Goal: Task Accomplishment & Management: Manage account settings

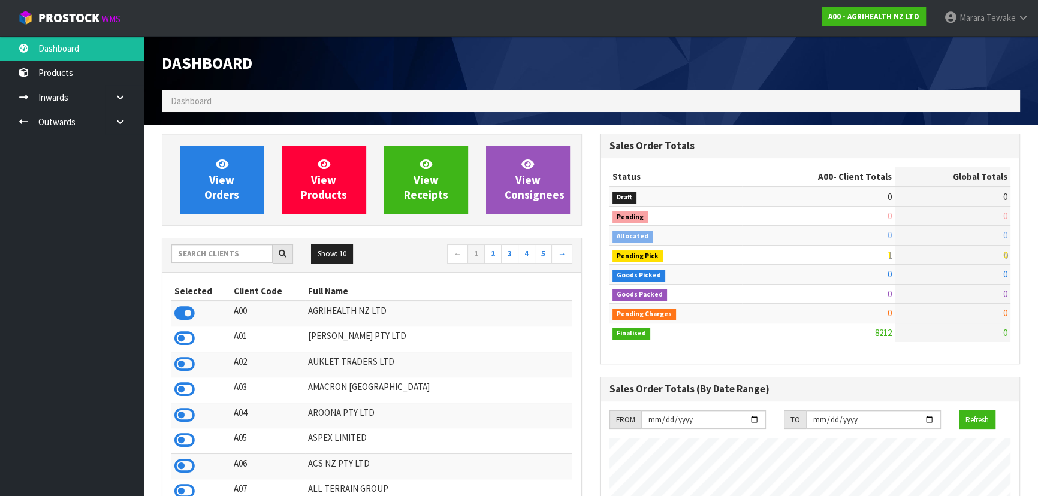
scroll to position [906, 437]
click at [249, 252] on input "text" at bounding box center [221, 253] width 101 height 19
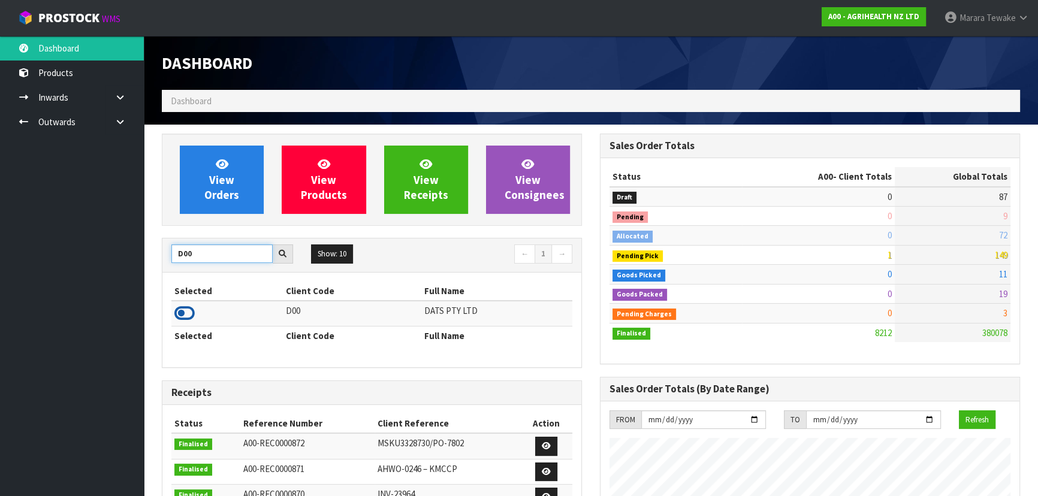
type input "D00"
click at [184, 312] on icon at bounding box center [184, 313] width 20 height 18
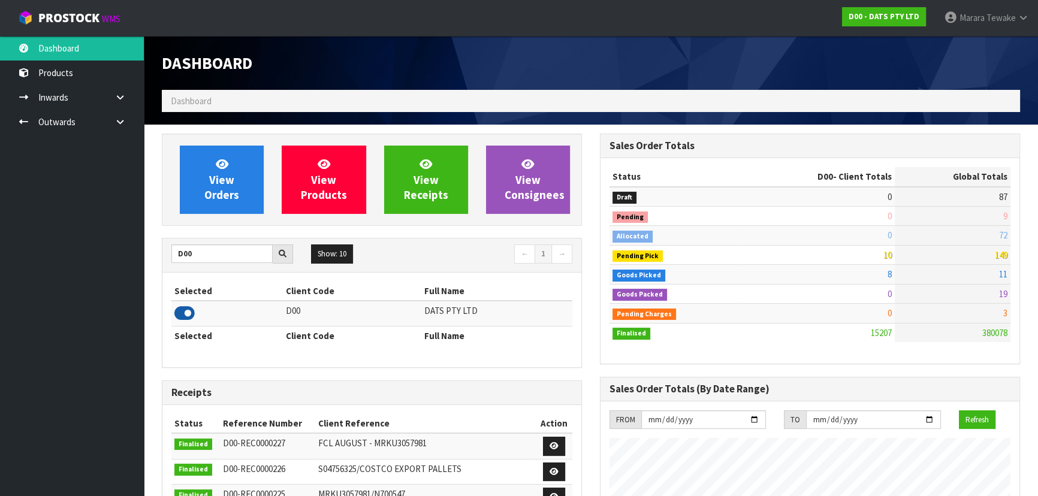
scroll to position [918, 437]
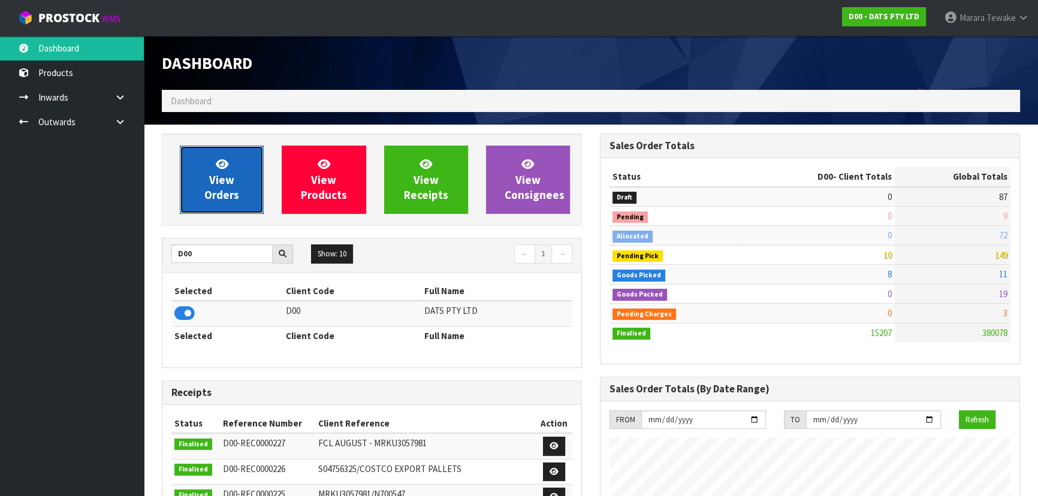
click at [210, 177] on span "View Orders" at bounding box center [221, 179] width 35 height 45
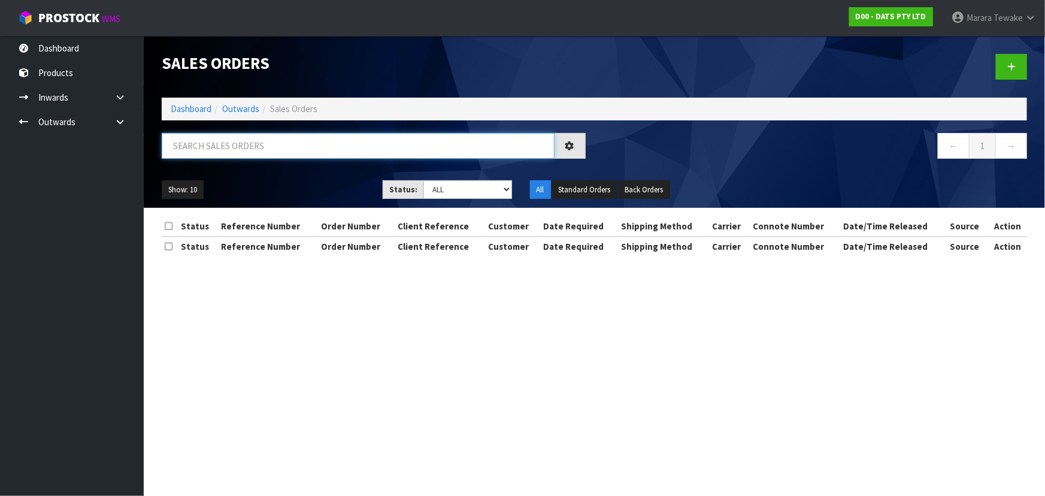
click at [222, 146] on input "text" at bounding box center [358, 146] width 393 height 26
type input "JOB-0411126"
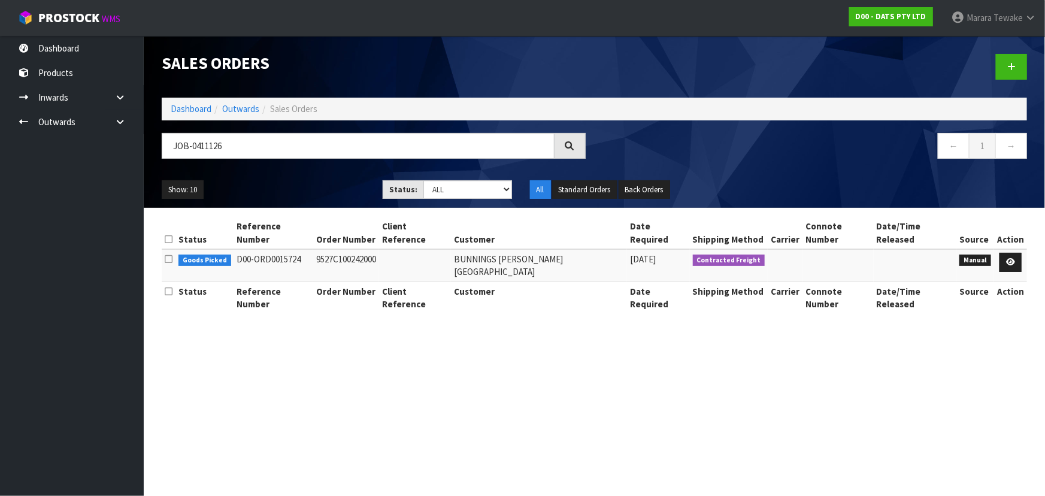
drag, startPoint x: 94, startPoint y: 192, endPoint x: 68, endPoint y: 236, distance: 51.6
click at [68, 237] on ul "Dashboard Products Categories Serial Numbers Kitsets Packagings Inwards Purchas…" at bounding box center [72, 266] width 144 height 460
drag, startPoint x: 72, startPoint y: 234, endPoint x: 743, endPoint y: 57, distance: 694.4
drag, startPoint x: 743, startPoint y: 57, endPoint x: 553, endPoint y: 61, distance: 190.6
click at [553, 62] on h1 "Sales Orders" at bounding box center [374, 63] width 424 height 18
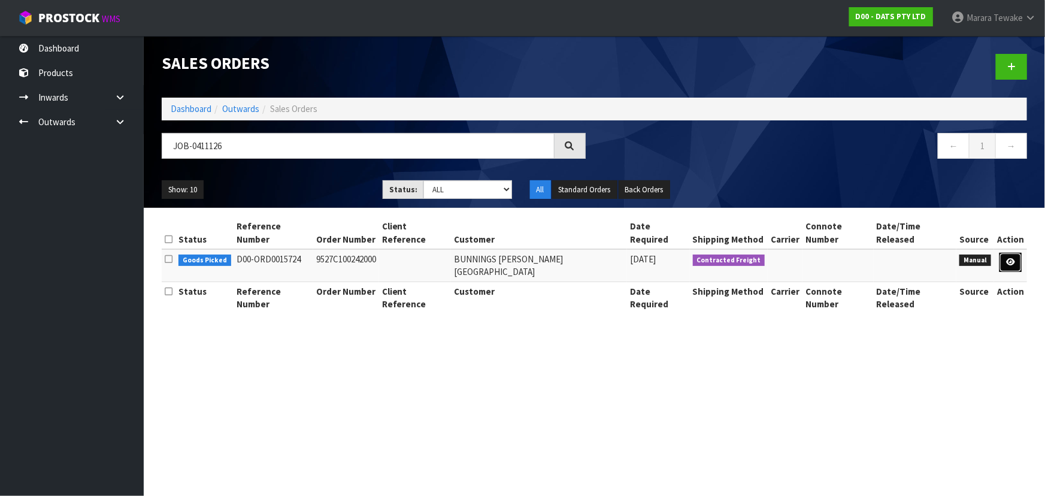
click at [1014, 258] on icon at bounding box center [1010, 262] width 9 height 8
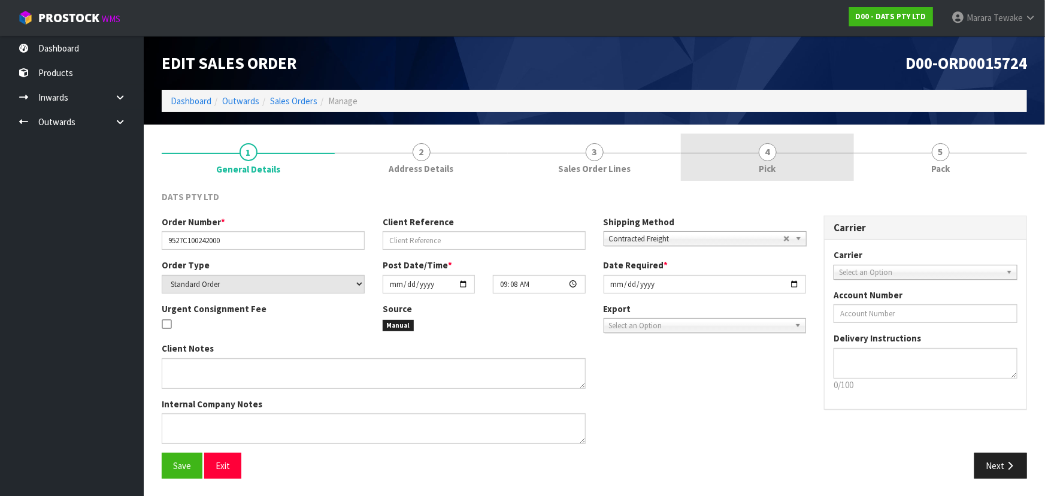
drag, startPoint x: 779, startPoint y: 149, endPoint x: 421, endPoint y: 3, distance: 386.4
click at [778, 149] on link "4 Pick" at bounding box center [767, 157] width 173 height 47
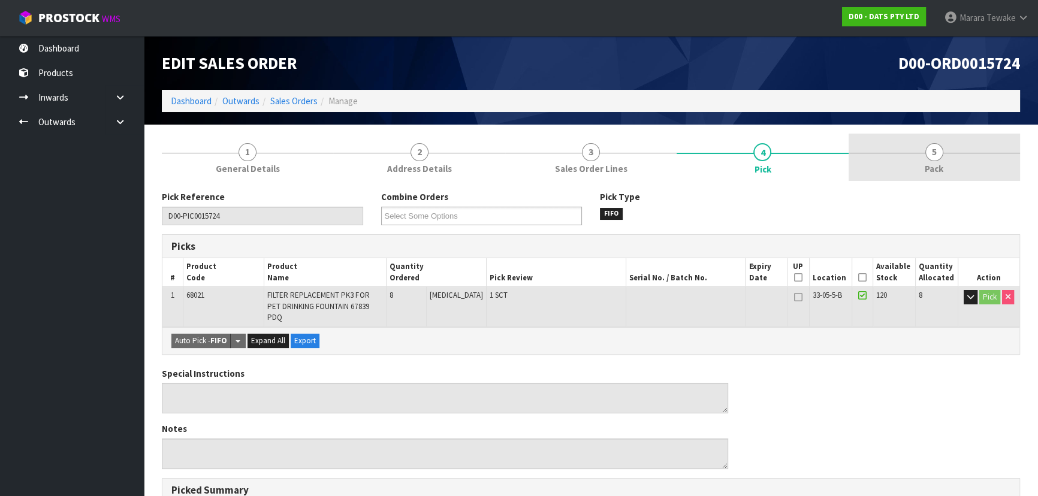
click at [925, 168] on span "Pack" at bounding box center [933, 168] width 19 height 13
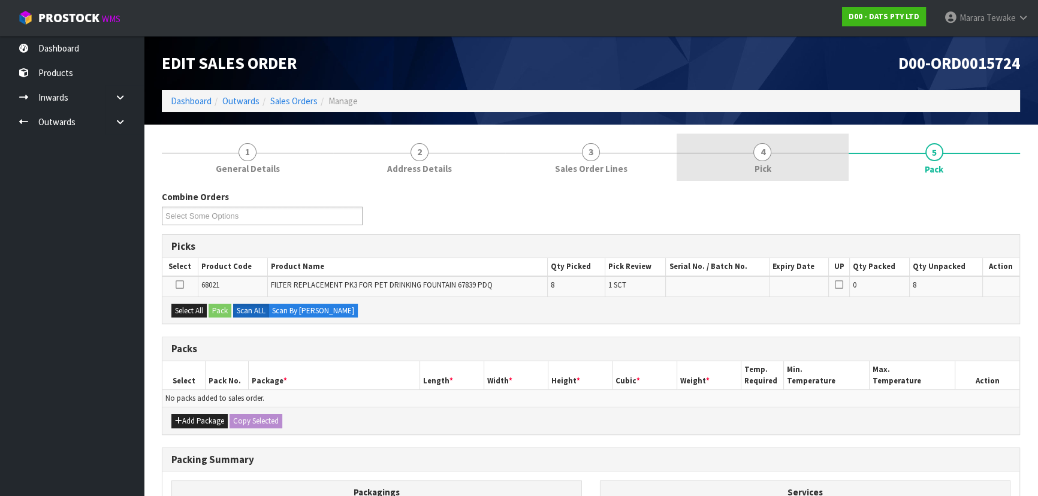
click at [778, 171] on link "4 Pick" at bounding box center [761, 157] width 171 height 47
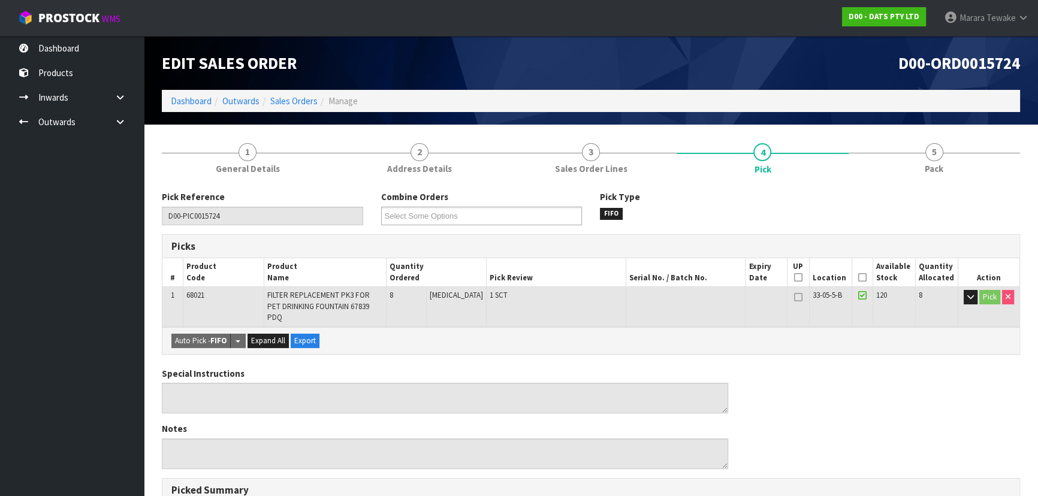
click at [858, 277] on icon at bounding box center [862, 277] width 8 height 1
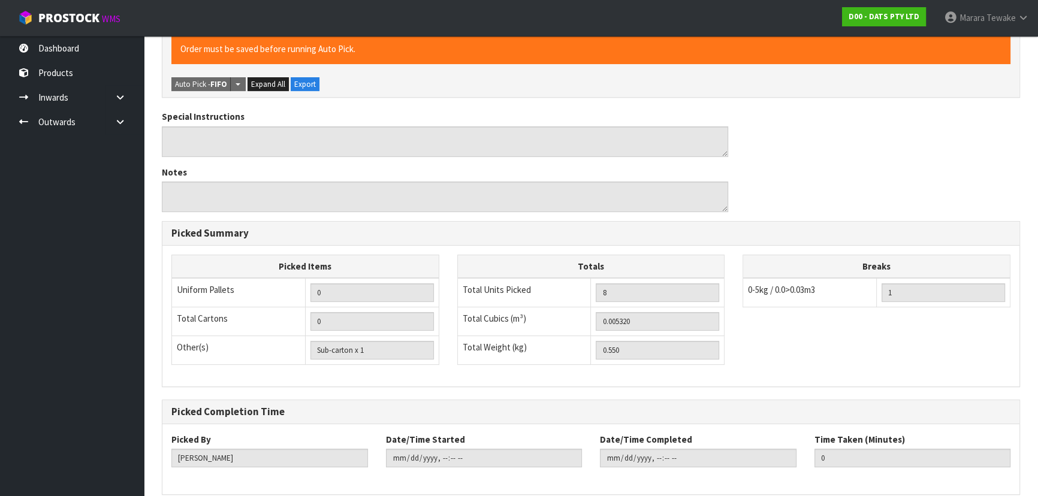
scroll to position [342, 0]
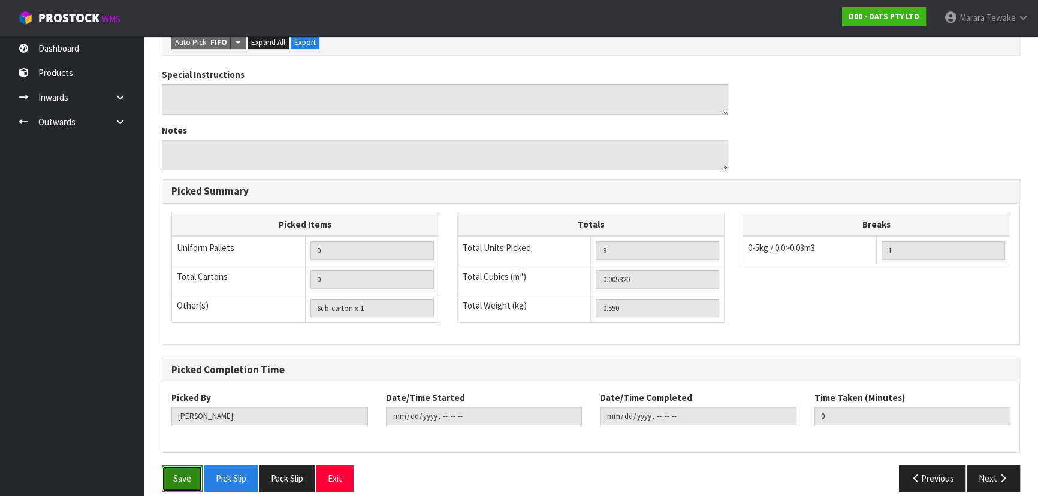
click at [192, 465] on button "Save" at bounding box center [182, 478] width 41 height 26
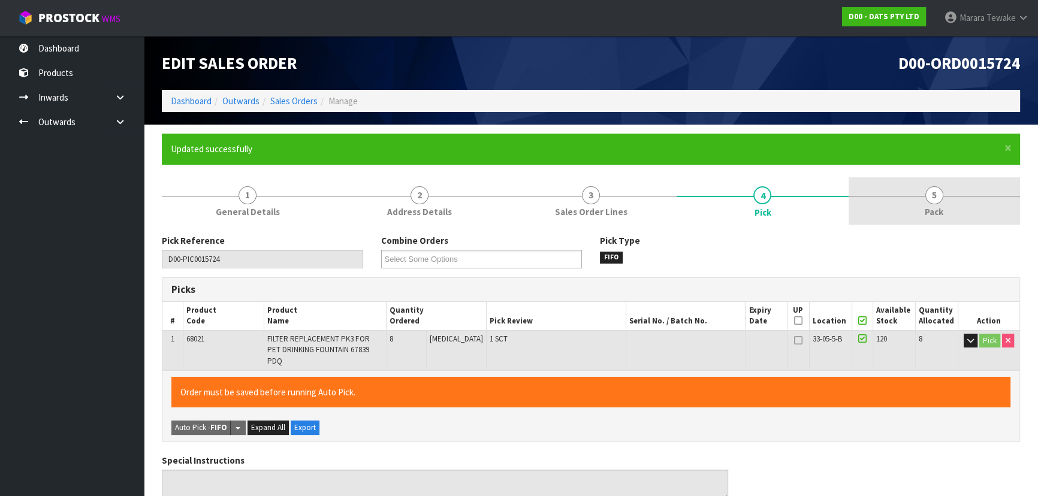
type input "Marara Tewake"
type input "2025-09-08T07:38:49"
click at [919, 201] on link "5 Pack" at bounding box center [933, 200] width 171 height 47
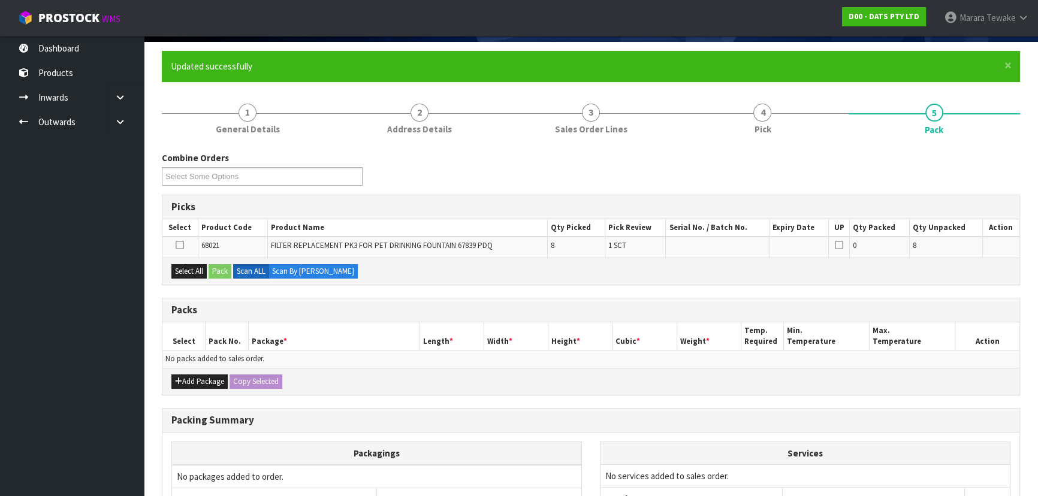
scroll to position [201, 0]
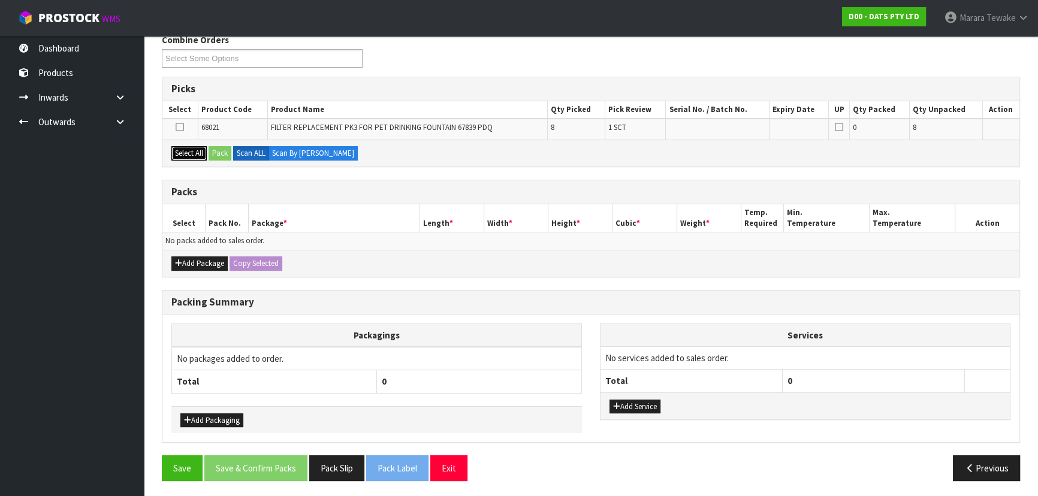
drag, startPoint x: 198, startPoint y: 151, endPoint x: 217, endPoint y: 147, distance: 19.6
click at [205, 149] on button "Select All" at bounding box center [188, 153] width 35 height 14
click at [219, 147] on button "Pack" at bounding box center [219, 153] width 23 height 14
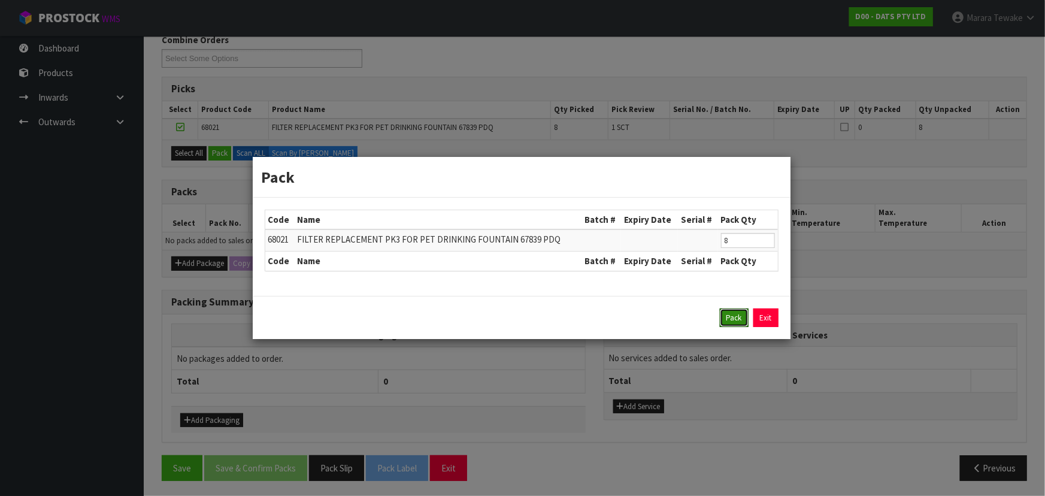
drag, startPoint x: 737, startPoint y: 326, endPoint x: 719, endPoint y: 321, distance: 19.2
click at [736, 325] on button "Pack" at bounding box center [734, 318] width 29 height 19
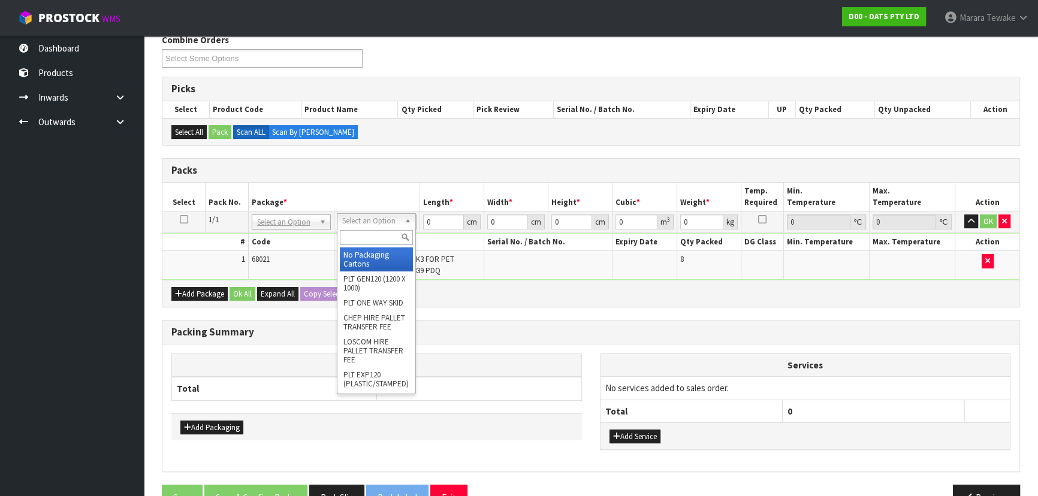
click at [387, 239] on input "text" at bounding box center [376, 237] width 73 height 15
type input "OC"
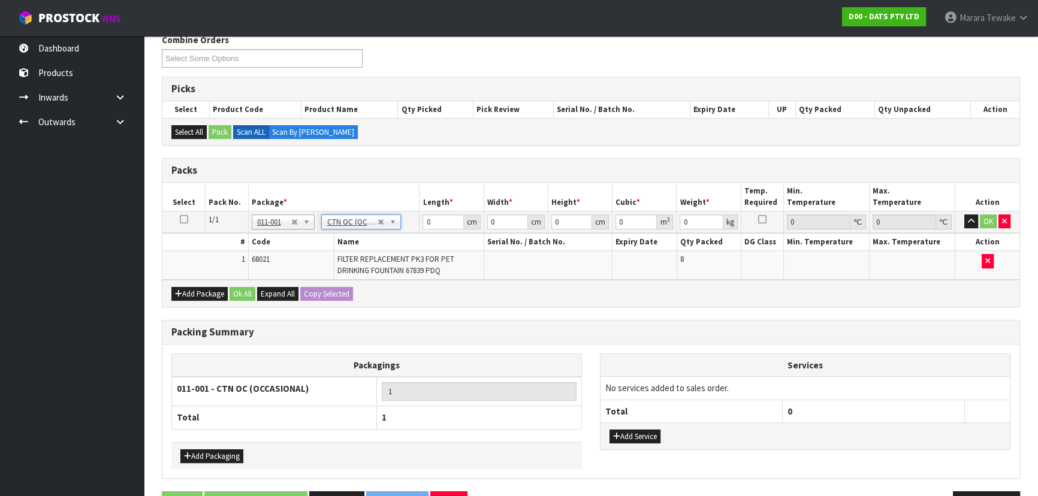
type input "0.55"
drag, startPoint x: 436, startPoint y: 219, endPoint x: 406, endPoint y: 204, distance: 33.0
click at [407, 204] on table "Select Pack No. Package * Length * Width * Height * Cubic * Weight * Temp. Requ…" at bounding box center [590, 231] width 857 height 97
type input "32"
type input "21"
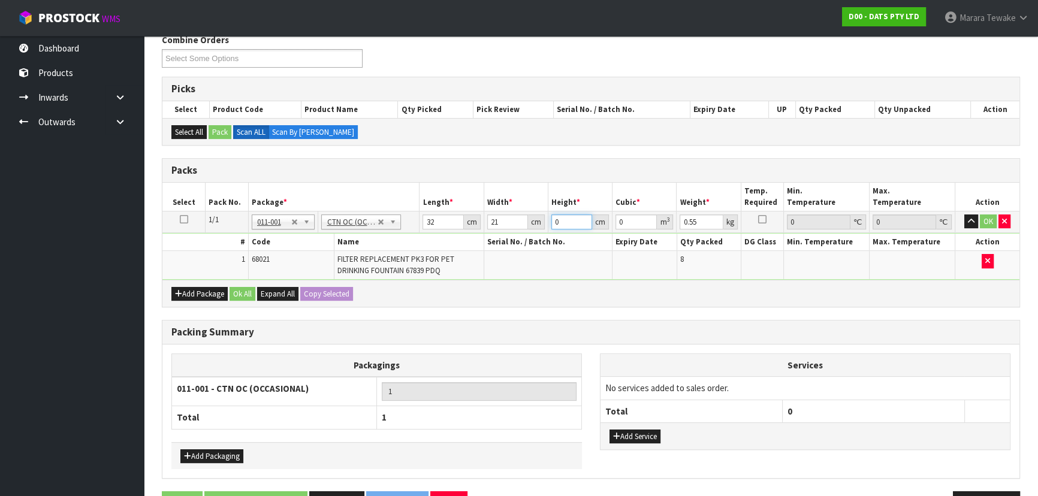
type input "1"
type input "0.000672"
type input "15"
type input "0.01008"
type input "15"
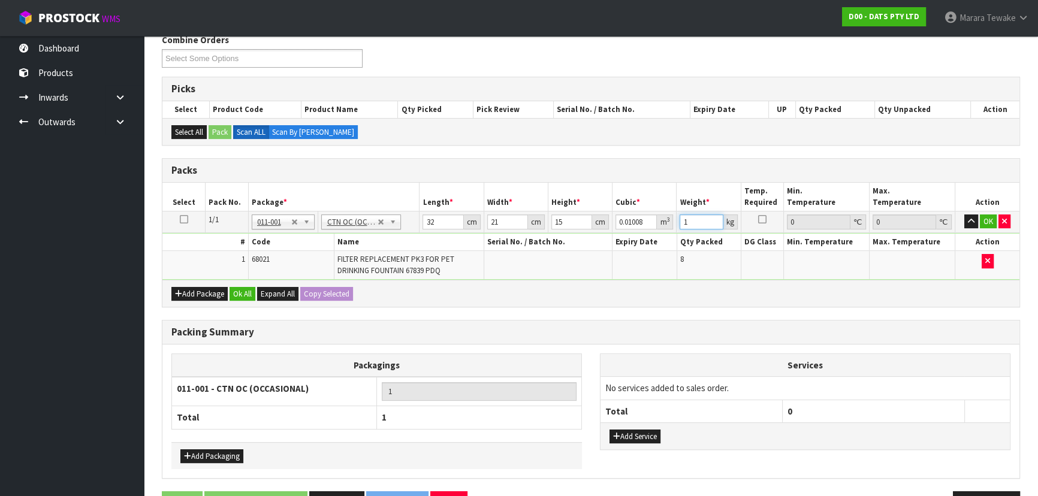
type input "1"
click at [964, 214] on button "button" at bounding box center [971, 221] width 14 height 14
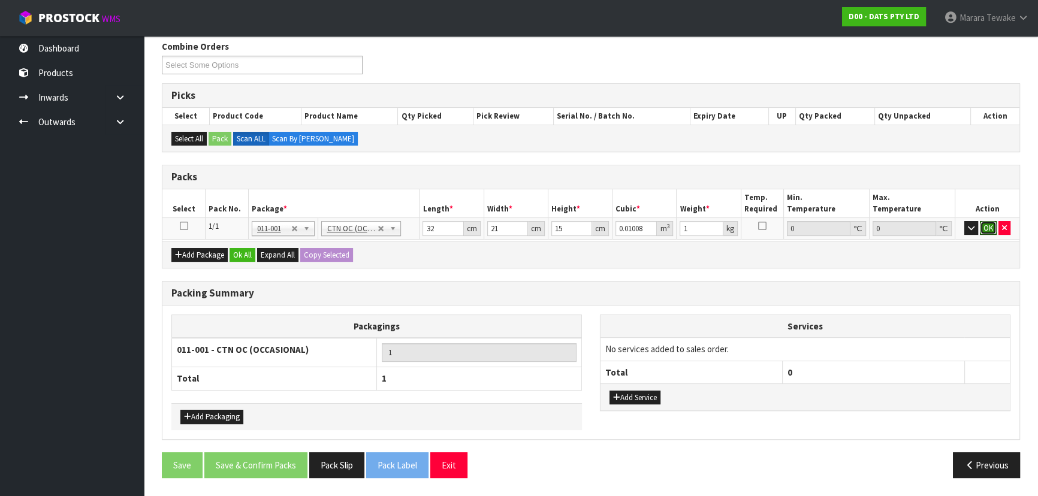
click button "OK" at bounding box center [987, 228] width 17 height 14
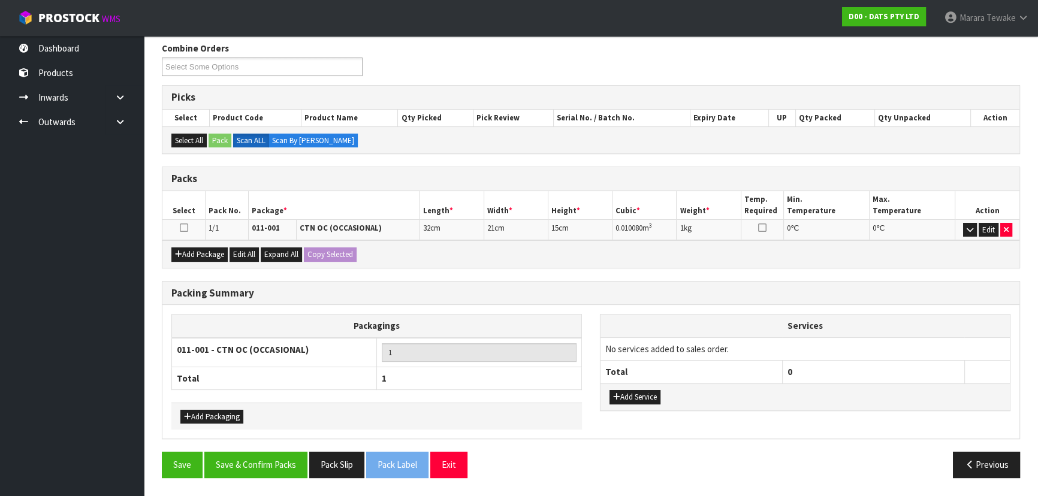
scroll to position [189, 0]
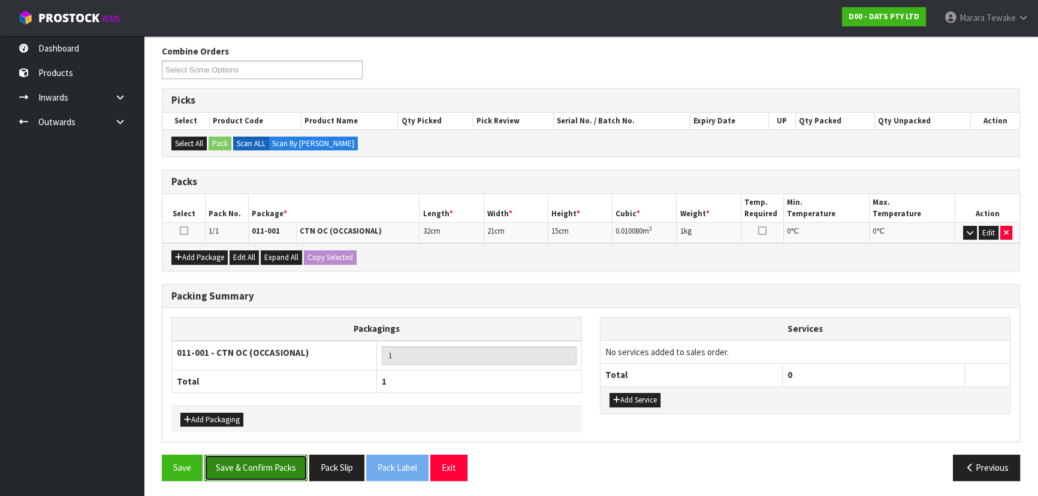
click at [256, 469] on button "Save & Confirm Packs" at bounding box center [255, 468] width 103 height 26
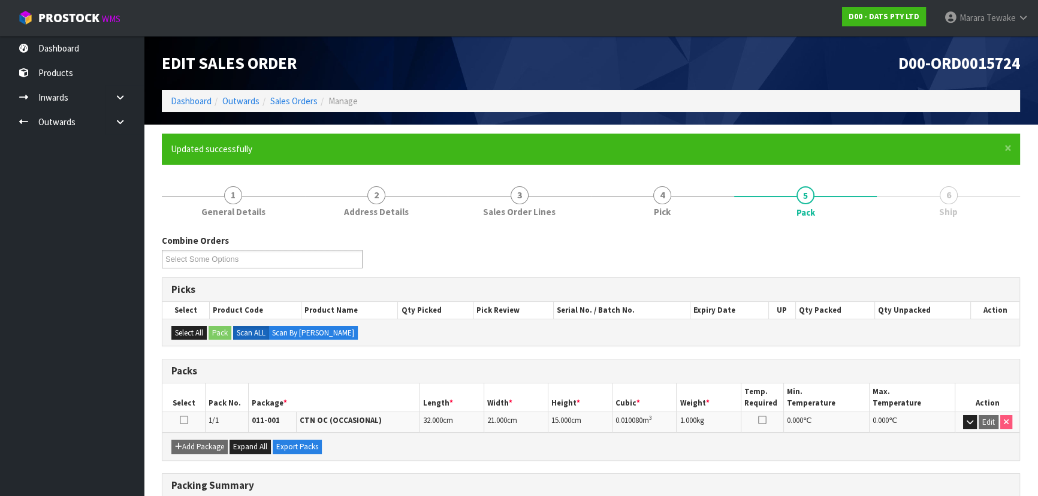
scroll to position [162, 0]
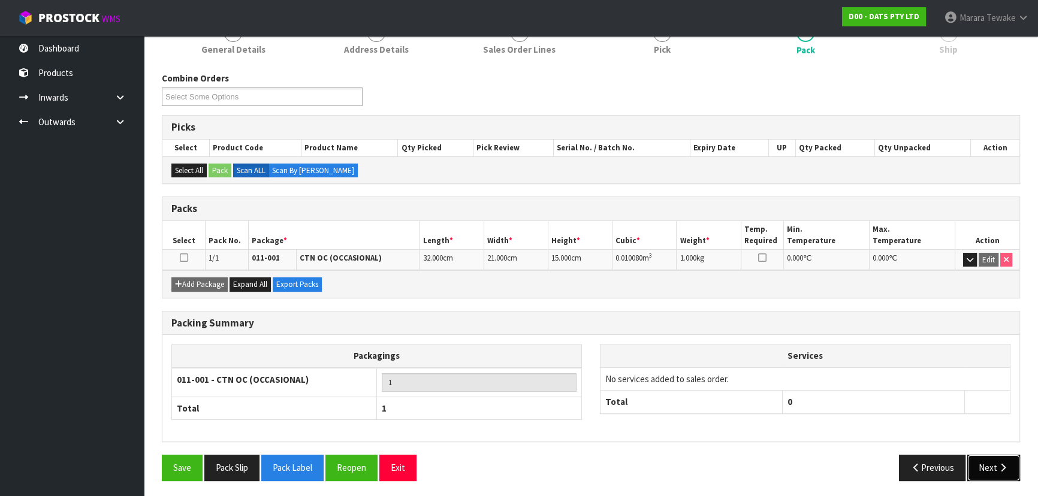
drag, startPoint x: 1005, startPoint y: 466, endPoint x: 961, endPoint y: 468, distance: 44.4
click at [1003, 465] on icon "button" at bounding box center [1002, 467] width 11 height 9
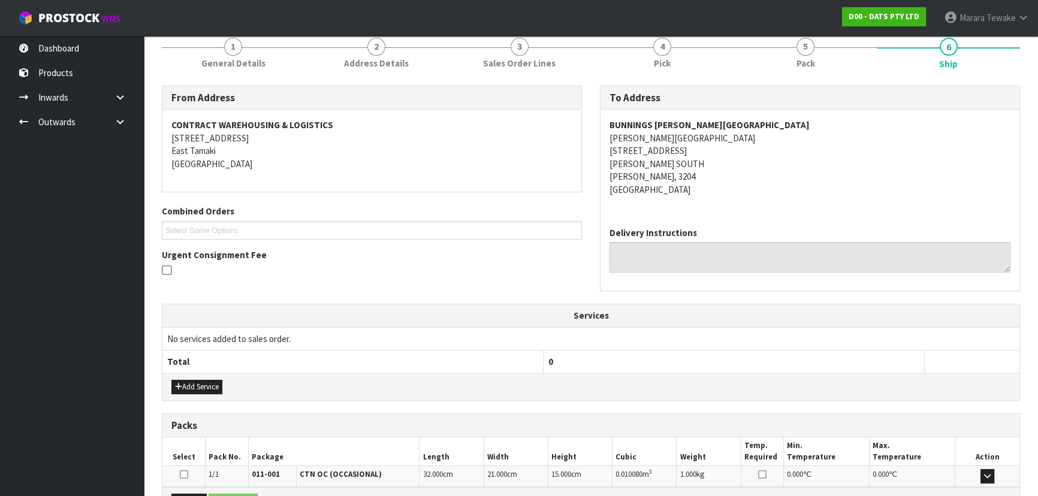
scroll to position [272, 0]
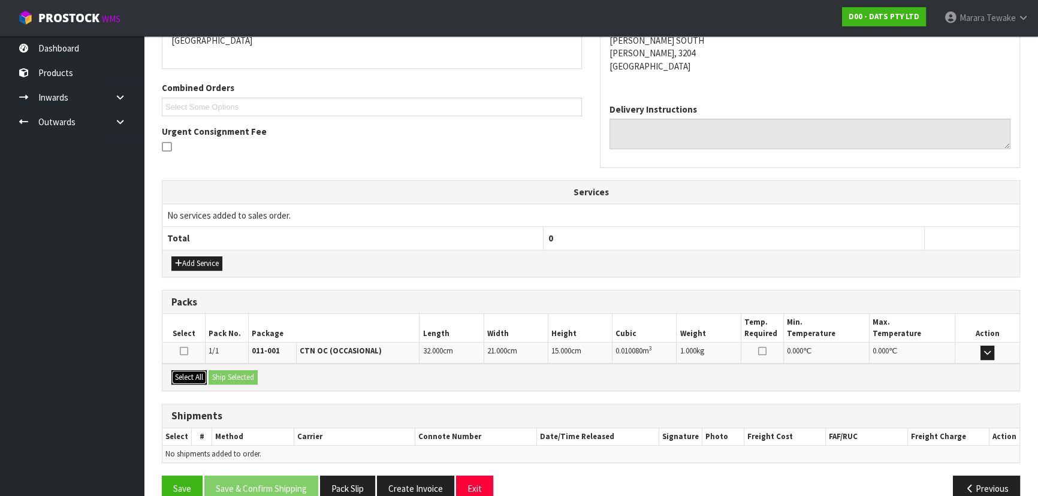
click at [201, 378] on button "Select All" at bounding box center [188, 377] width 35 height 14
click at [215, 375] on button "Ship Selected" at bounding box center [232, 377] width 49 height 14
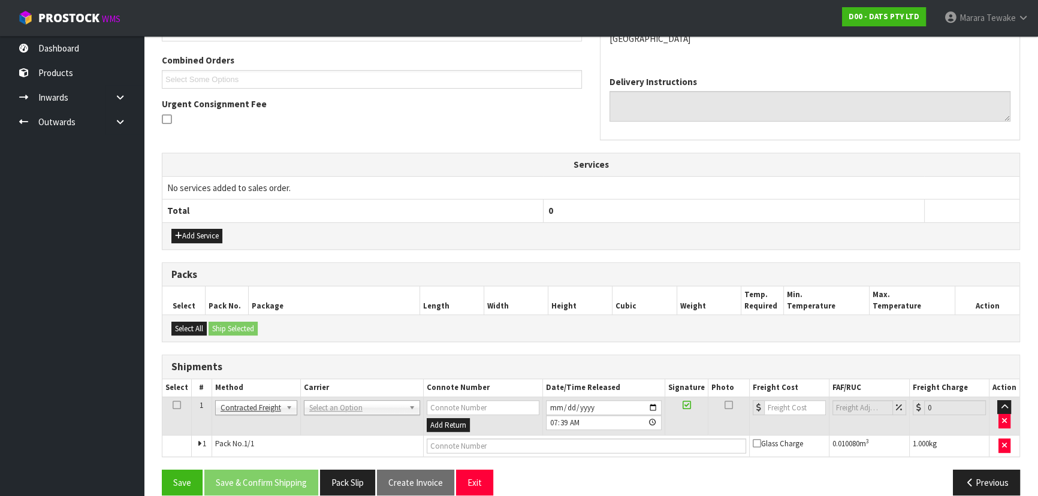
scroll to position [315, 0]
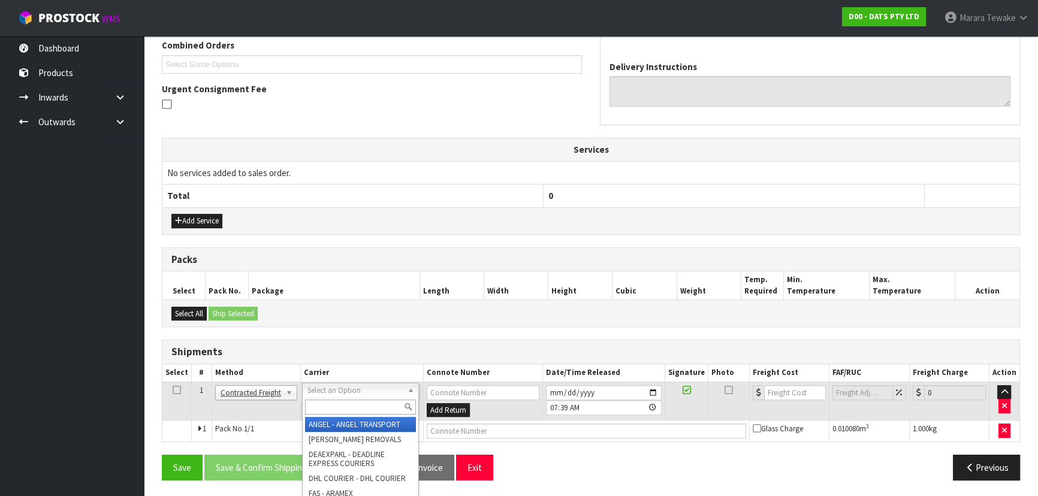
click at [315, 406] on input "text" at bounding box center [360, 407] width 111 height 15
type input "NZP"
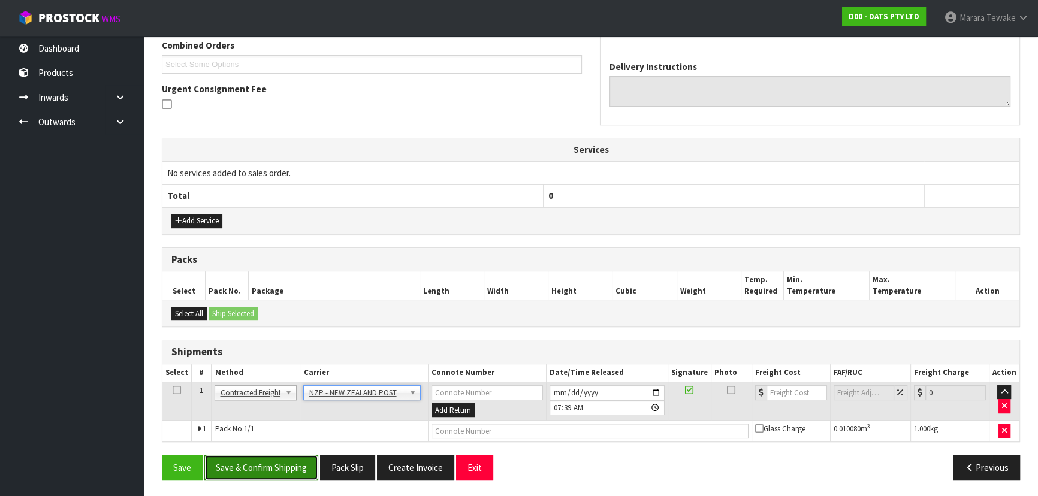
drag, startPoint x: 285, startPoint y: 467, endPoint x: 111, endPoint y: 462, distance: 173.8
click at [285, 467] on button "Save & Confirm Shipping" at bounding box center [261, 468] width 114 height 26
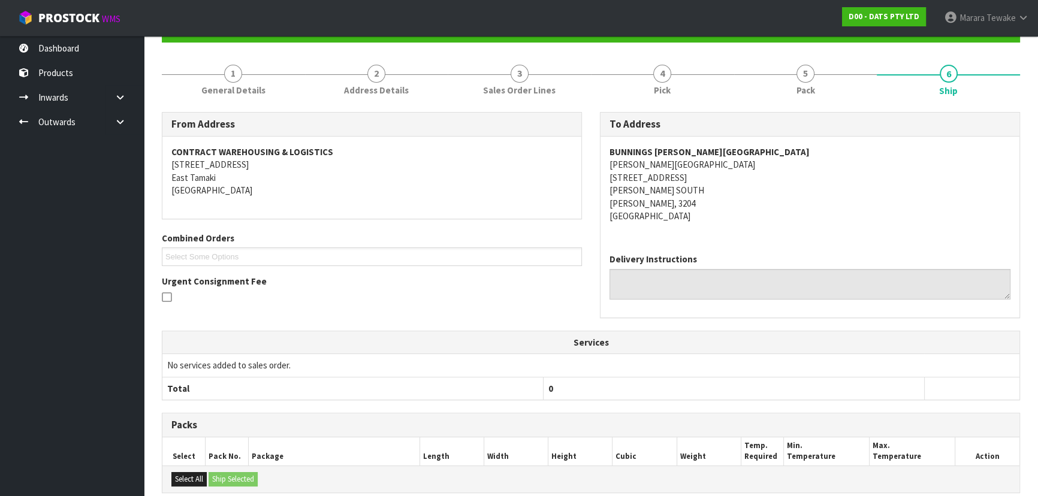
scroll to position [298, 0]
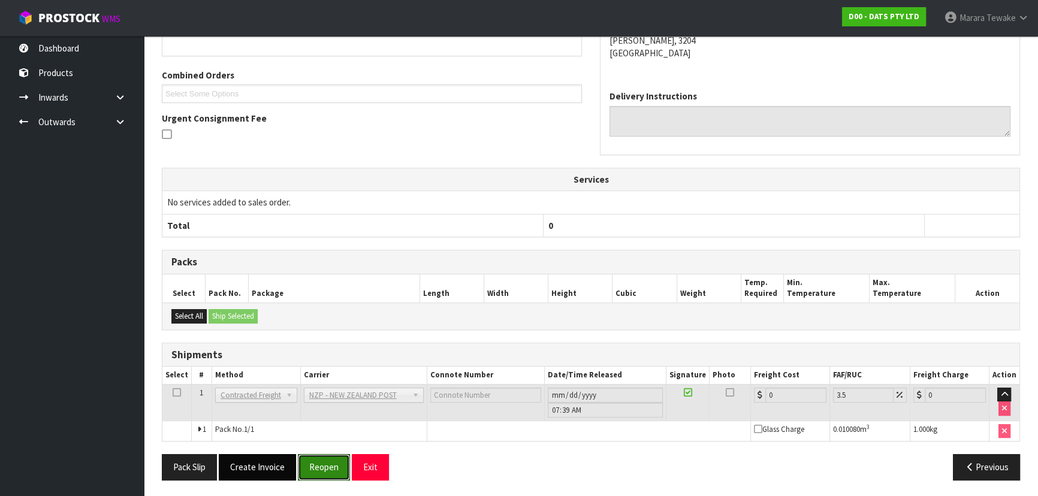
drag, startPoint x: 318, startPoint y: 459, endPoint x: 279, endPoint y: 459, distance: 38.9
click at [315, 459] on button "Reopen" at bounding box center [324, 467] width 52 height 26
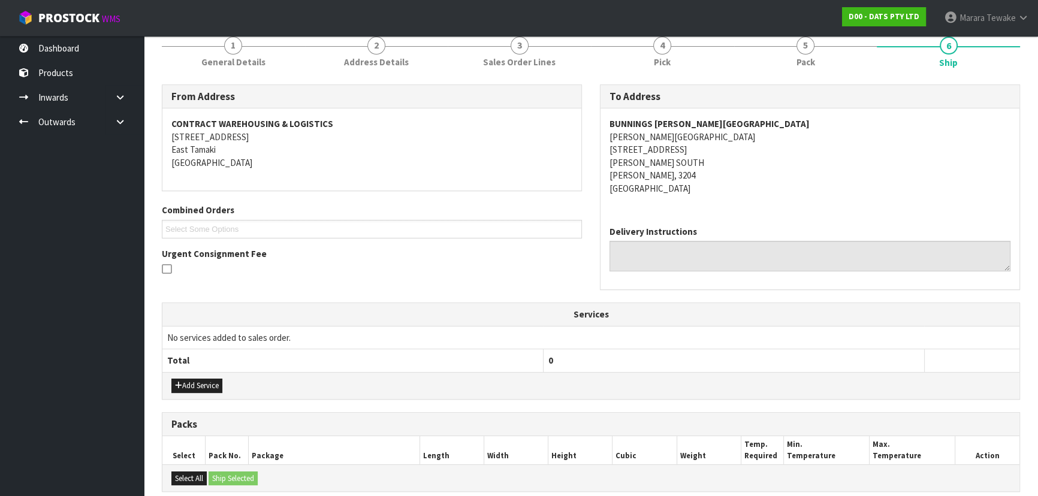
scroll to position [315, 0]
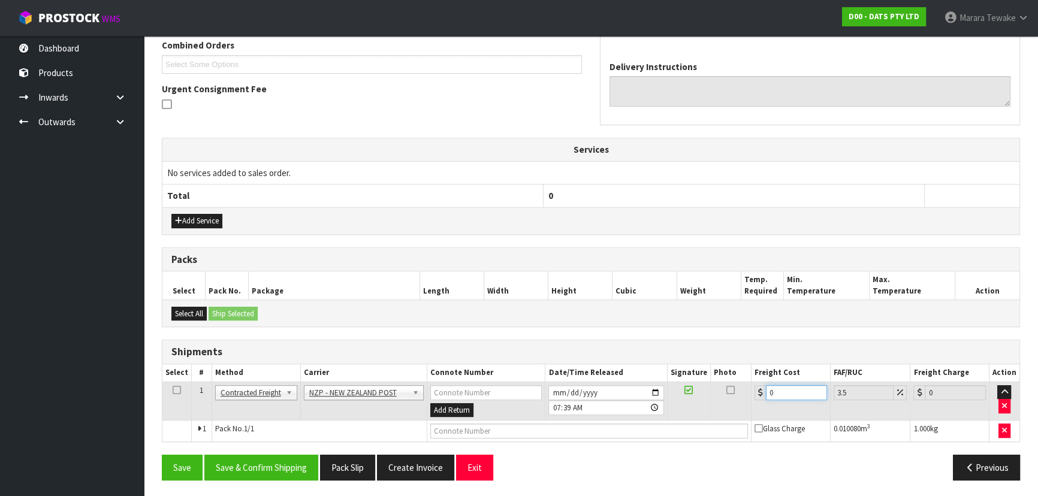
drag, startPoint x: 784, startPoint y: 390, endPoint x: 737, endPoint y: 377, distance: 48.4
click at [743, 382] on tr "1 Client Local Pickup Customer Local Pickup Company Freight Contracted Freight …" at bounding box center [590, 401] width 857 height 39
type input "7"
type input "7.24"
type input "7.3"
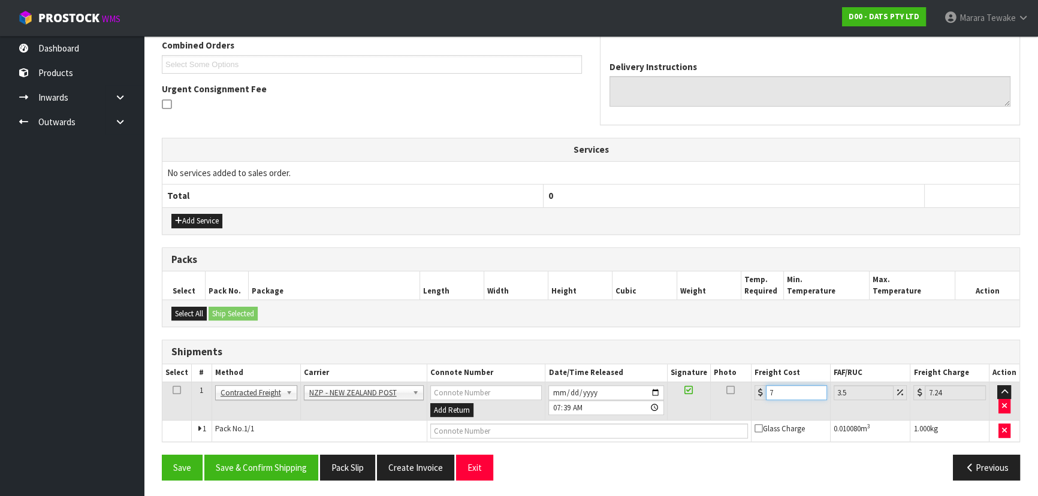
type input "7.56"
type input "7.31"
type input "7.57"
type input "7.31"
drag, startPoint x: 286, startPoint y: 457, endPoint x: 274, endPoint y: 458, distance: 12.6
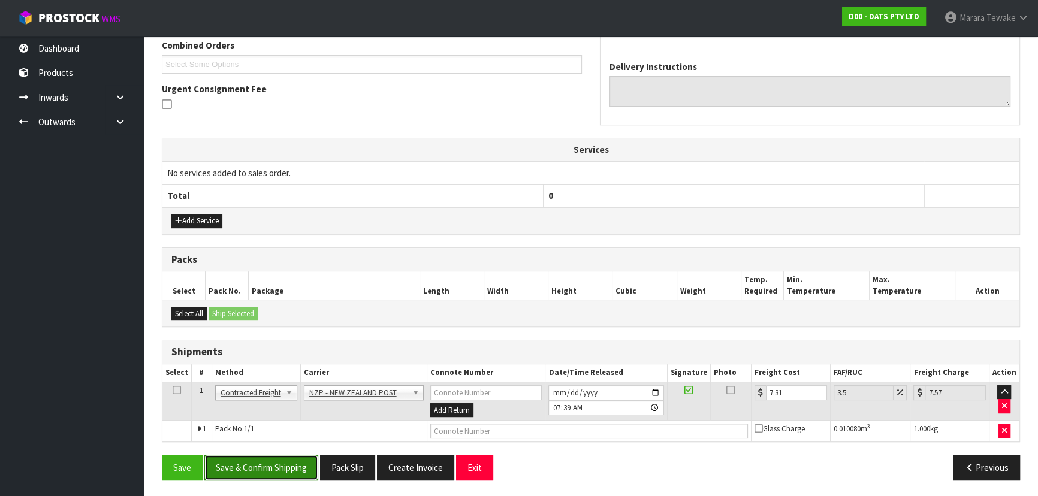
click at [285, 458] on button "Save & Confirm Shipping" at bounding box center [261, 468] width 114 height 26
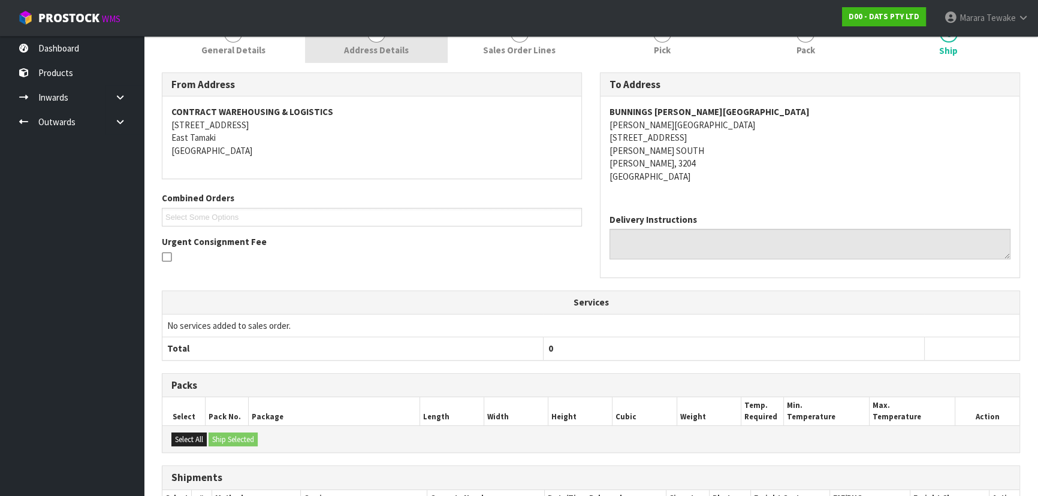
scroll to position [294, 0]
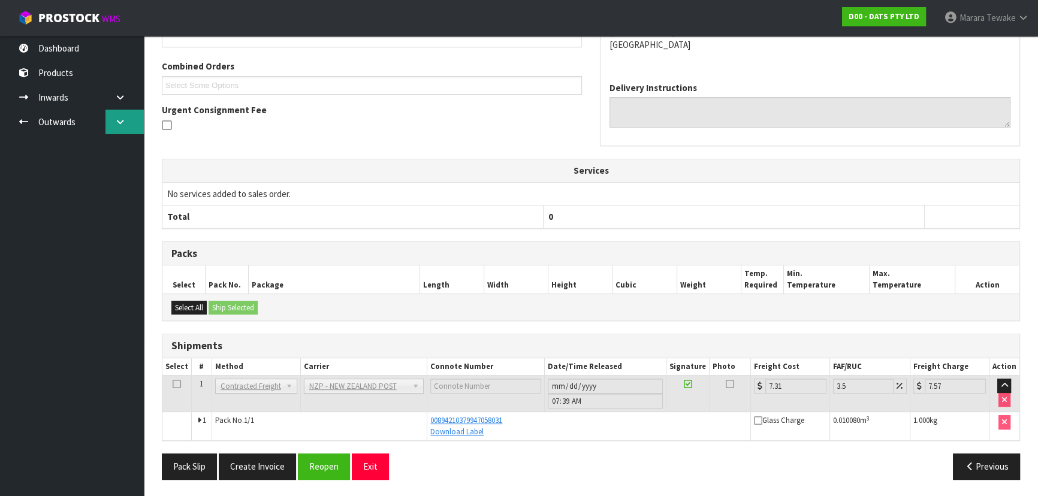
click at [120, 125] on icon at bounding box center [119, 121] width 11 height 9
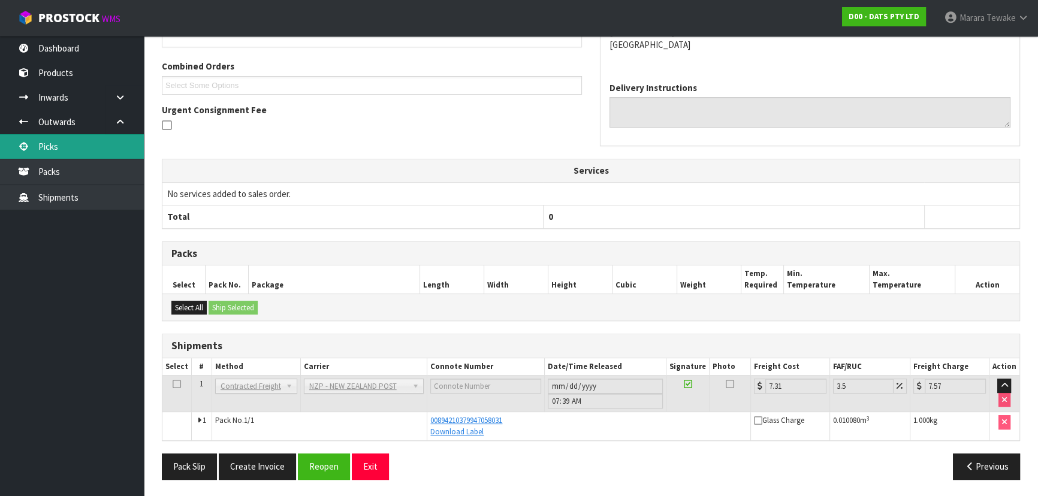
click at [102, 149] on link "Picks" at bounding box center [72, 146] width 144 height 25
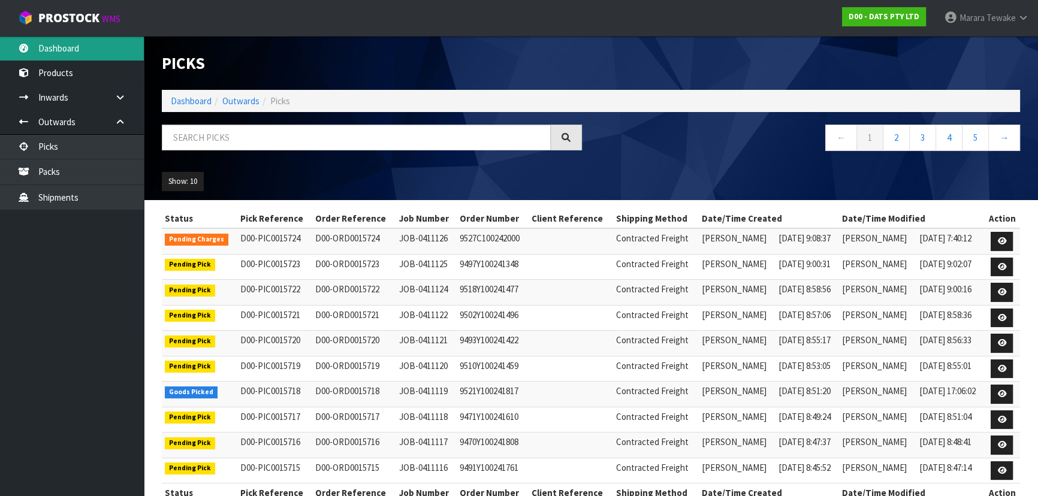
click at [105, 42] on link "Dashboard" at bounding box center [72, 48] width 144 height 25
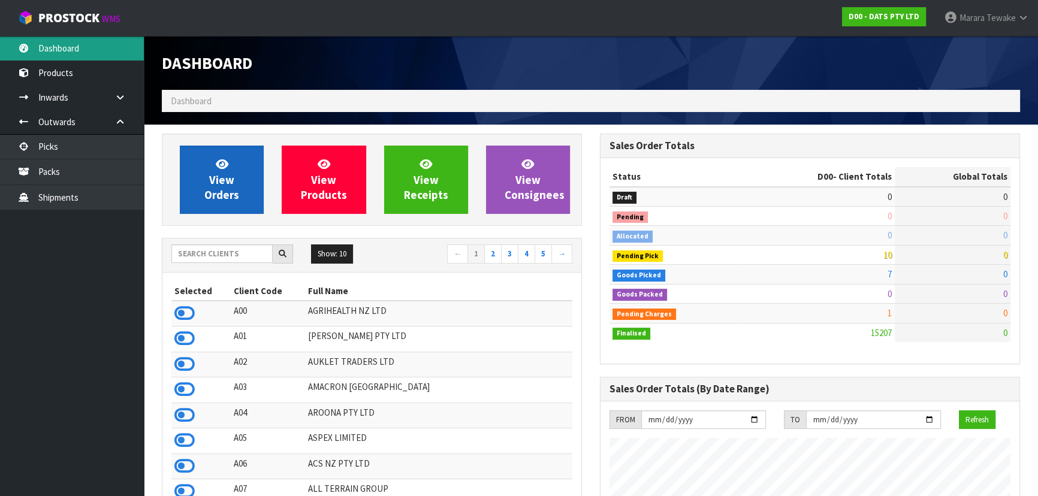
scroll to position [906, 437]
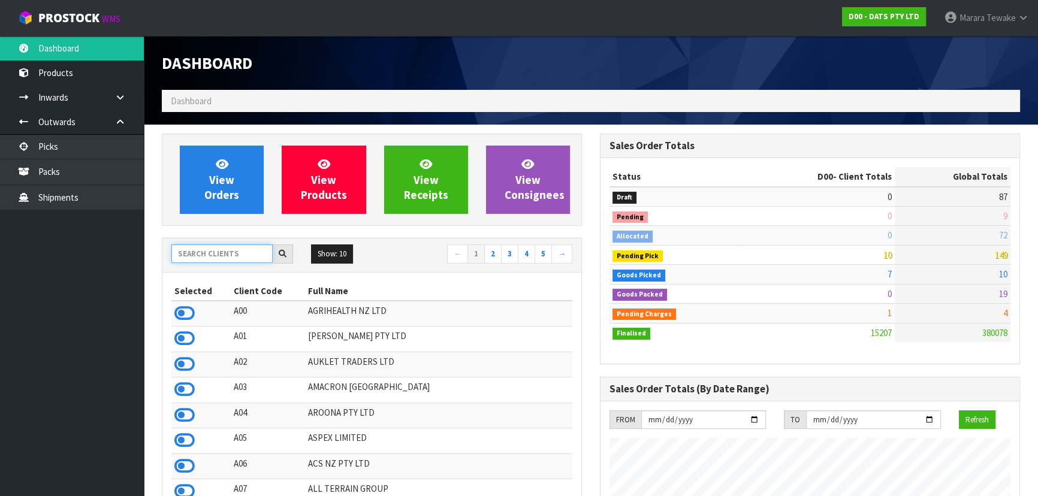
click at [205, 255] on input "text" at bounding box center [221, 253] width 101 height 19
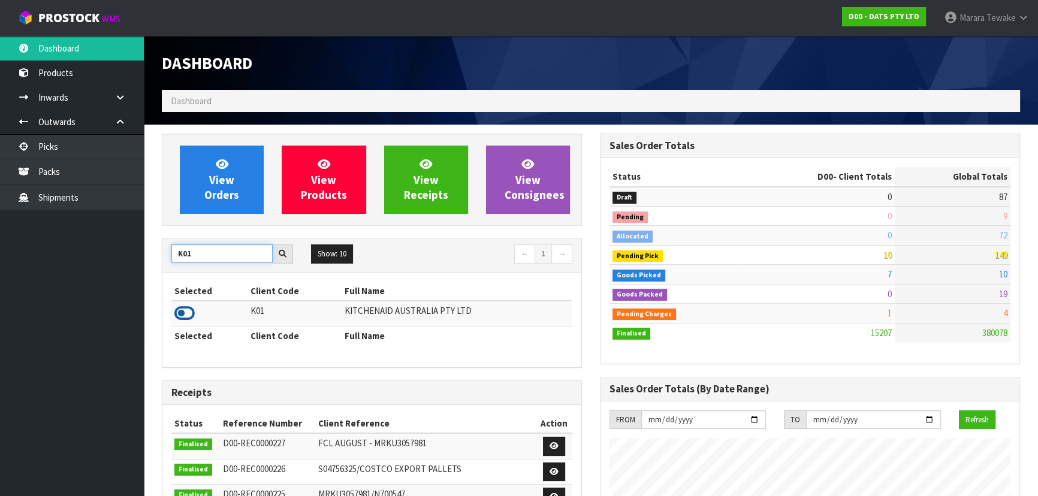
type input "K01"
click at [181, 310] on icon at bounding box center [184, 313] width 20 height 18
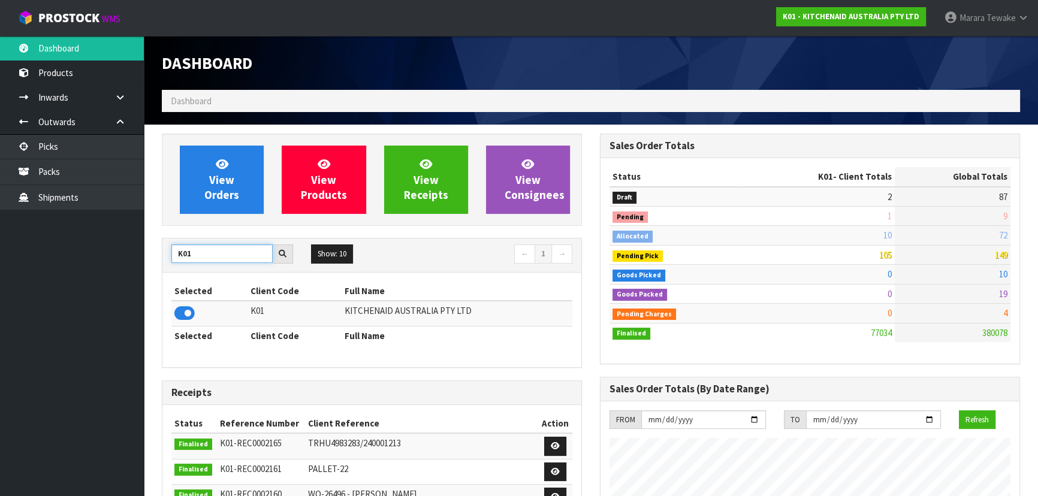
drag, startPoint x: 205, startPoint y: 252, endPoint x: 164, endPoint y: 231, distance: 46.6
click at [167, 238] on div "K01 Show: 10 5 10 25 50 ← 1 →" at bounding box center [371, 255] width 419 height 34
click at [189, 307] on icon at bounding box center [184, 313] width 20 height 18
drag, startPoint x: 202, startPoint y: 252, endPoint x: 149, endPoint y: 239, distance: 54.9
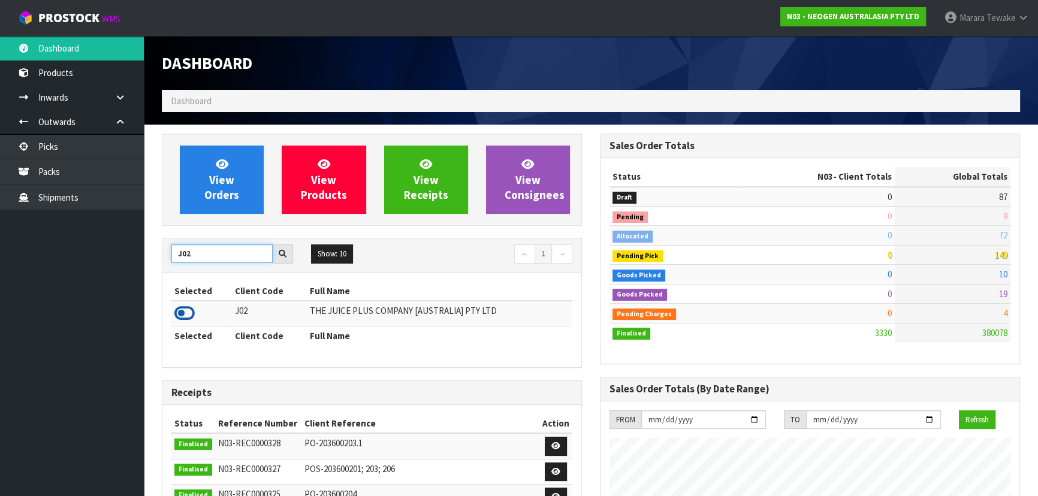
type input "J02"
click at [182, 311] on icon at bounding box center [184, 313] width 20 height 18
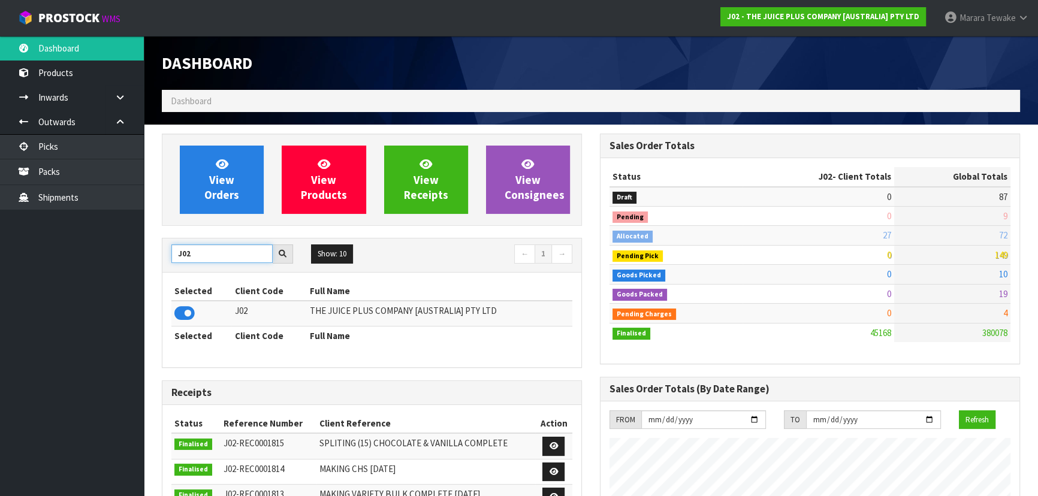
drag, startPoint x: 205, startPoint y: 258, endPoint x: 174, endPoint y: 245, distance: 34.4
click at [174, 246] on input "J02" at bounding box center [221, 253] width 101 height 19
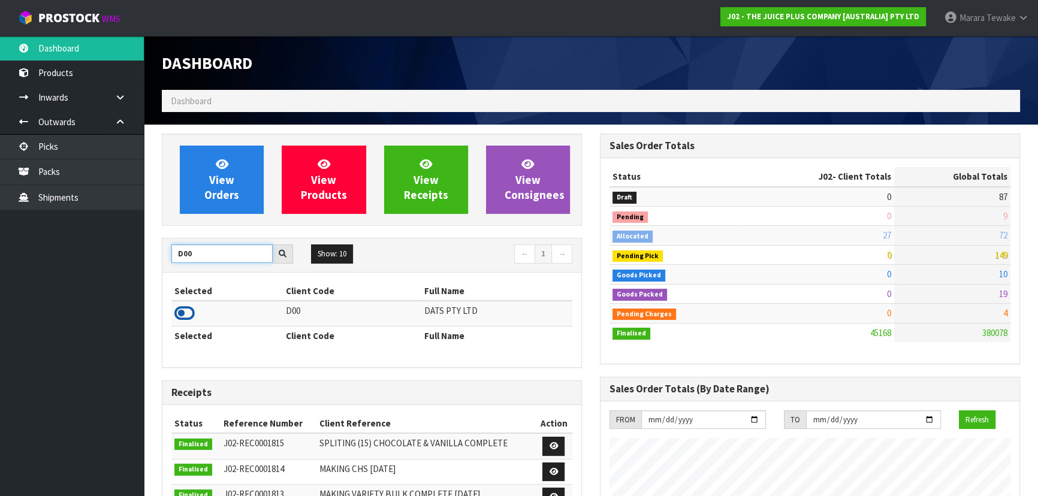
type input "D00"
click at [179, 315] on icon at bounding box center [184, 313] width 20 height 18
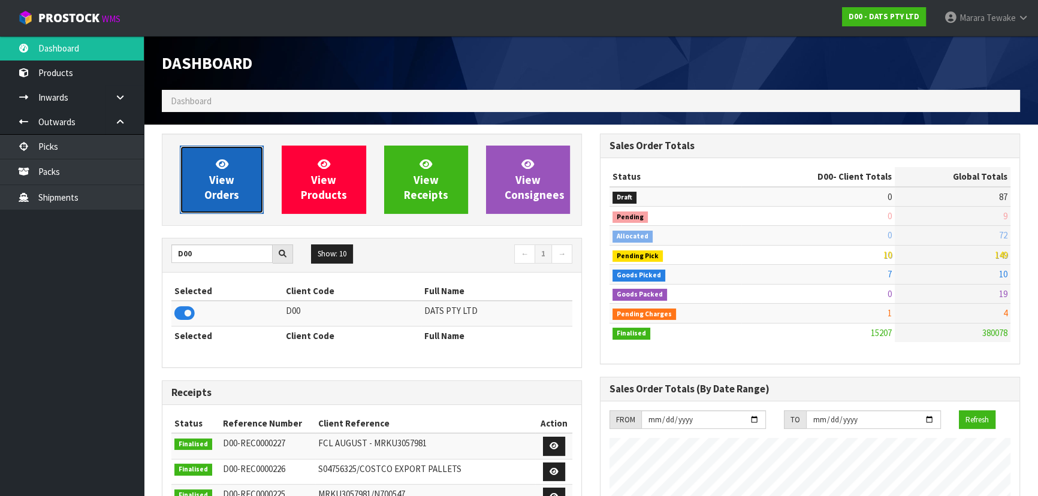
click at [189, 201] on link "View Orders" at bounding box center [222, 180] width 84 height 68
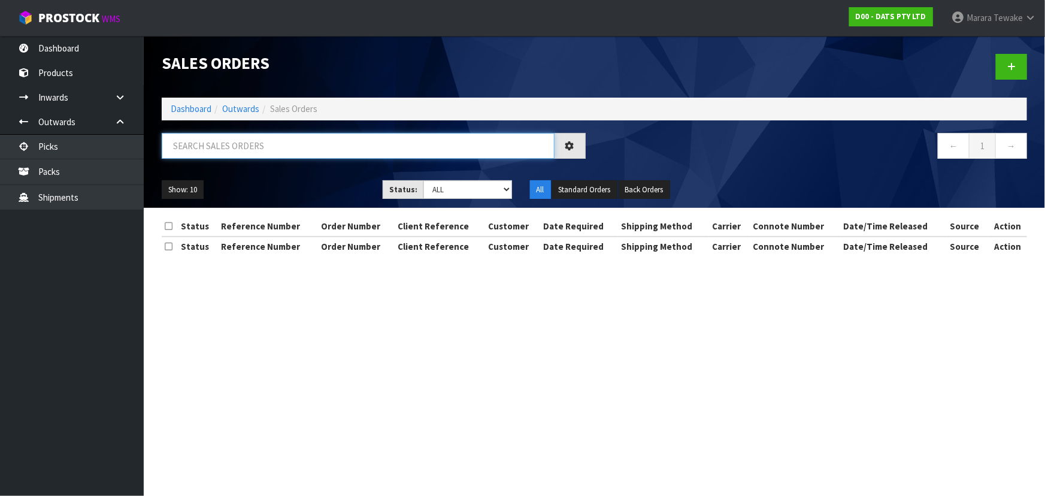
click at [204, 147] on input "text" at bounding box center [358, 146] width 393 height 26
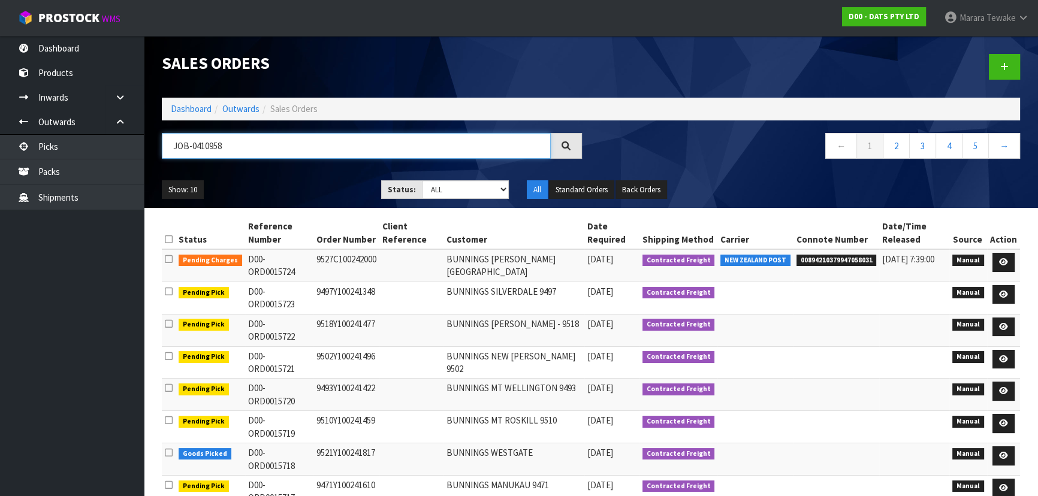
type input "JOB-0410958"
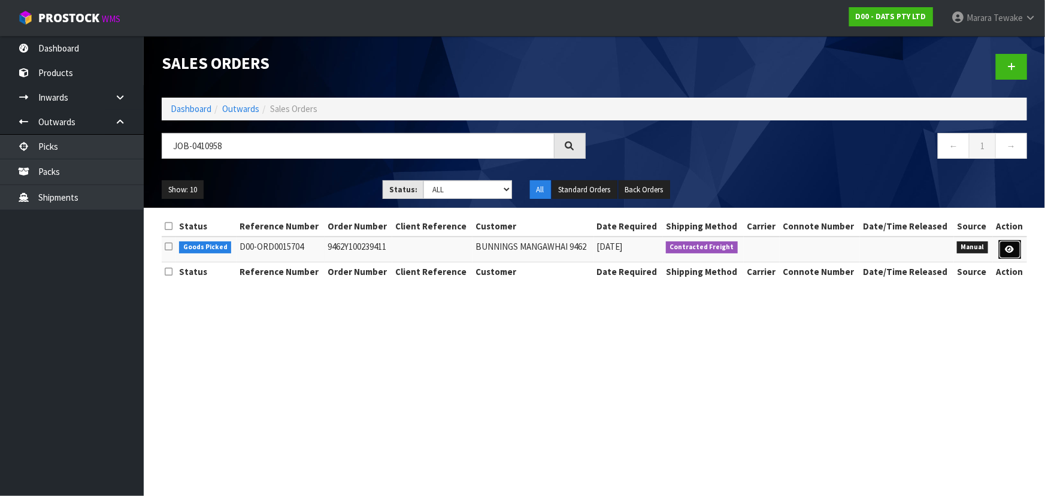
click at [1008, 249] on icon at bounding box center [1010, 250] width 9 height 8
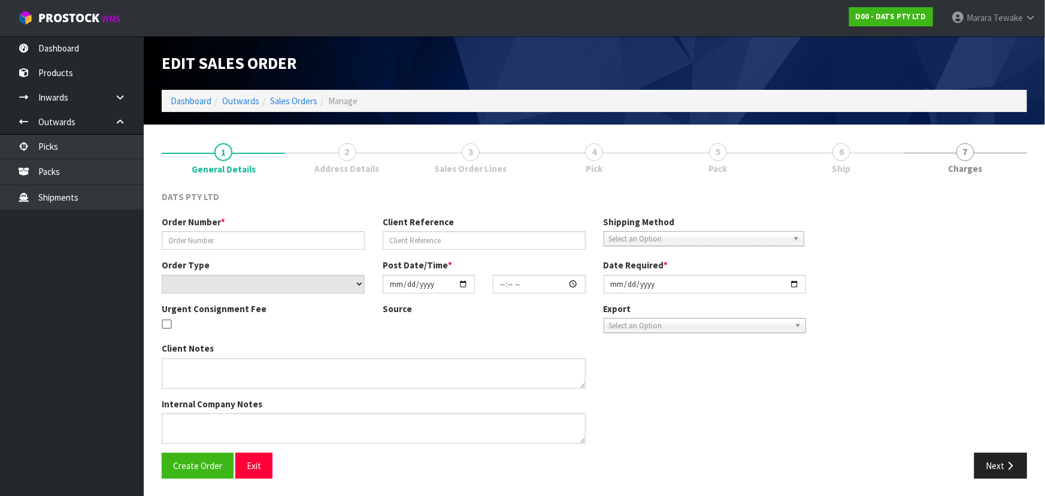
type input "9462Y100239411"
select select "number:0"
type input "2025-09-04"
type input "09:29:00.000"
type input "2025-09-04"
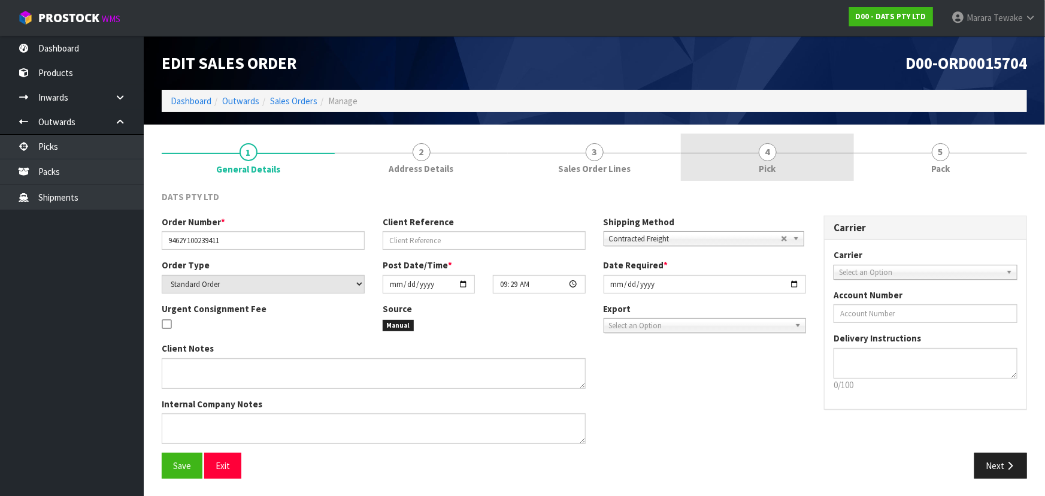
click at [802, 164] on link "4 Pick" at bounding box center [767, 157] width 173 height 47
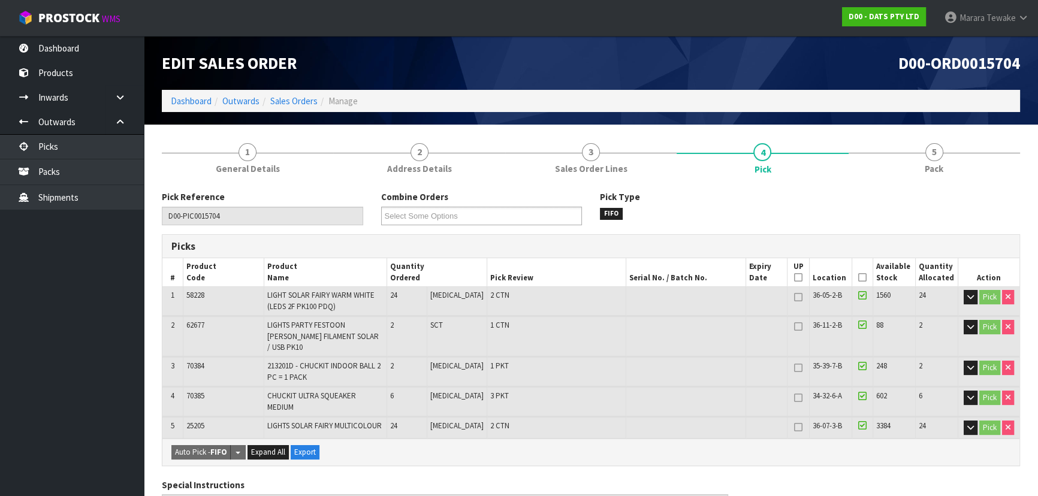
click at [859, 278] on icon at bounding box center [862, 277] width 8 height 1
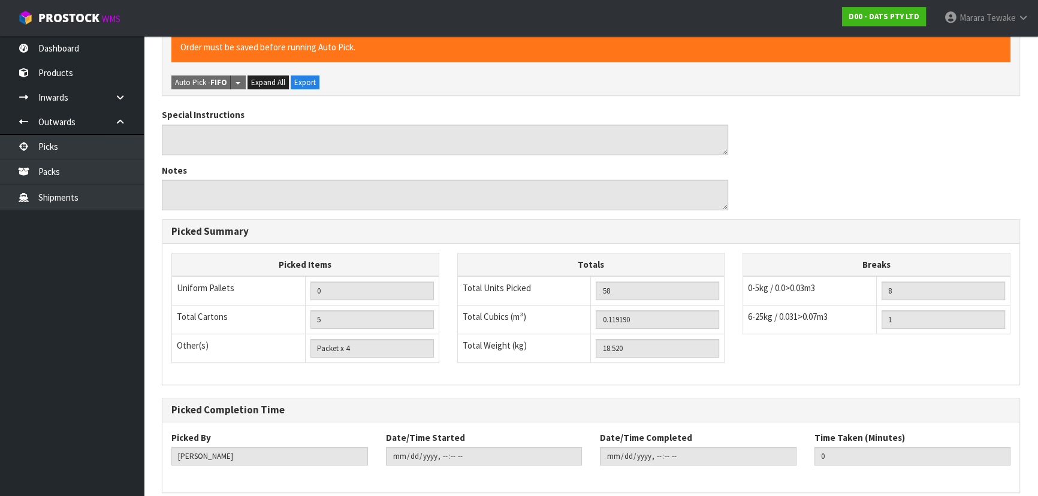
scroll to position [445, 0]
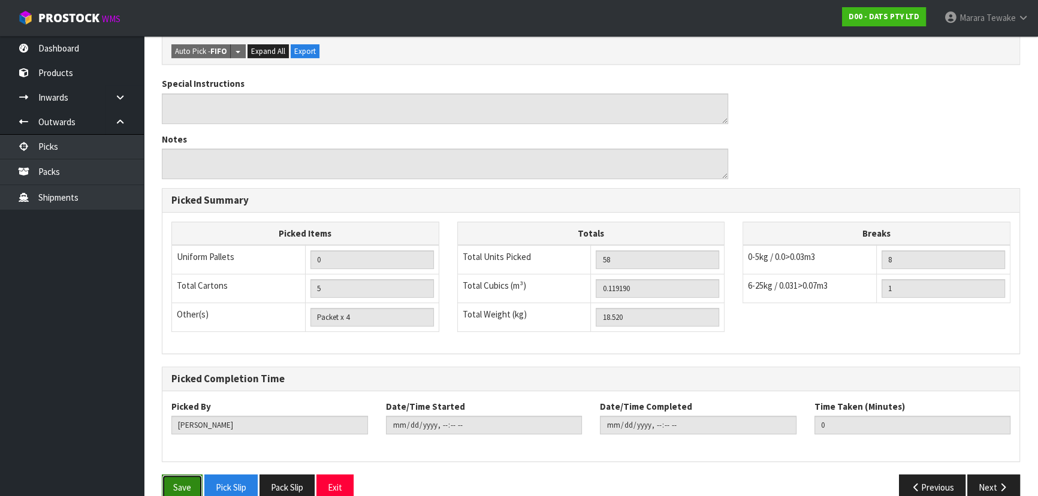
click at [179, 474] on button "Save" at bounding box center [182, 487] width 41 height 26
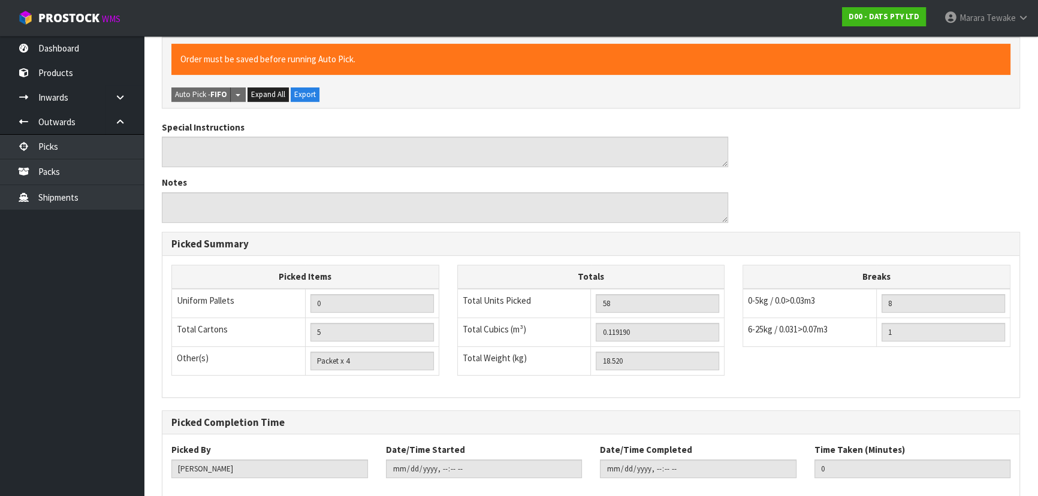
scroll to position [0, 0]
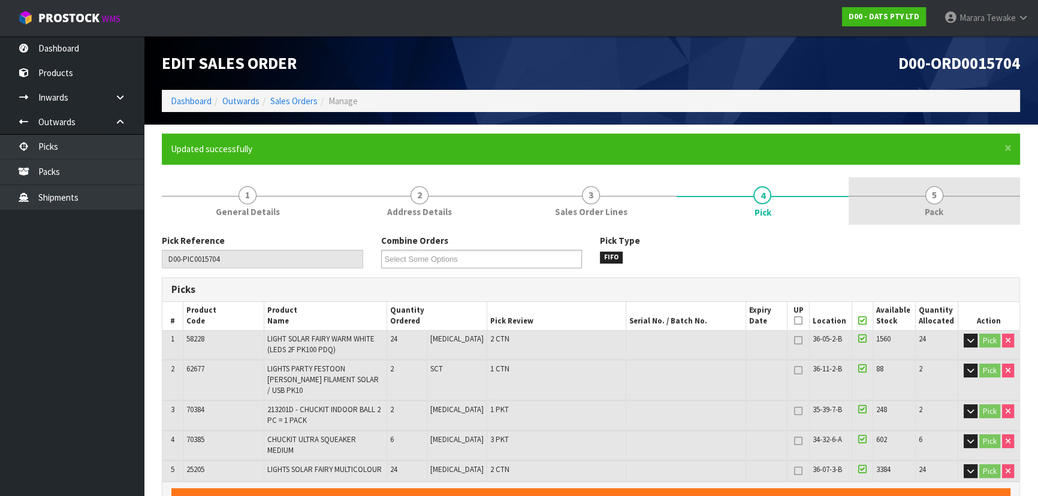
type input "Marara Tewake"
type input "2025-09-08T07:51:13"
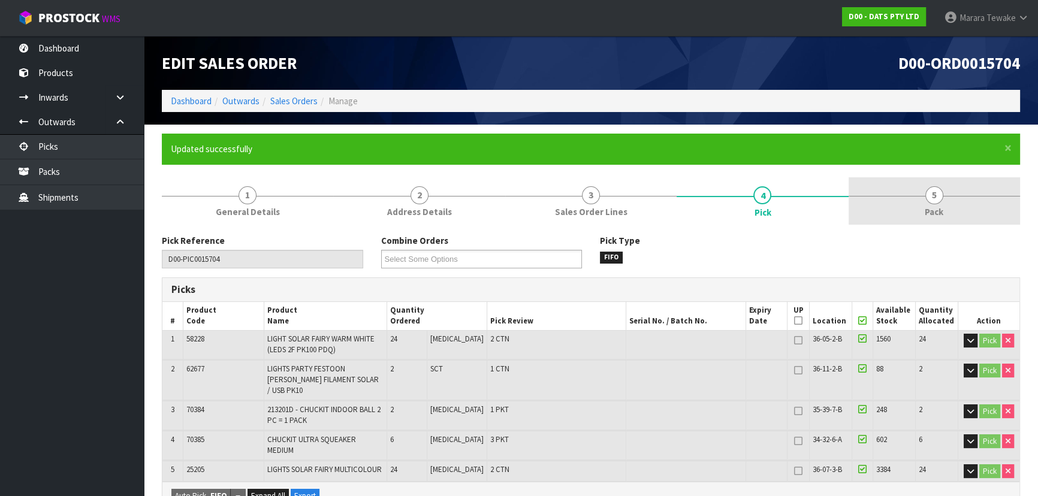
click at [931, 192] on span "5" at bounding box center [934, 195] width 18 height 18
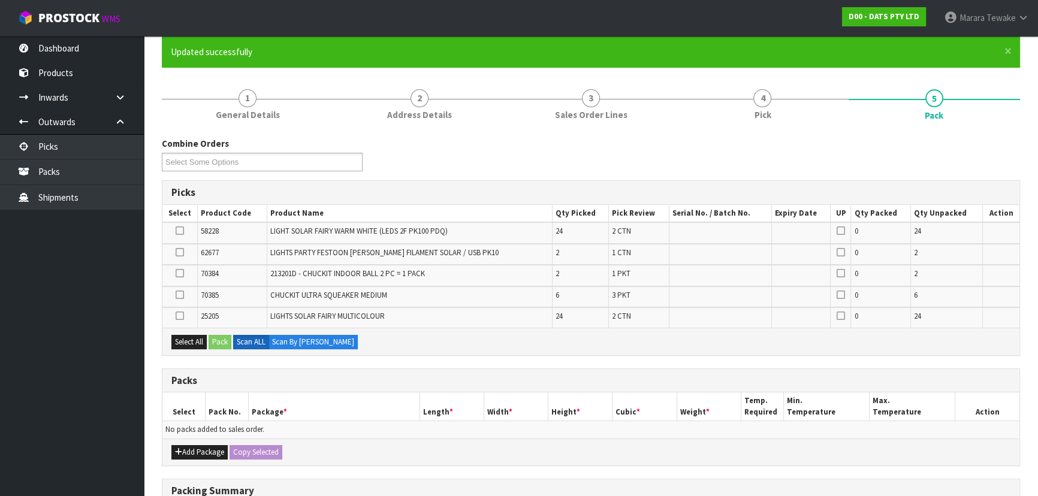
scroll to position [272, 0]
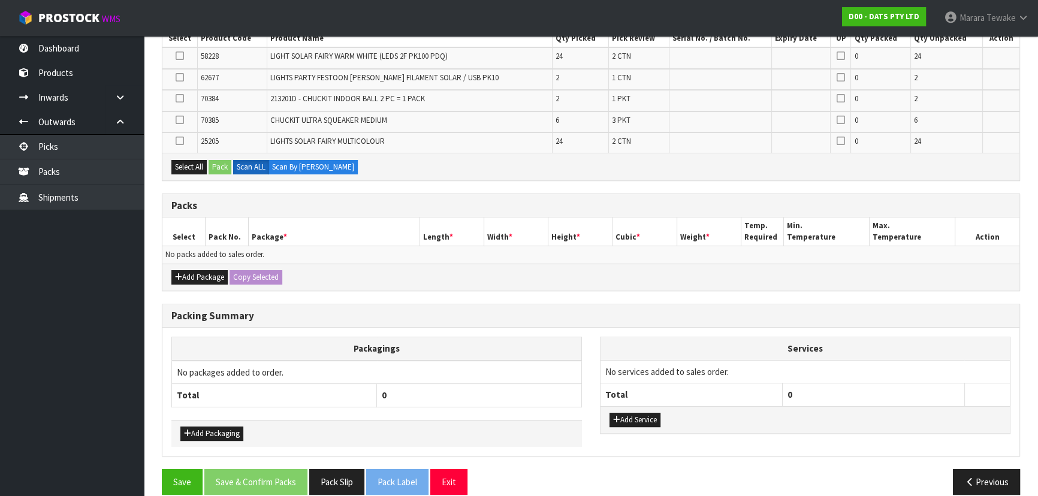
click at [204, 267] on div "Add Package Copy Selected" at bounding box center [590, 277] width 857 height 27
click at [191, 271] on button "Add Package" at bounding box center [199, 277] width 56 height 14
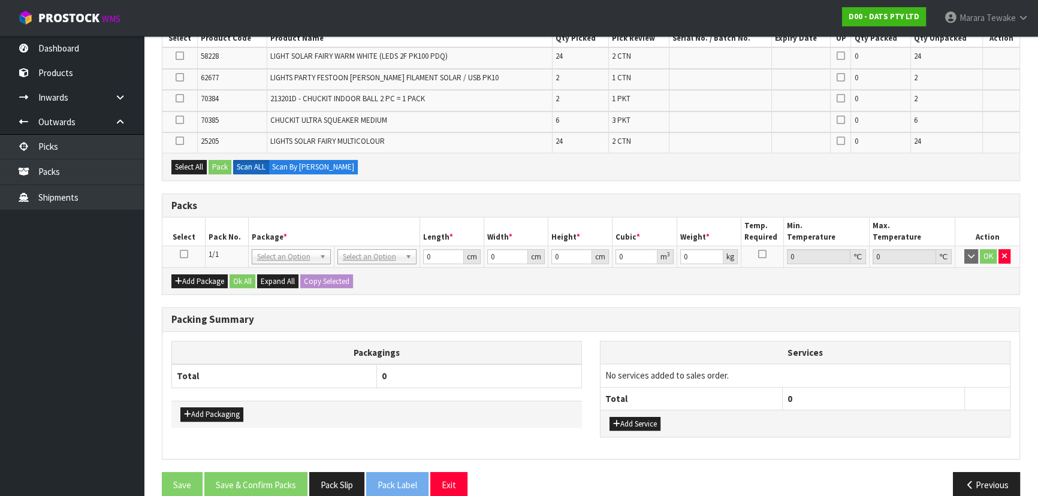
click at [183, 254] on icon at bounding box center [184, 254] width 8 height 1
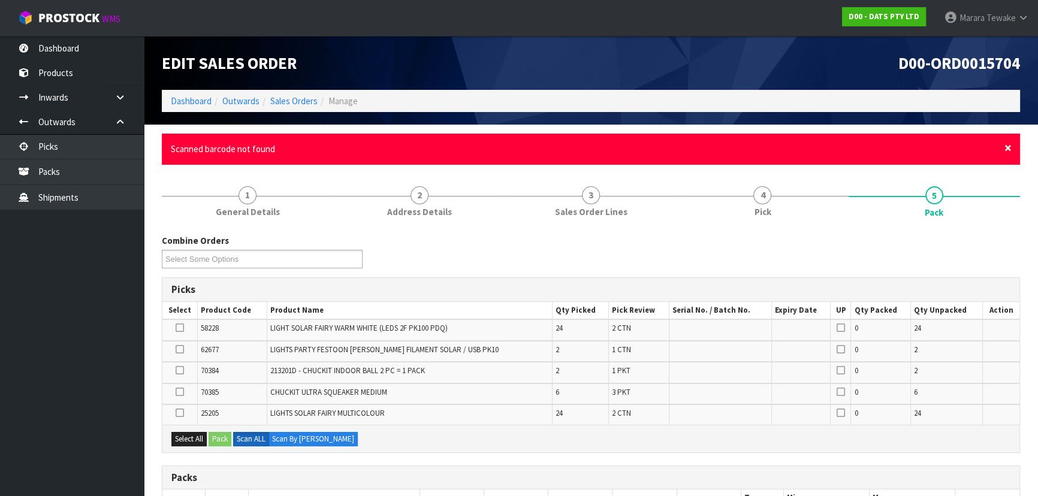
click at [1009, 148] on span "×" at bounding box center [1007, 148] width 7 height 17
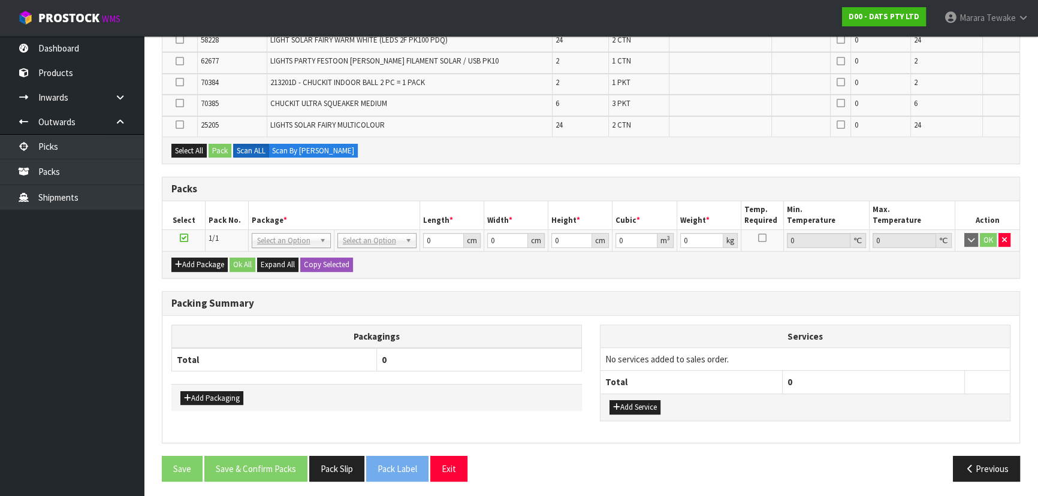
scroll to position [246, 0]
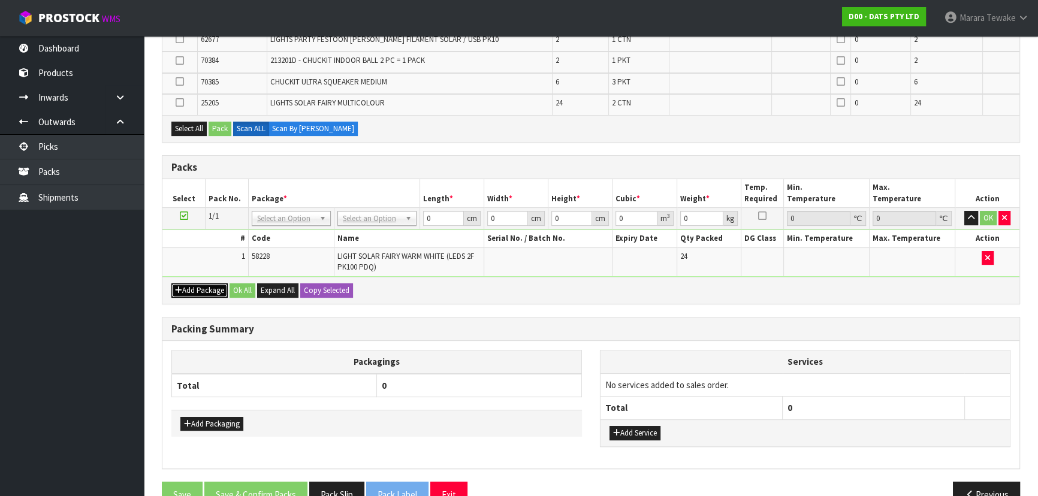
click at [208, 287] on button "Add Package" at bounding box center [199, 290] width 56 height 14
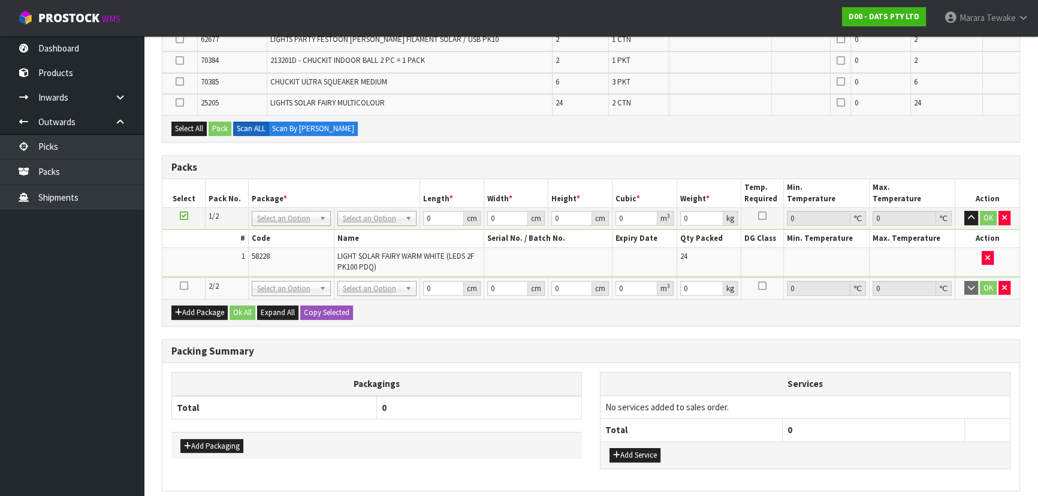
click at [186, 286] on icon at bounding box center [184, 286] width 8 height 1
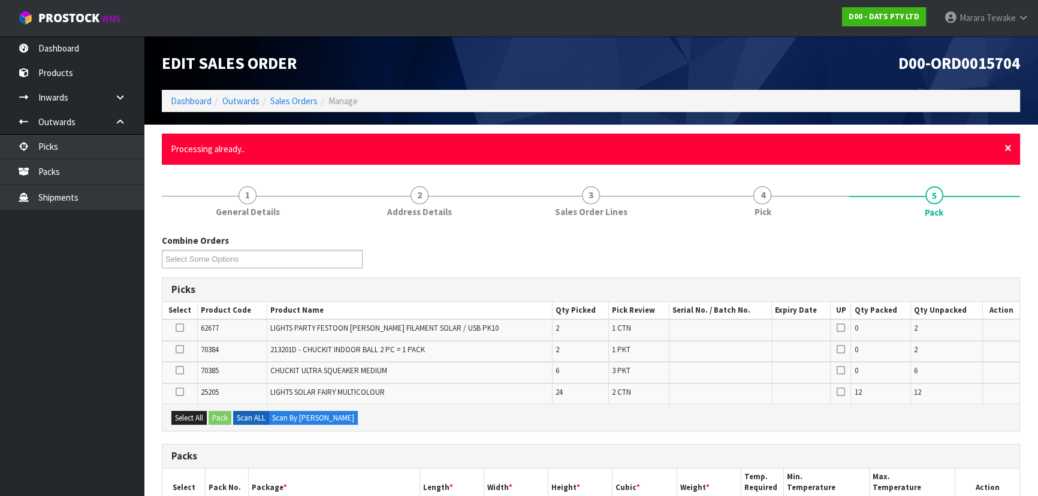
click at [1004, 147] on span "×" at bounding box center [1007, 148] width 7 height 17
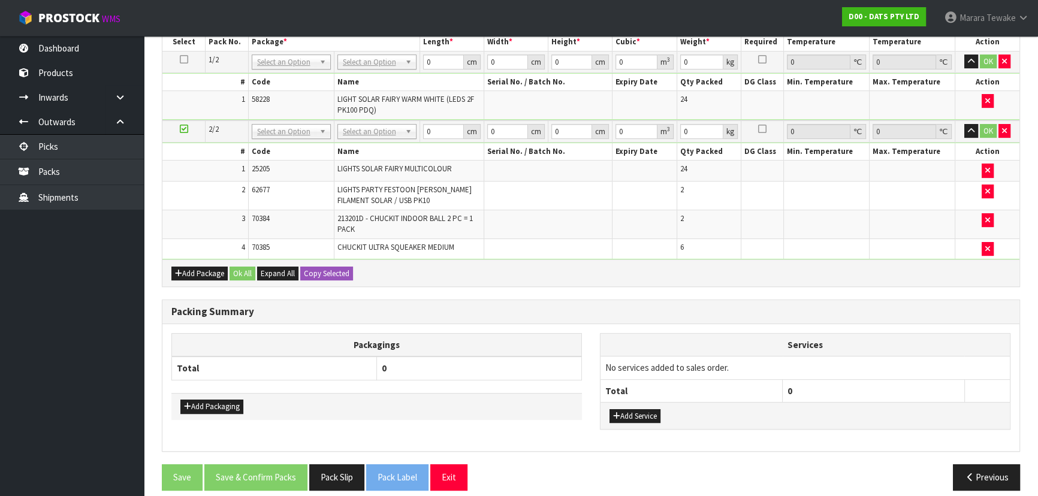
scroll to position [108, 0]
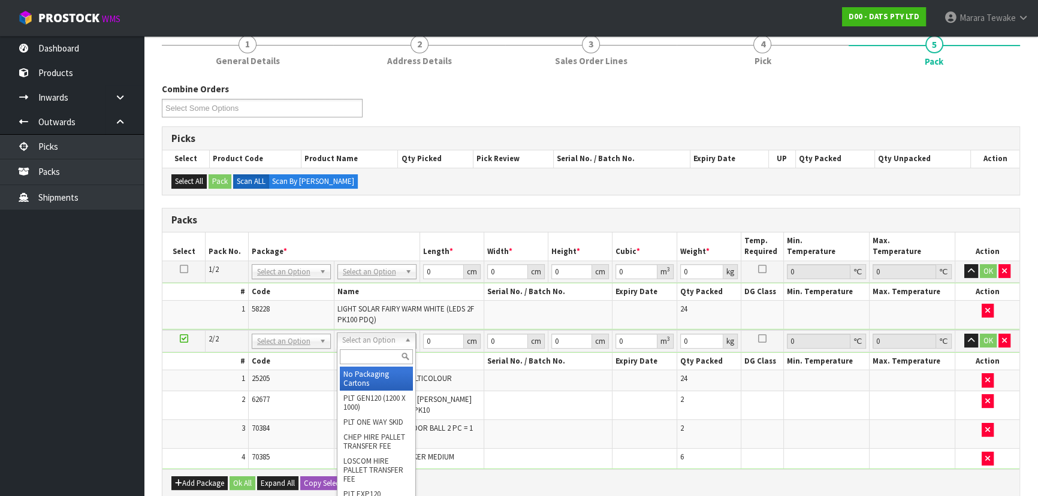
click at [365, 355] on input "text" at bounding box center [376, 356] width 73 height 15
type input "CTN9"
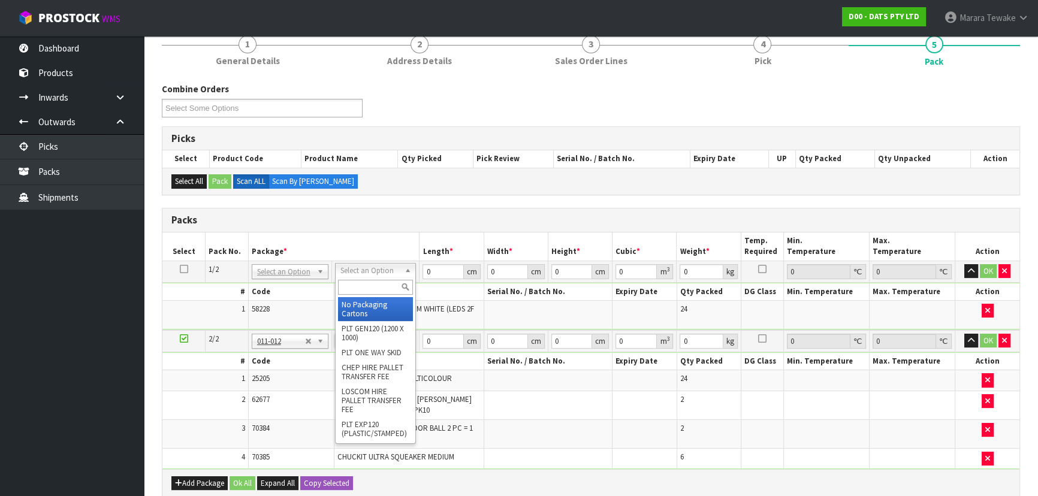
type input "51"
type input "38"
type input "58.5"
type input "0.113373"
type input "11.72"
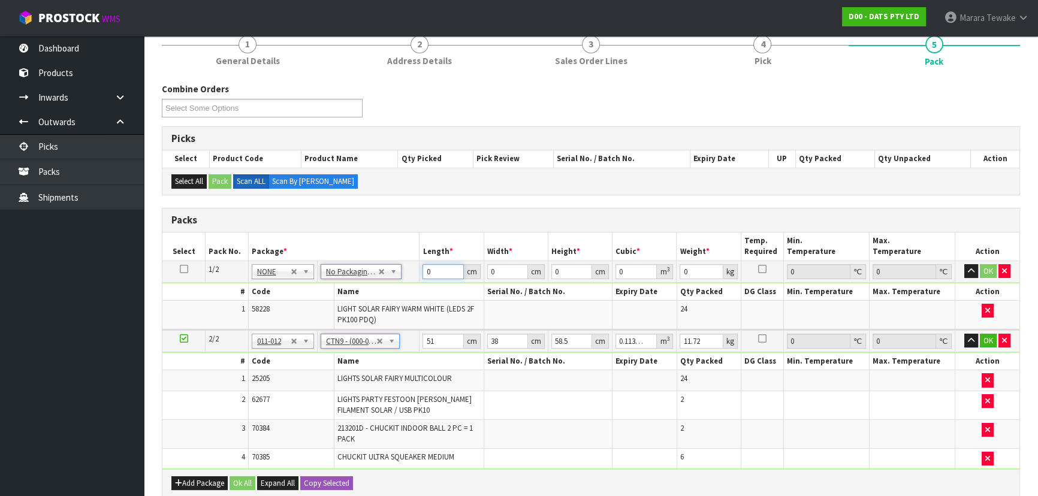
drag, startPoint x: 424, startPoint y: 264, endPoint x: 409, endPoint y: 218, distance: 48.7
click at [409, 235] on table "Select Pack No. Package * Length * Width * Height * Cubic * Weight * Temp. Requ…" at bounding box center [590, 350] width 857 height 237
type input "64"
type input "20"
type input "3"
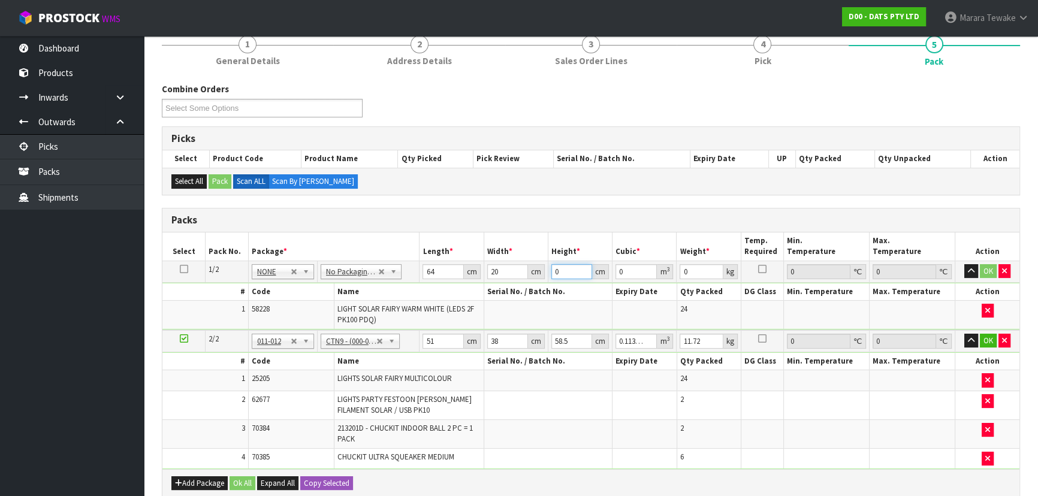
type input "0.00384"
type input "33"
type input "0.04224"
type input "33"
type input "6"
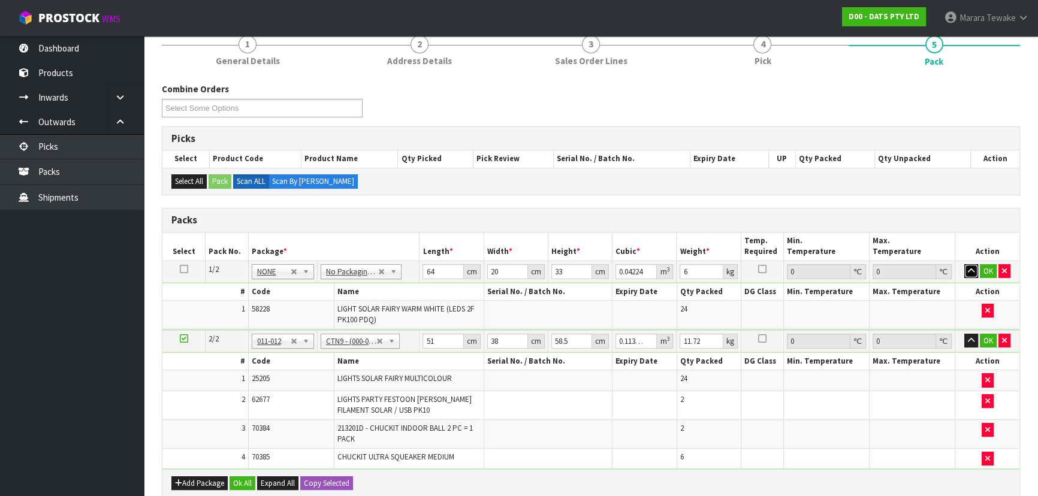
click at [964, 264] on button "button" at bounding box center [971, 271] width 14 height 14
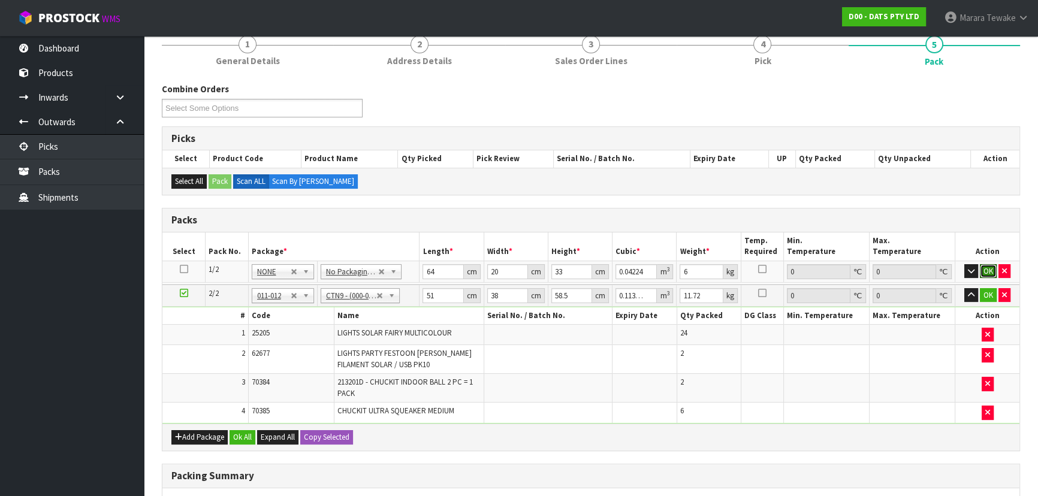
click button "OK" at bounding box center [987, 271] width 17 height 14
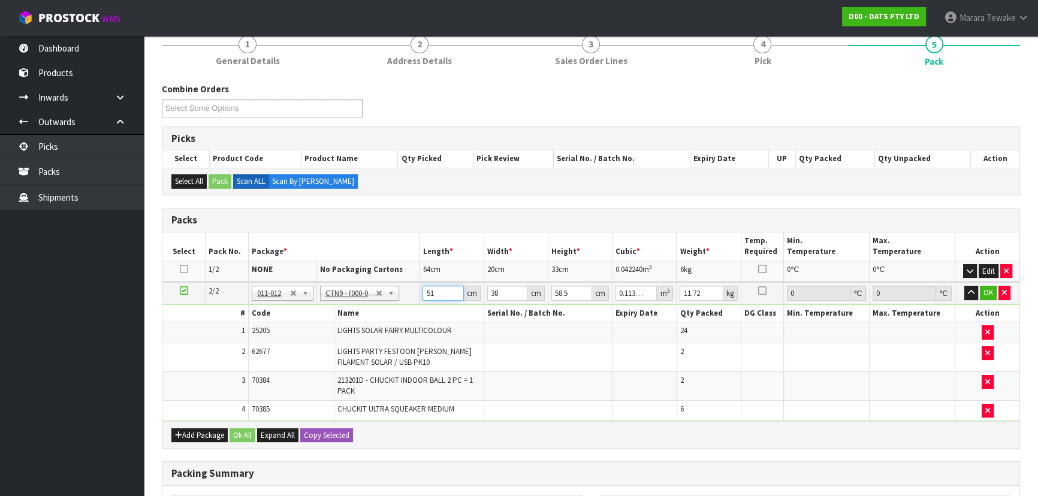
type input "5"
type input "0.011115"
type input "52"
type input "0.115596"
type input "52"
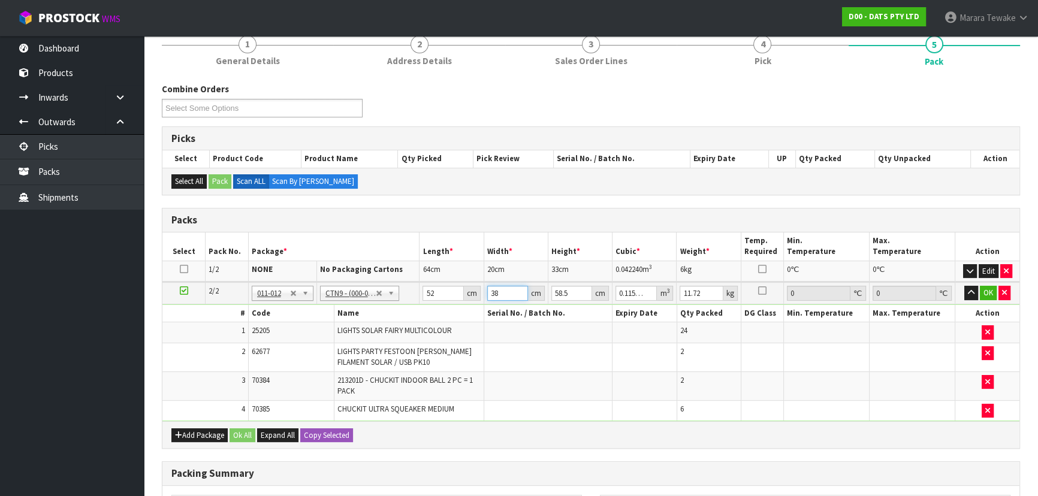
type input "3"
type input "0.009126"
type input "39"
type input "0.118638"
type input "39"
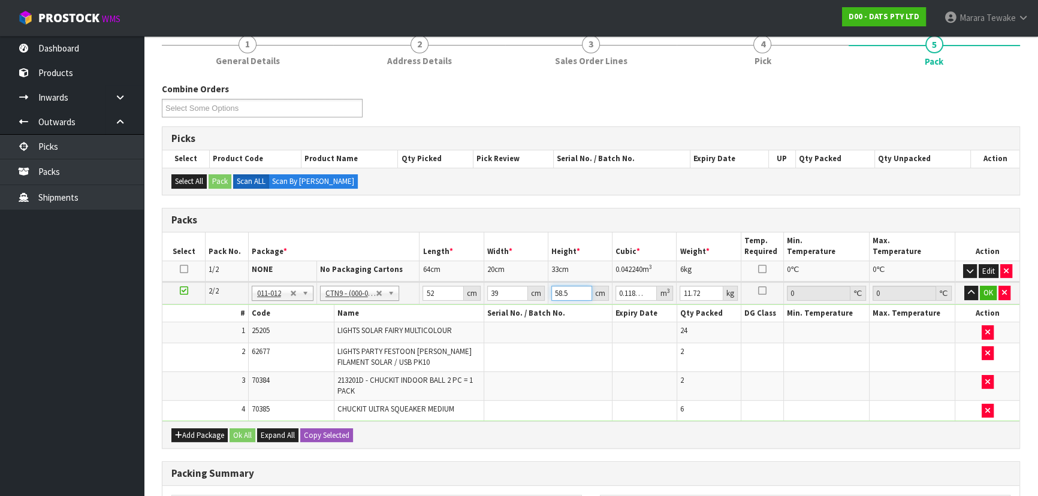
type input "4"
type input "0.008112"
type input "48"
type input "0.097344"
type input "48"
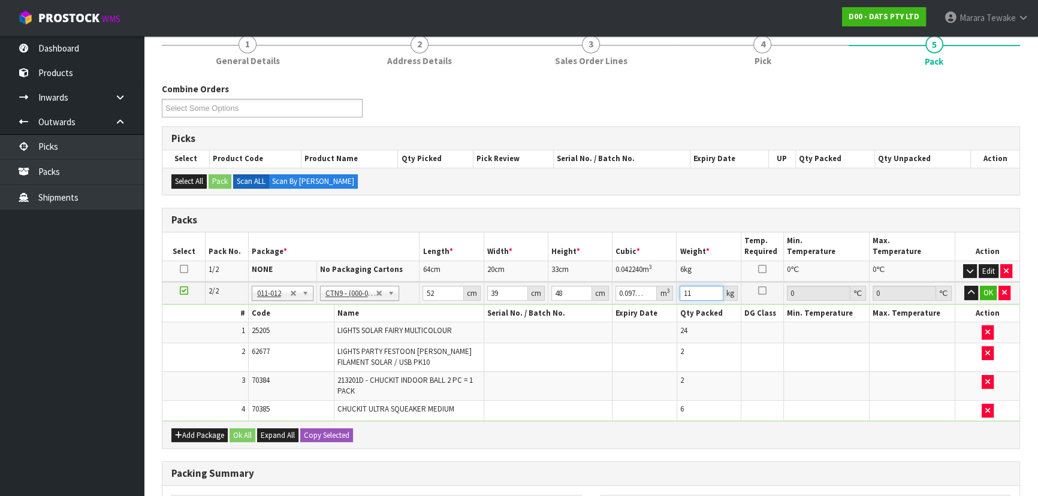
type input "11"
click at [964, 286] on button "button" at bounding box center [971, 293] width 14 height 14
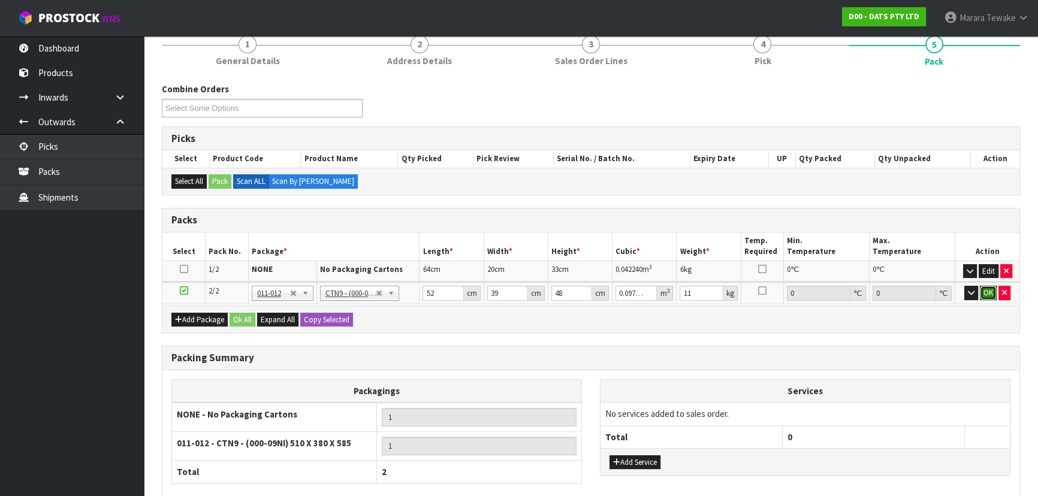
click button "OK" at bounding box center [987, 293] width 17 height 14
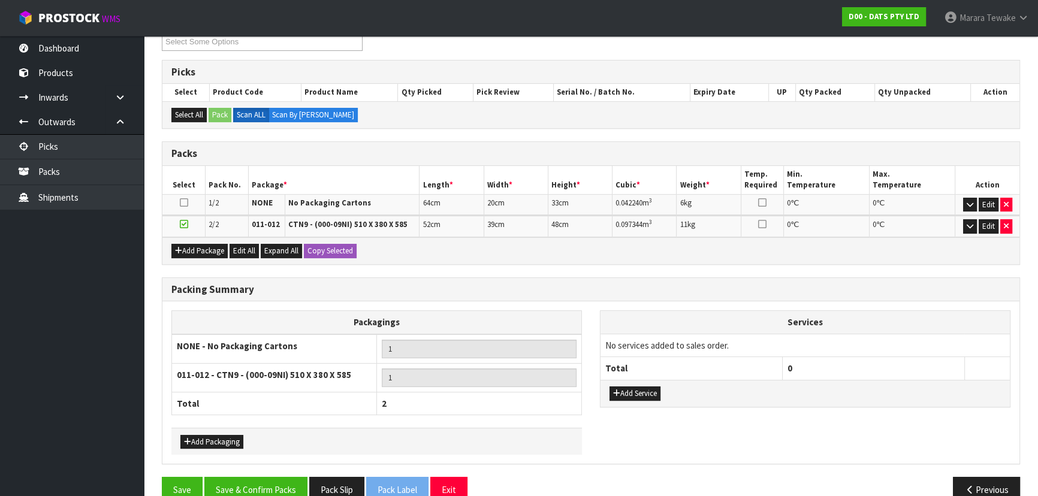
scroll to position [196, 0]
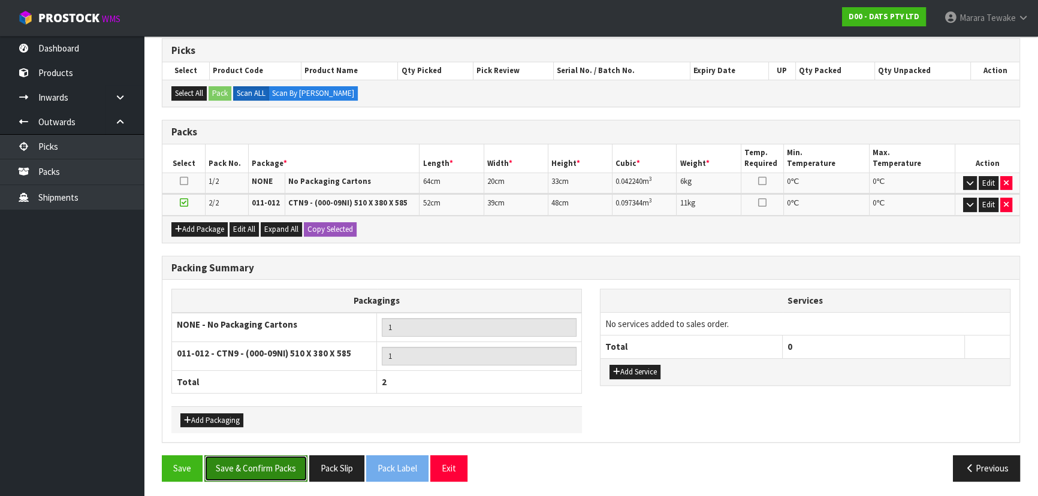
click at [256, 460] on button "Save & Confirm Packs" at bounding box center [255, 468] width 103 height 26
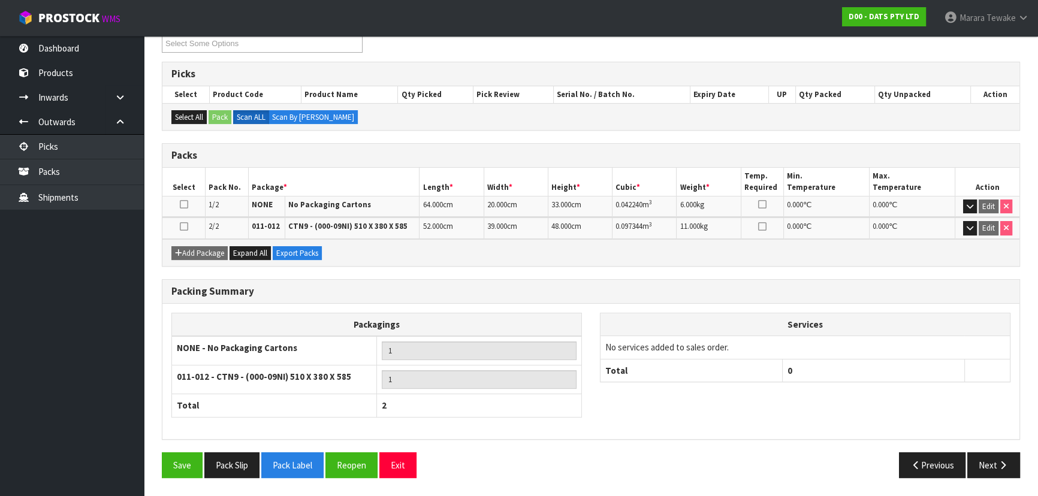
scroll to position [213, 0]
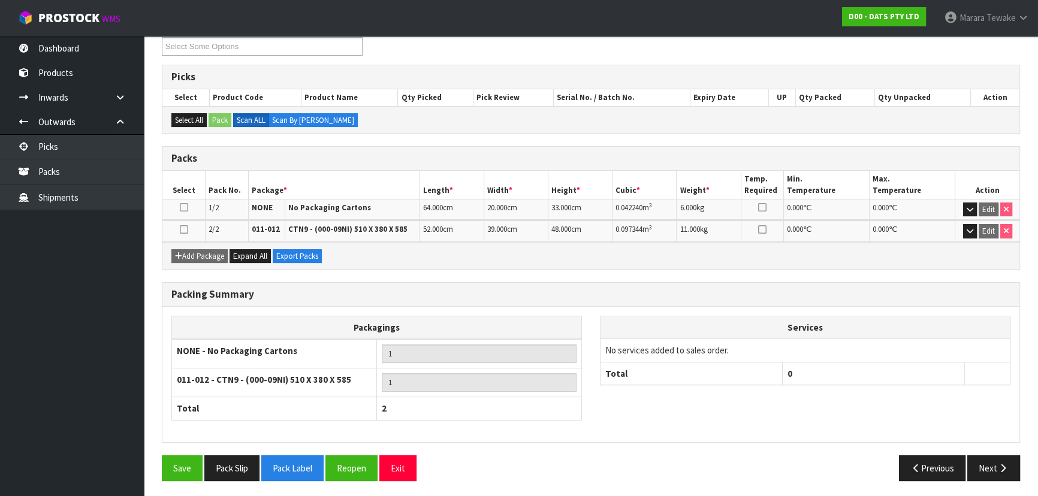
click at [999, 482] on div "Save Pack Slip Pack Label Reopen Exit Previous Next" at bounding box center [591, 472] width 876 height 35
click at [993, 473] on button "Next" at bounding box center [993, 468] width 53 height 26
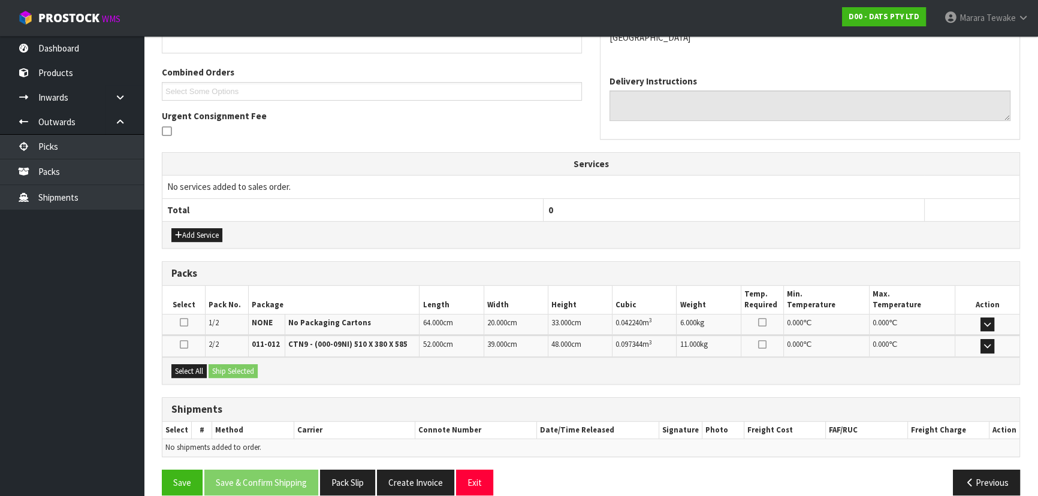
scroll to position [302, 0]
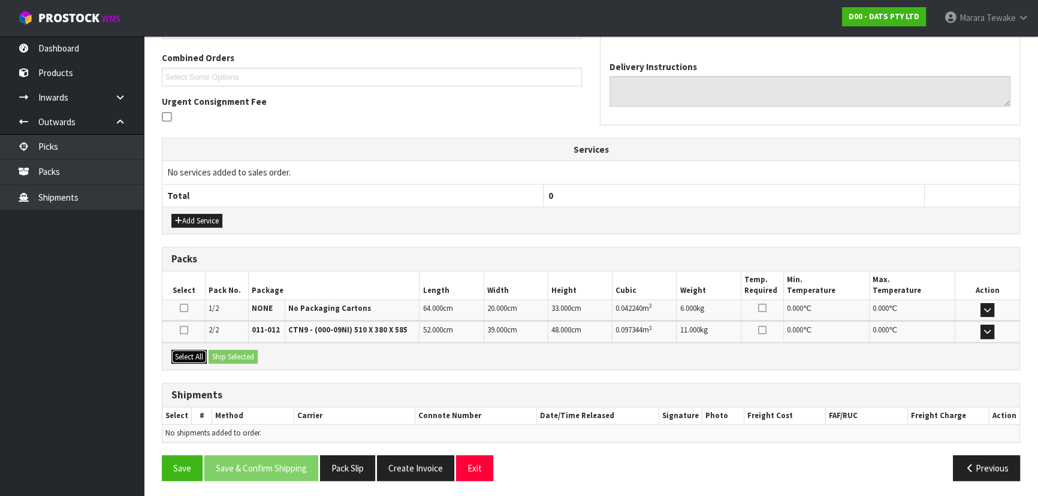
drag, startPoint x: 194, startPoint y: 353, endPoint x: 258, endPoint y: 358, distance: 63.7
click at [195, 353] on button "Select All" at bounding box center [188, 357] width 35 height 14
click at [258, 358] on button "Ship Selected" at bounding box center [232, 357] width 49 height 14
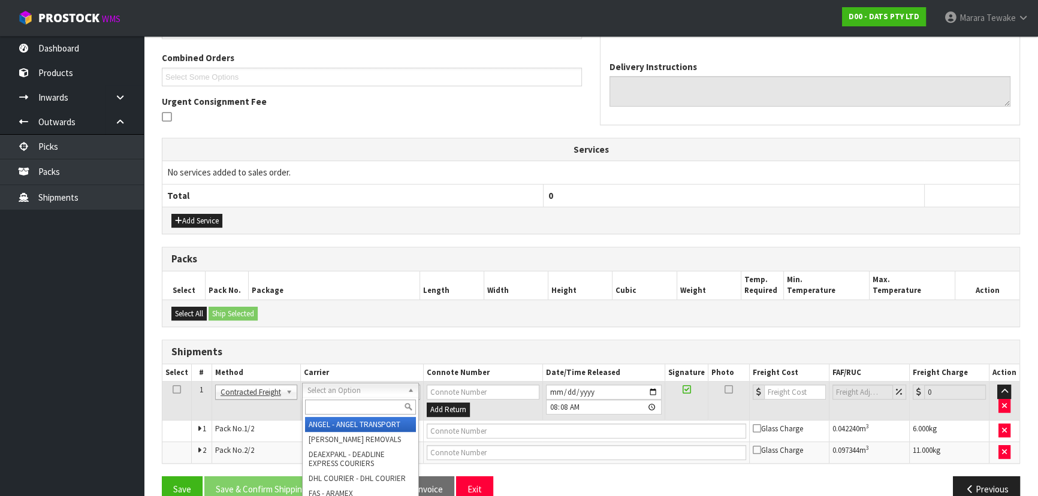
click at [328, 407] on input "text" at bounding box center [360, 407] width 111 height 15
type input "NZP"
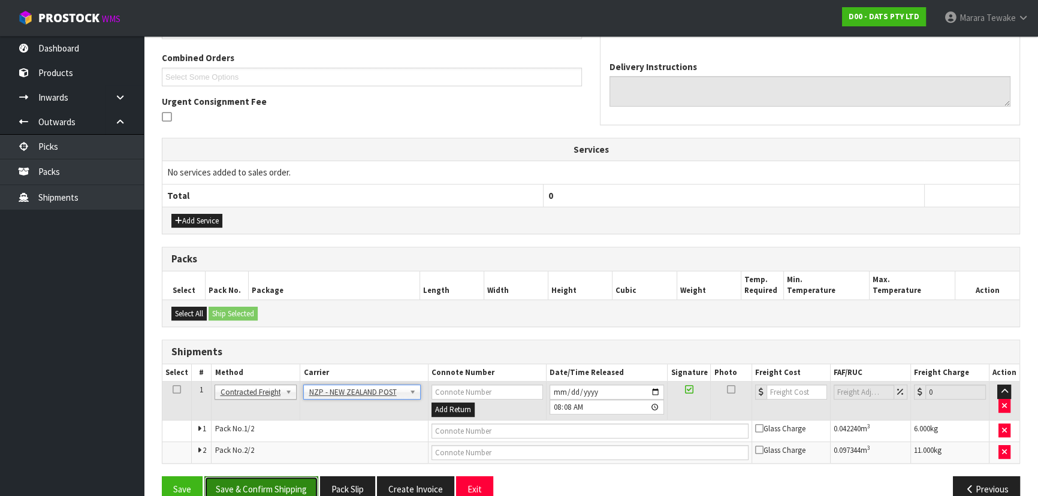
click at [310, 477] on button "Save & Confirm Shipping" at bounding box center [261, 489] width 114 height 26
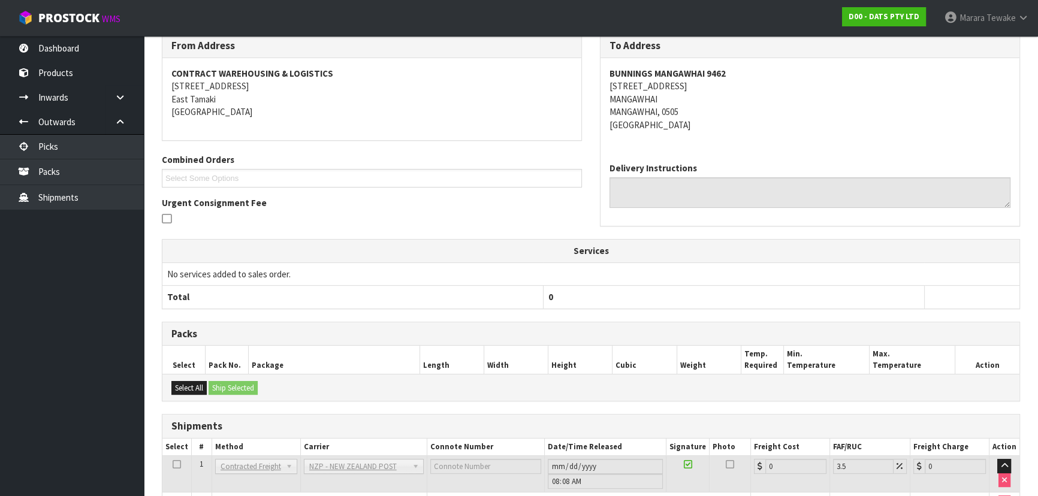
scroll to position [306, 0]
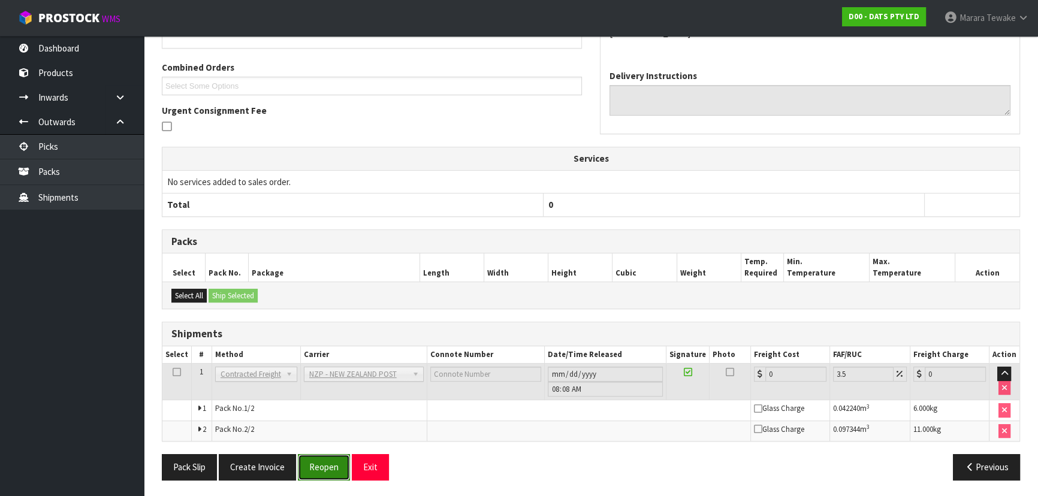
click at [325, 465] on button "Reopen" at bounding box center [324, 467] width 52 height 26
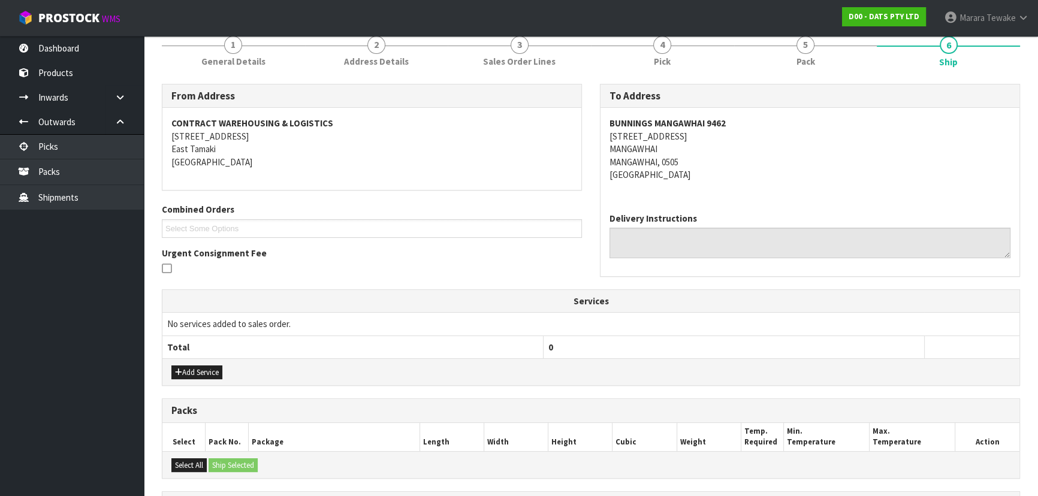
scroll to position [323, 0]
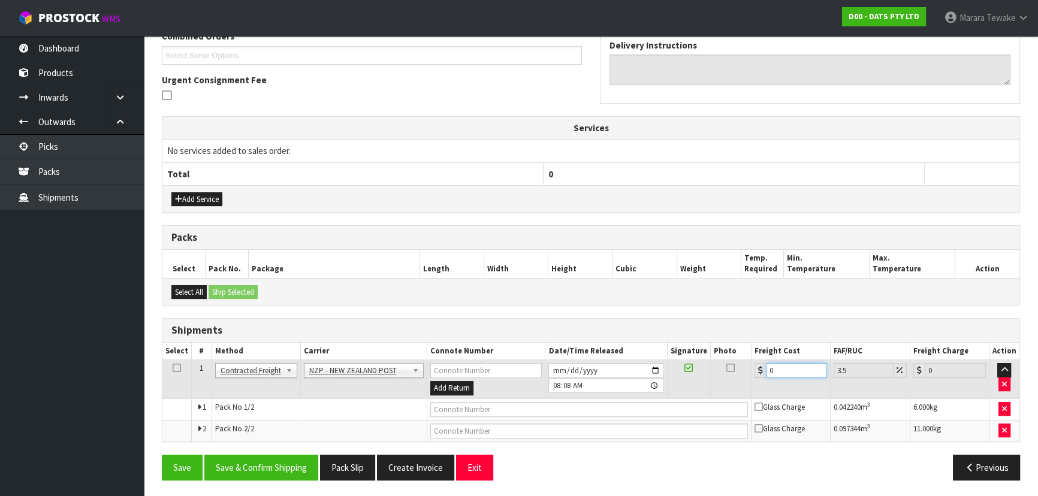
drag, startPoint x: 787, startPoint y: 365, endPoint x: 745, endPoint y: 345, distance: 46.9
click at [745, 347] on table "Select # Method Carrier Connote Number Date/Time Released Signature Photo Freig…" at bounding box center [590, 392] width 857 height 99
type input "8"
type input "8.28"
type input "8.6"
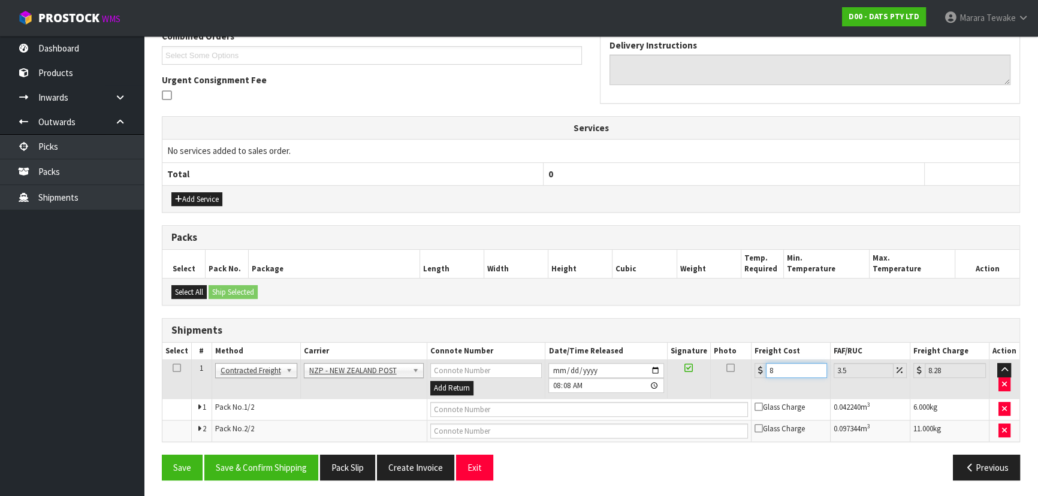
type input "8.9"
type input "8.66"
type input "8.96"
type input "8.66"
click at [279, 471] on button "Save & Confirm Shipping" at bounding box center [261, 468] width 114 height 26
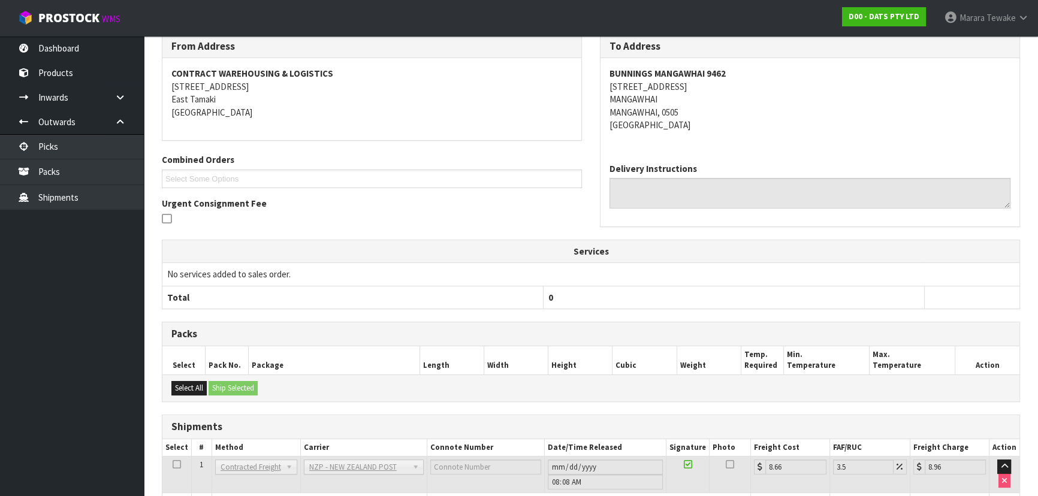
scroll to position [301, 0]
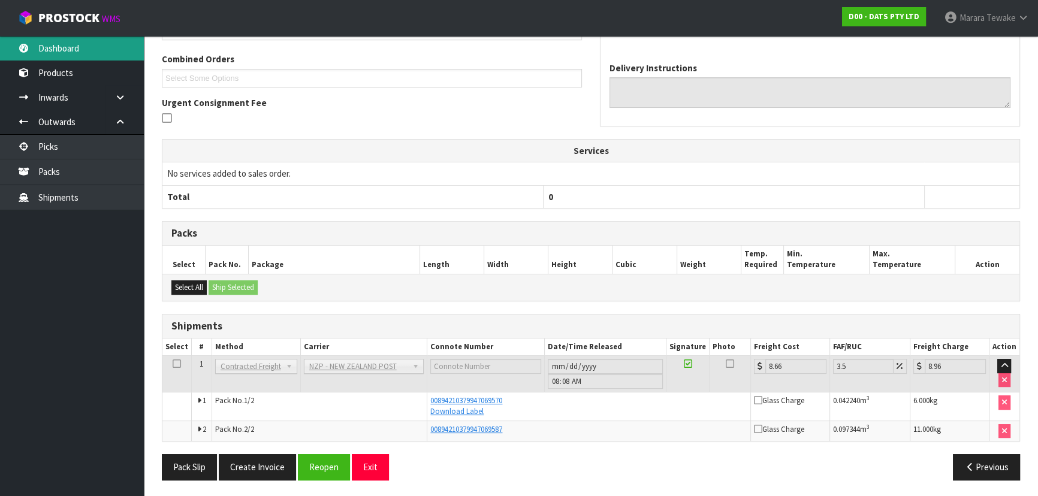
click at [107, 46] on link "Dashboard" at bounding box center [72, 48] width 144 height 25
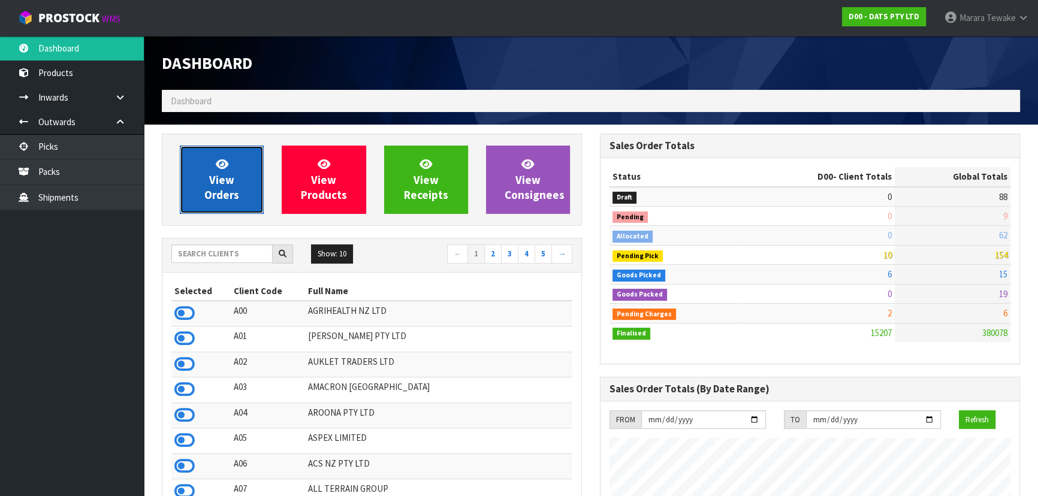
click at [210, 168] on link "View Orders" at bounding box center [222, 180] width 84 height 68
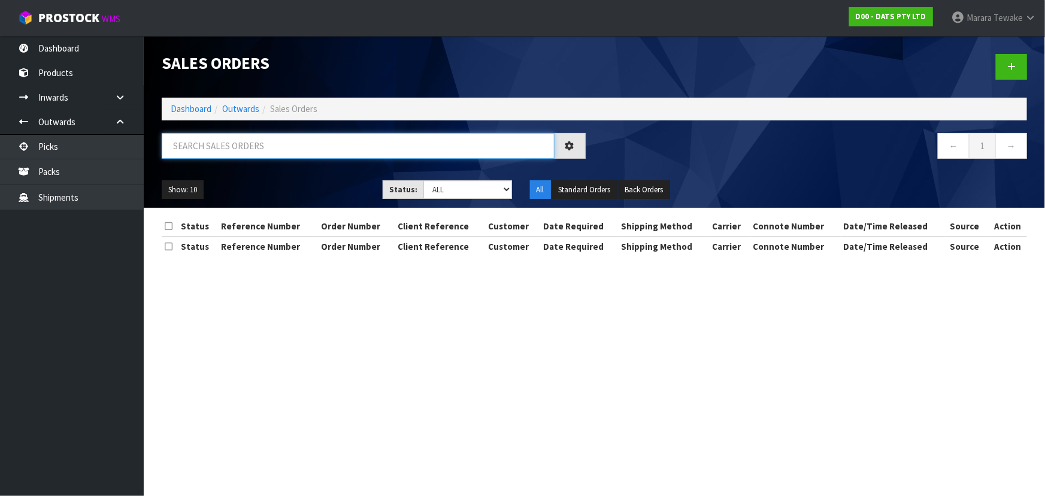
click at [222, 141] on input "text" at bounding box center [358, 146] width 393 height 26
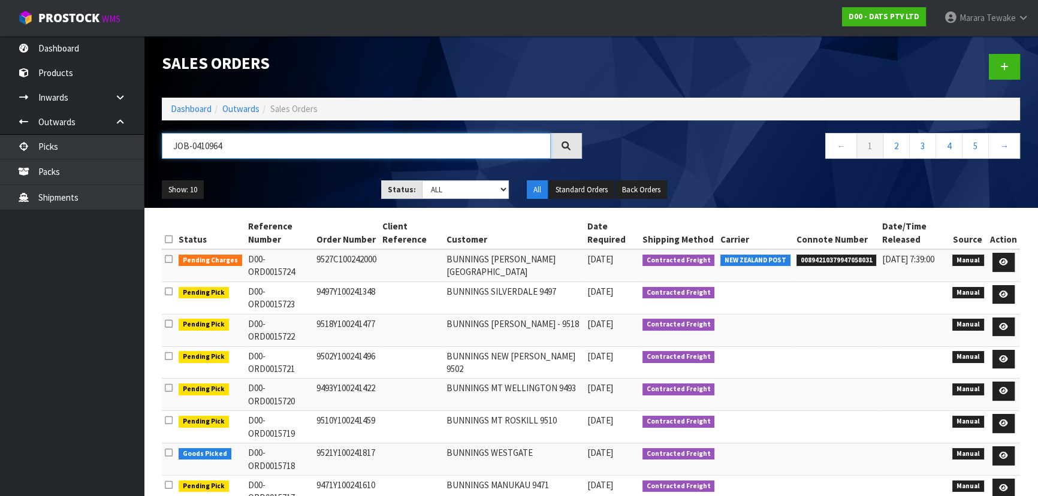
type input "JOB-0410964"
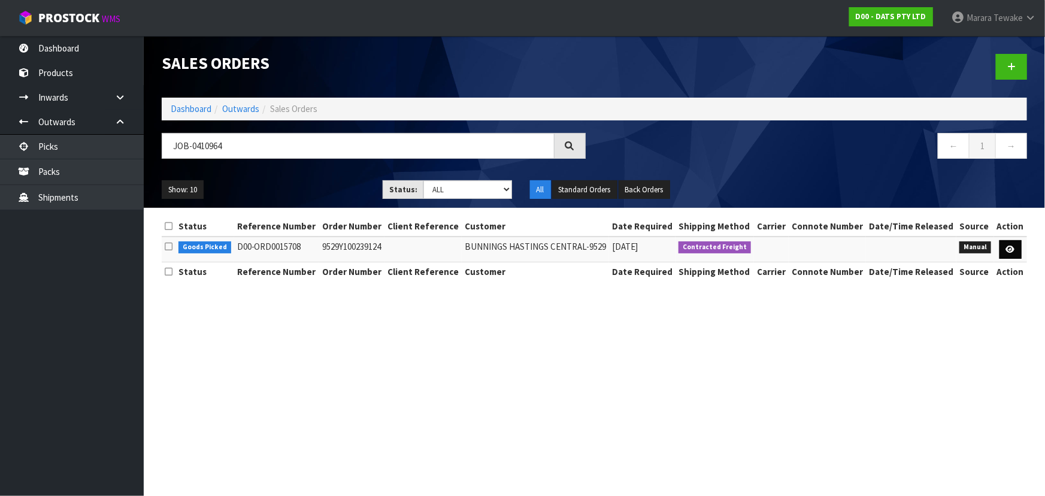
drag, startPoint x: 1003, startPoint y: 237, endPoint x: 1006, endPoint y: 243, distance: 6.5
click at [1003, 238] on td at bounding box center [1010, 250] width 33 height 26
click at [1010, 246] on icon at bounding box center [1010, 250] width 9 height 8
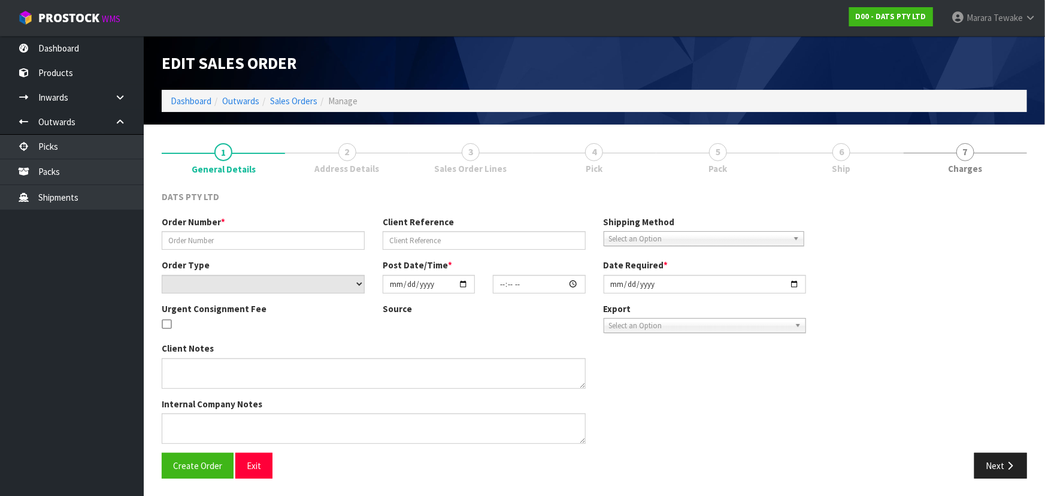
type input "9529Y100239124"
select select "number:0"
type input "2025-09-04"
type input "09:38:00.000"
type input "2025-09-04"
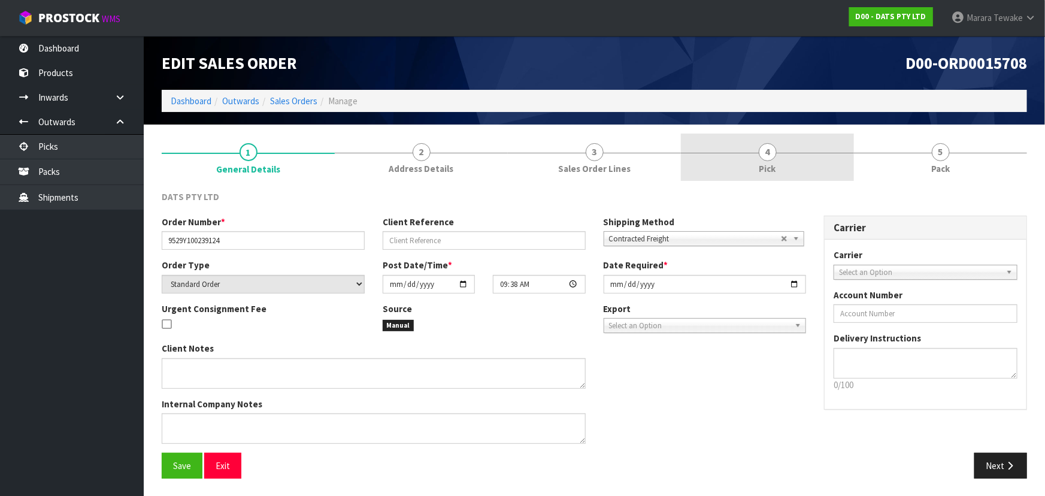
click at [809, 172] on link "4 Pick" at bounding box center [767, 157] width 173 height 47
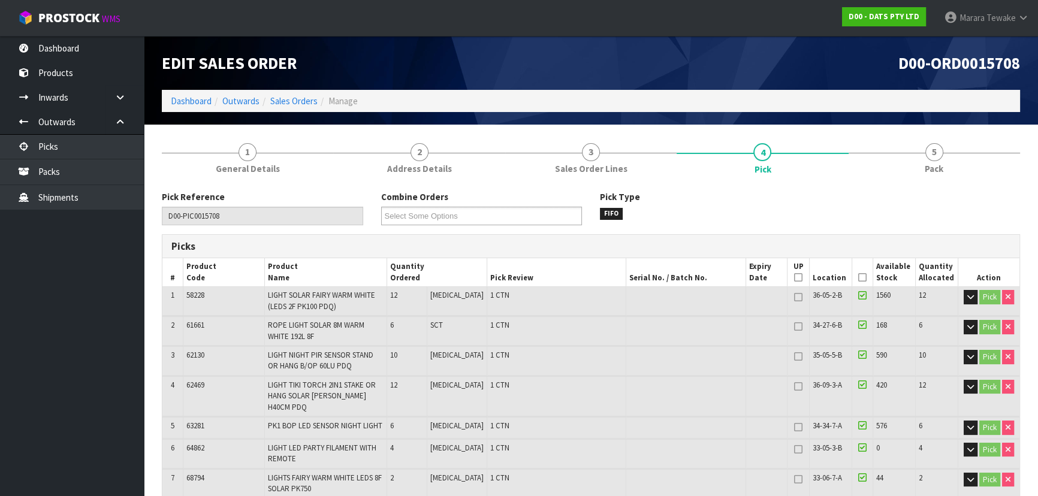
click at [860, 277] on icon at bounding box center [862, 277] width 8 height 1
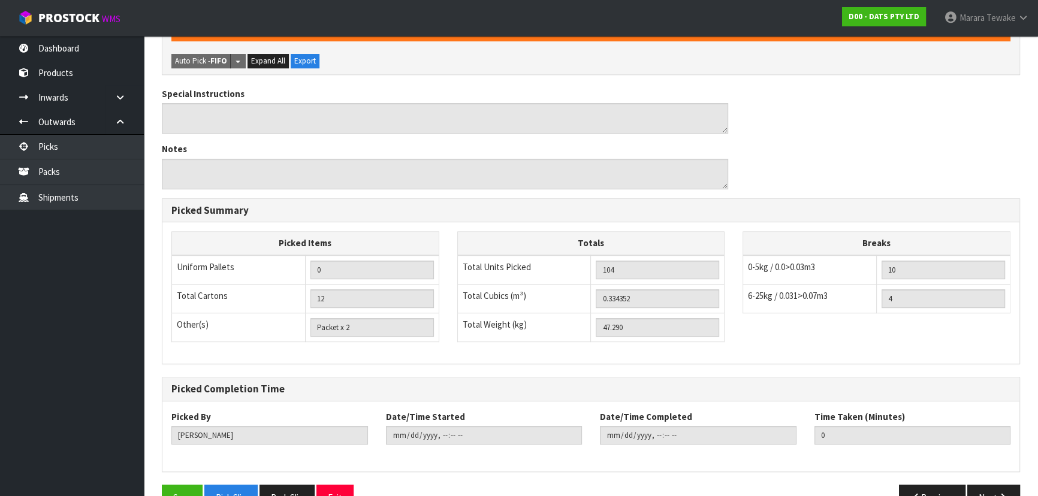
scroll to position [664, 0]
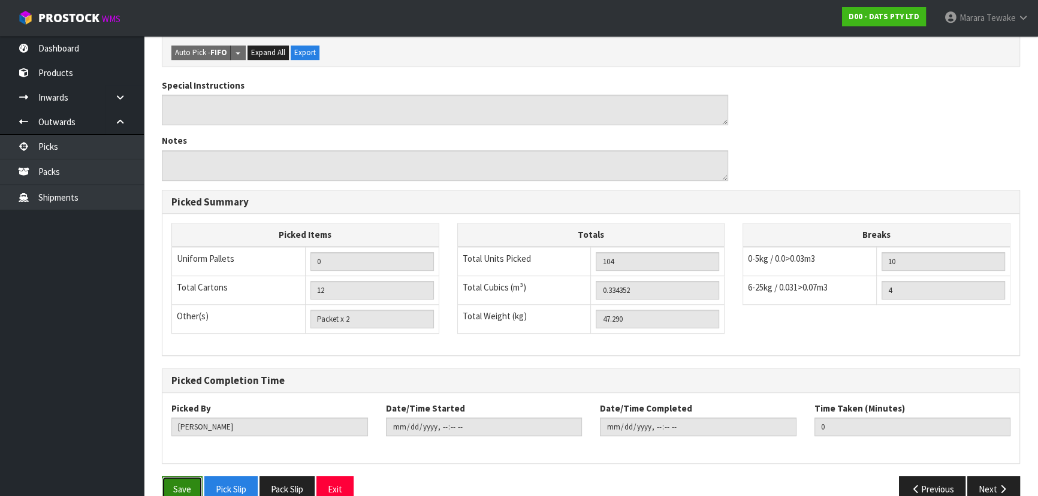
click at [177, 476] on button "Save" at bounding box center [182, 489] width 41 height 26
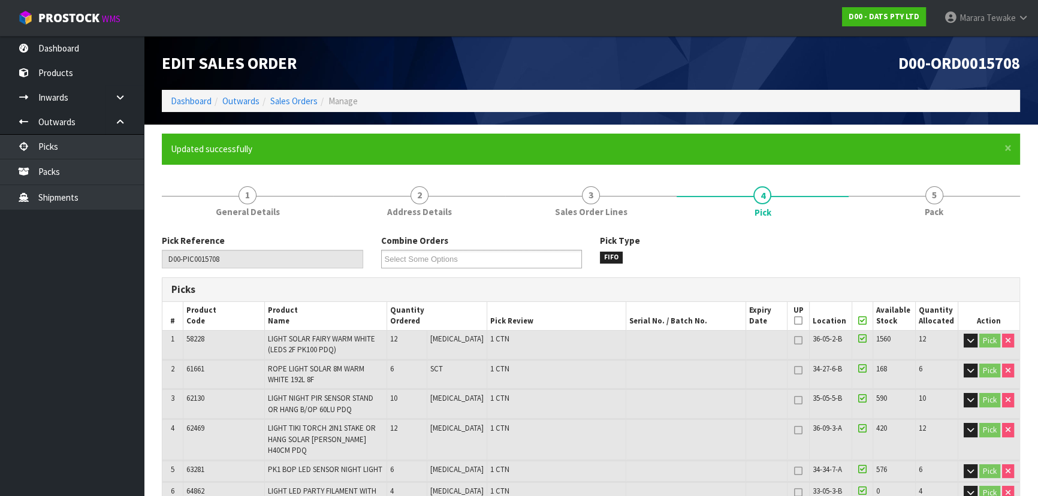
type input "Marara Tewake"
type input "2025-09-08T08:29:21"
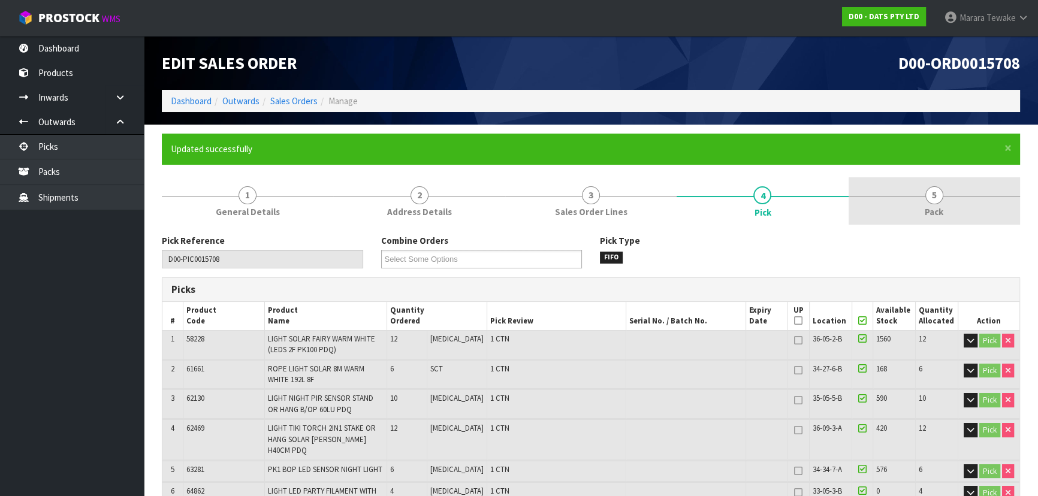
click at [935, 217] on span "Pack" at bounding box center [933, 211] width 19 height 13
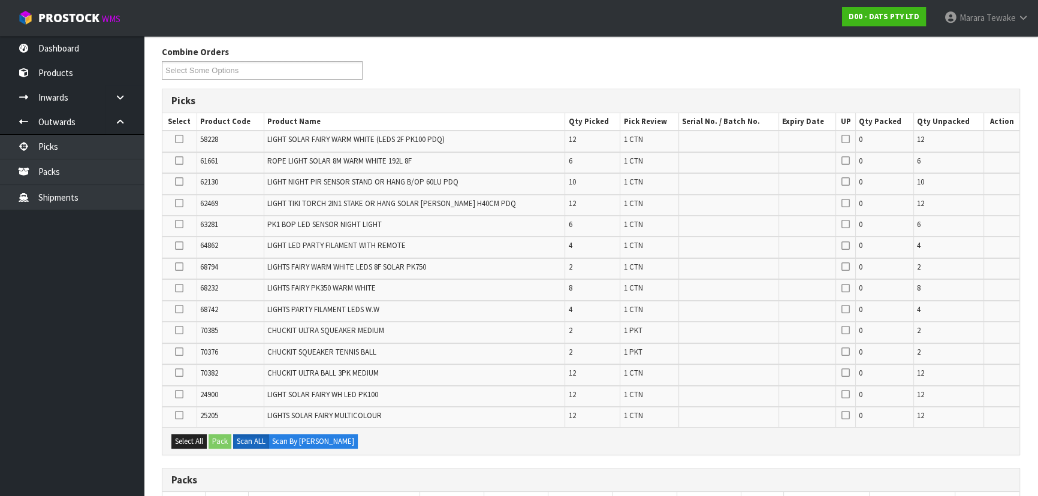
scroll to position [381, 0]
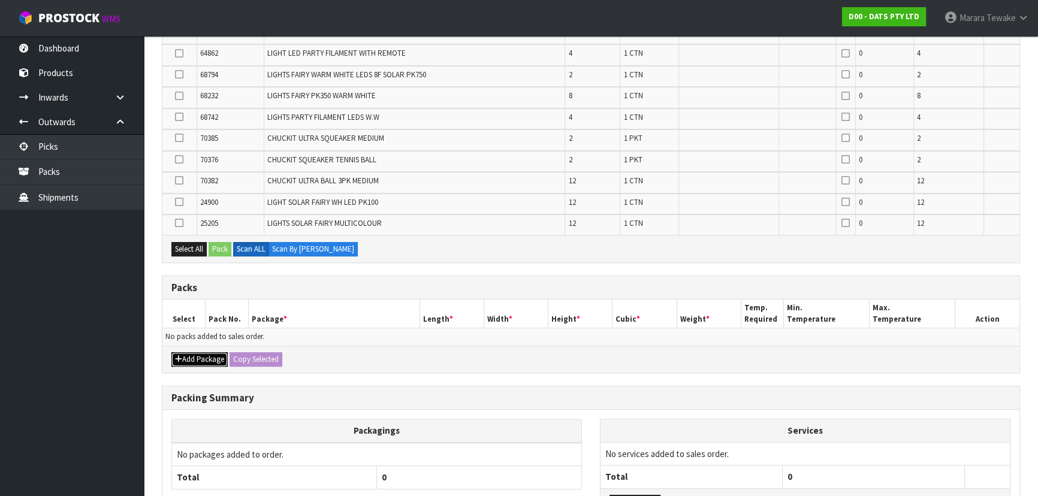
drag, startPoint x: 210, startPoint y: 358, endPoint x: 198, endPoint y: 353, distance: 12.9
click at [208, 357] on button "Add Package" at bounding box center [199, 359] width 56 height 14
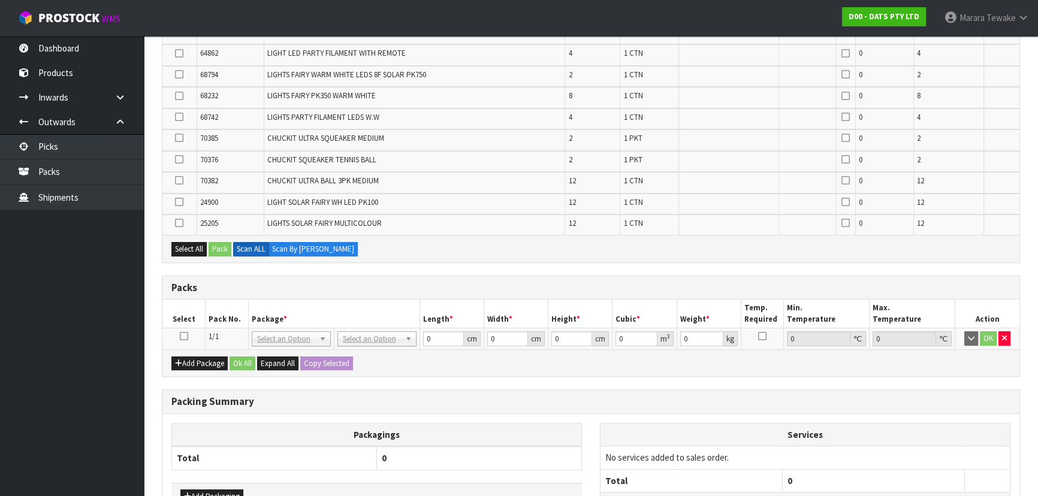
click at [183, 337] on icon at bounding box center [184, 336] width 8 height 1
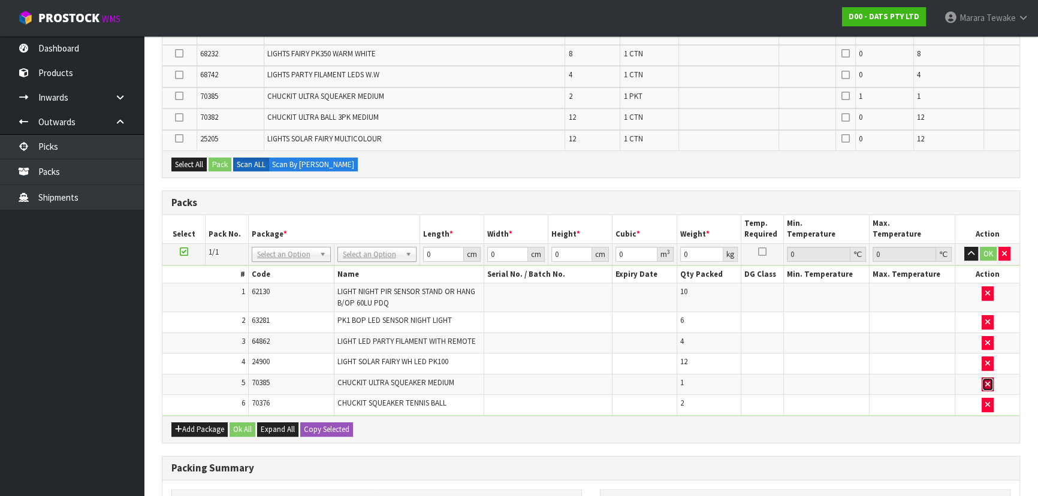
click at [989, 382] on button "button" at bounding box center [987, 384] width 12 height 14
click at [253, 398] on span "70385" at bounding box center [261, 403] width 18 height 10
copy span "70385"
click at [982, 401] on button "button" at bounding box center [987, 405] width 12 height 14
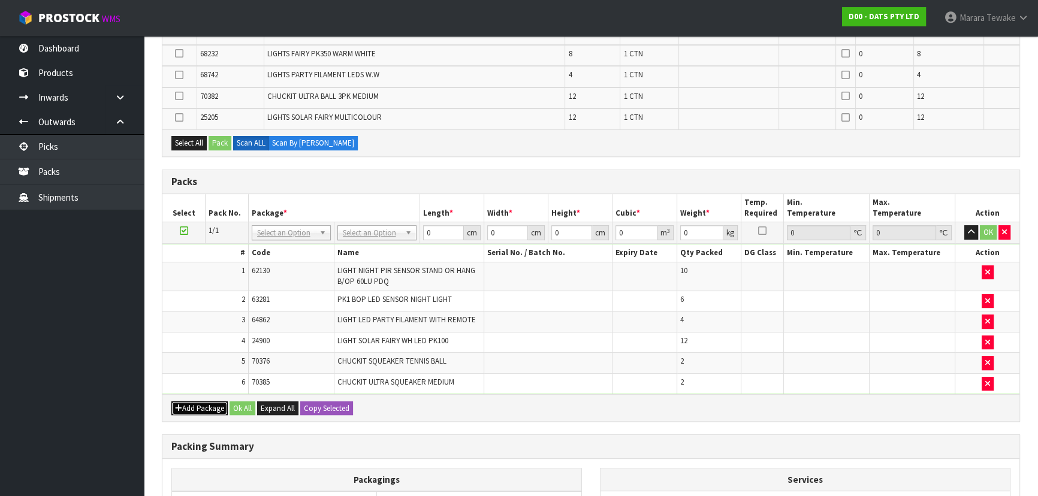
click at [199, 401] on button "Add Package" at bounding box center [199, 408] width 56 height 14
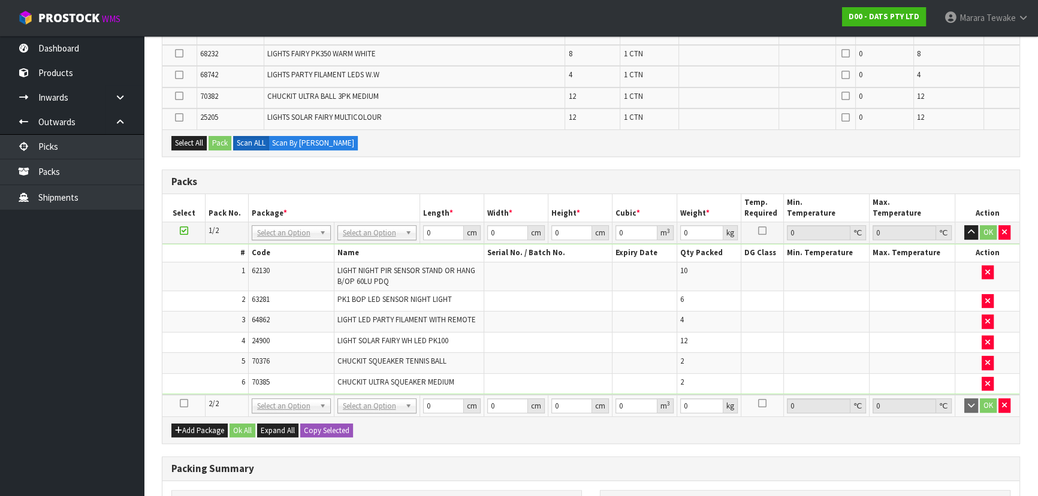
click at [186, 403] on icon at bounding box center [184, 403] width 8 height 1
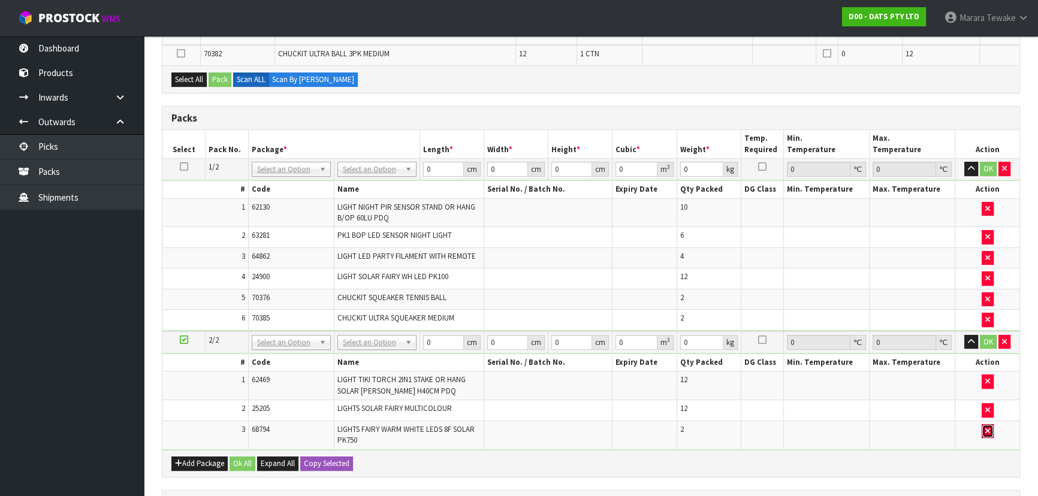
click at [988, 427] on icon "button" at bounding box center [987, 431] width 5 height 8
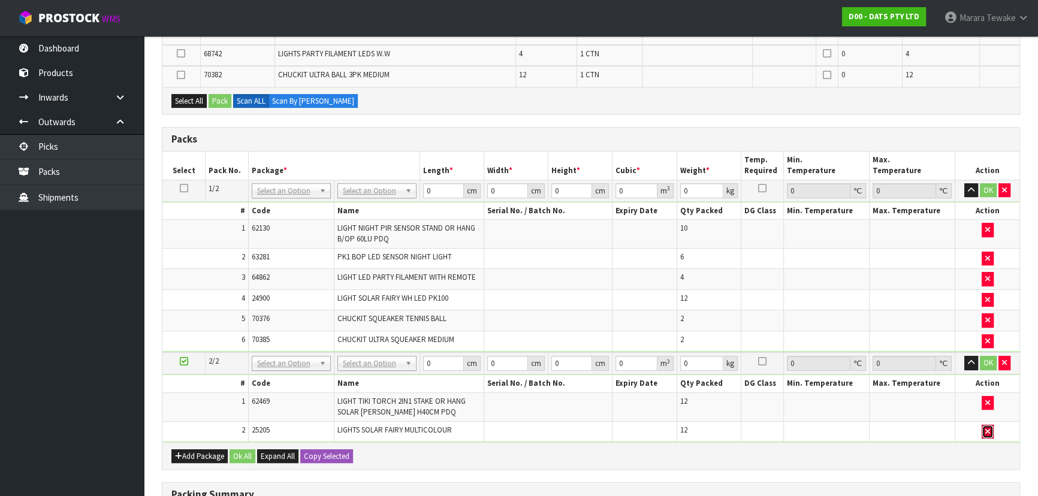
click at [985, 428] on icon "button" at bounding box center [987, 432] width 5 height 8
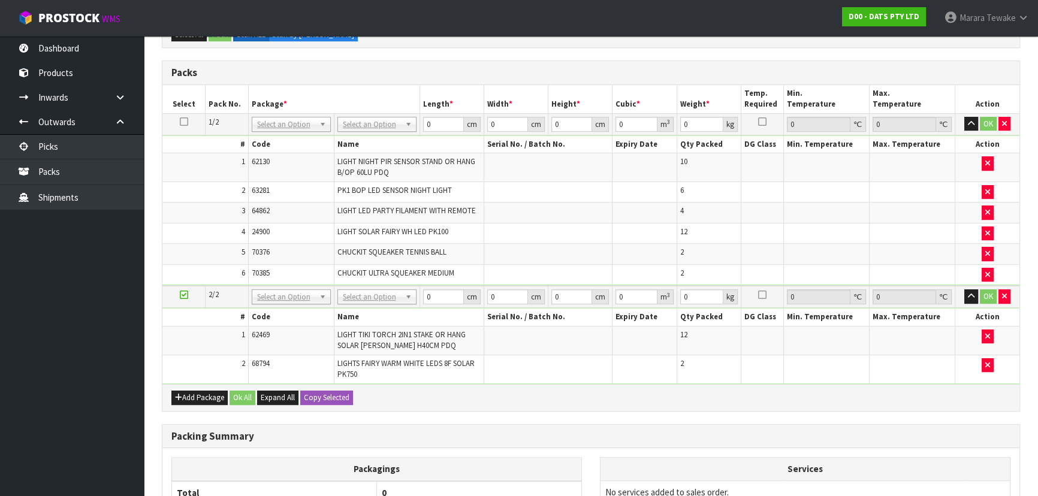
scroll to position [468, 0]
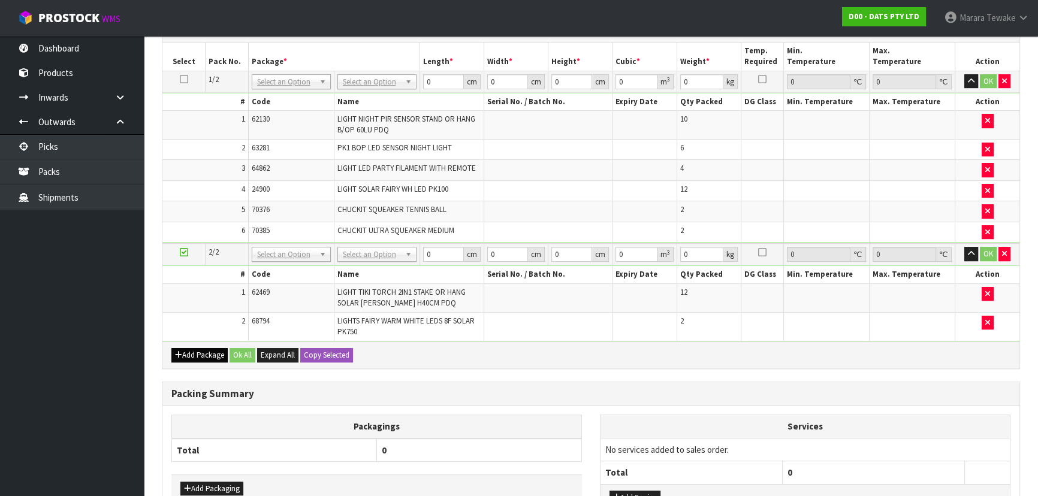
click at [199, 341] on div "Add Package Ok All Expand All Copy Selected" at bounding box center [590, 354] width 857 height 27
click at [198, 348] on button "Add Package" at bounding box center [199, 355] width 56 height 14
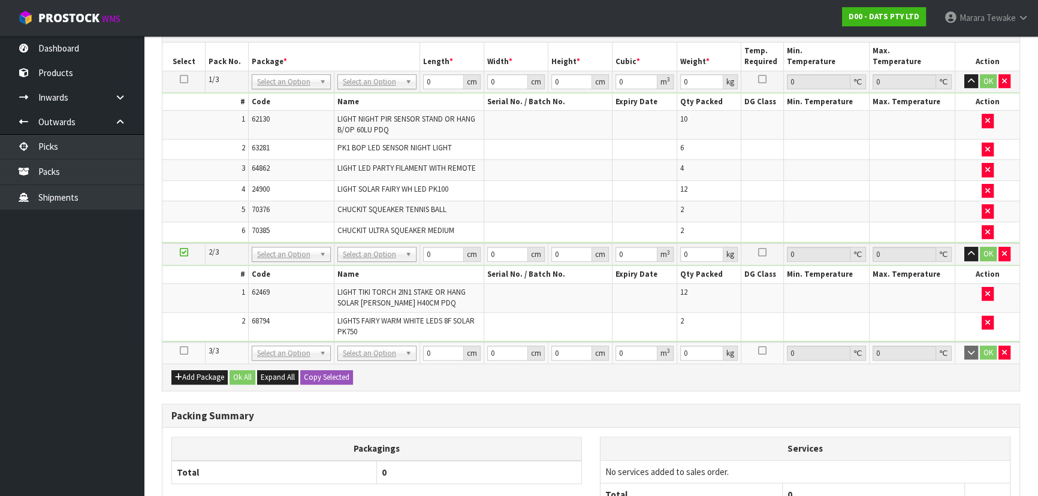
click at [185, 350] on icon at bounding box center [184, 350] width 8 height 1
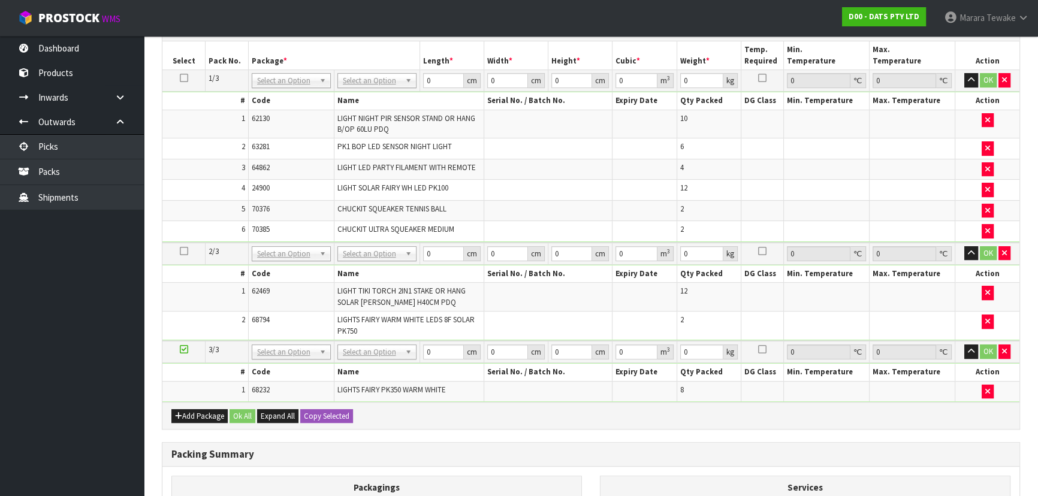
scroll to position [427, 0]
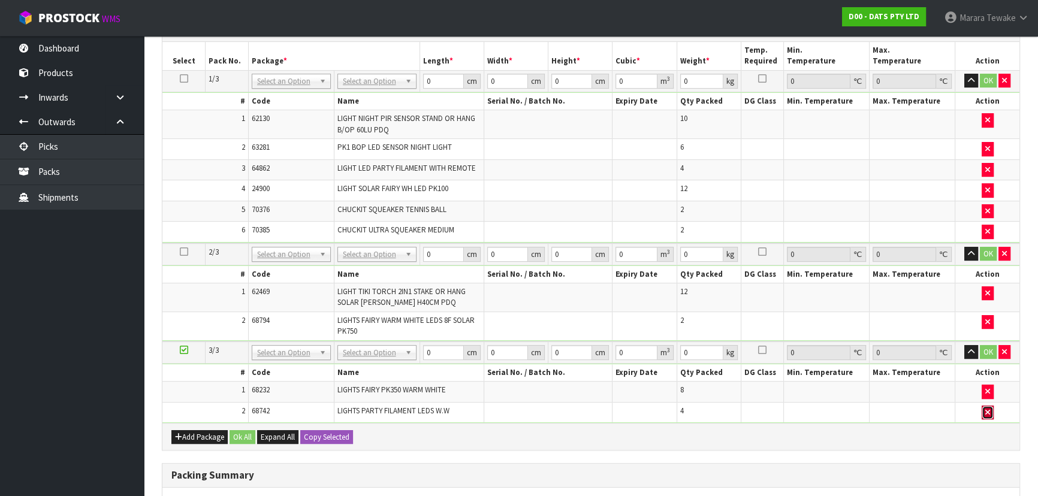
click at [985, 409] on icon "button" at bounding box center [987, 413] width 5 height 8
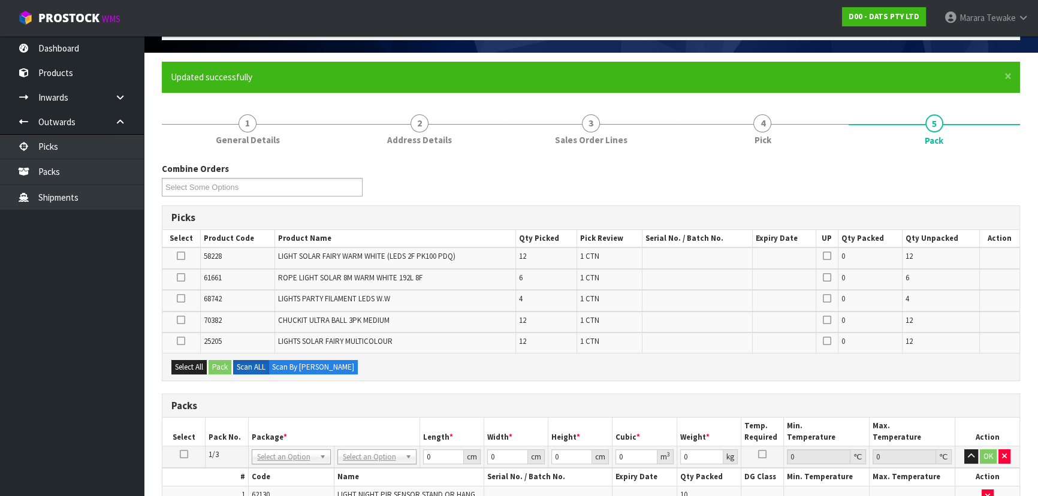
scroll to position [66, 0]
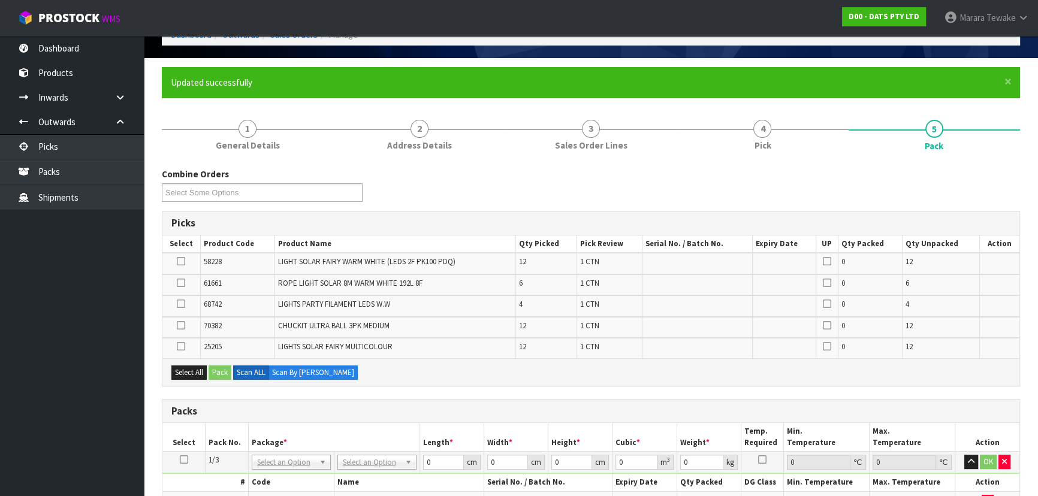
click at [179, 325] on icon at bounding box center [181, 325] width 8 height 1
click at [0, 0] on input "checkbox" at bounding box center [0, 0] width 0 height 0
click at [217, 369] on button "Pack" at bounding box center [219, 372] width 23 height 14
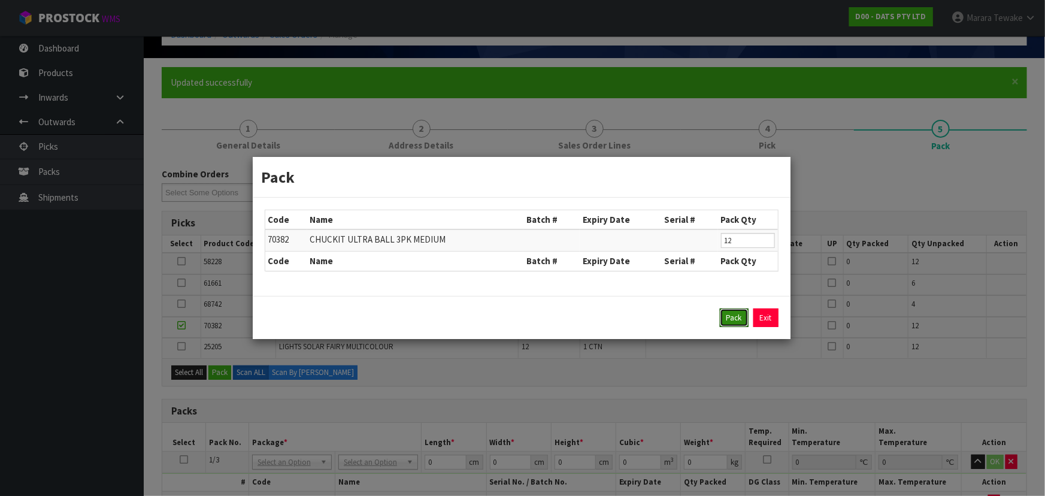
drag, startPoint x: 730, startPoint y: 312, endPoint x: 709, endPoint y: 318, distance: 21.1
click at [730, 312] on button "Pack" at bounding box center [734, 318] width 29 height 19
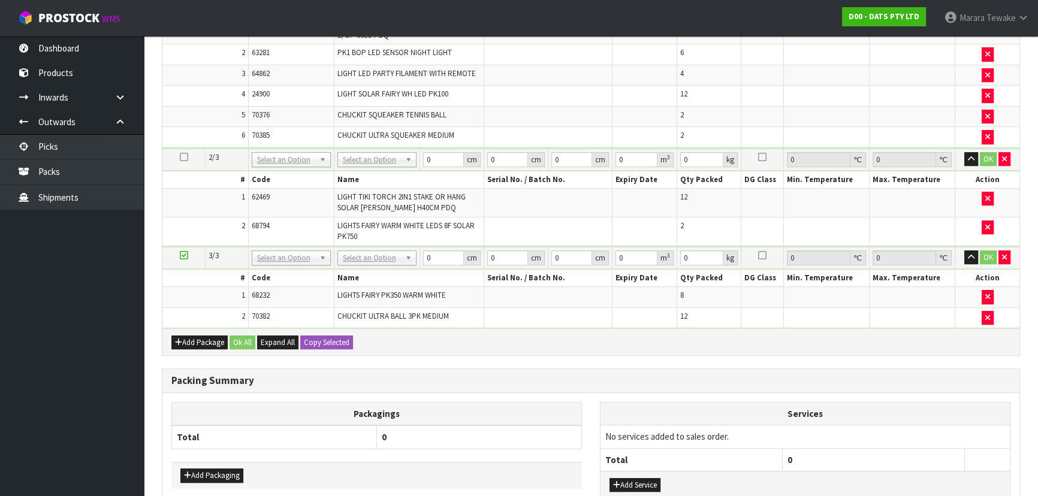
scroll to position [597, 0]
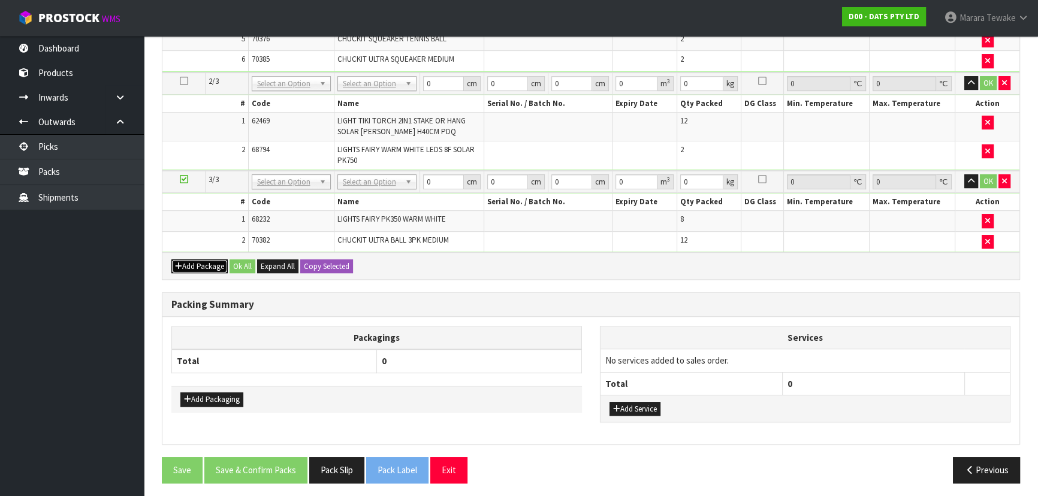
click at [203, 265] on button "Add Package" at bounding box center [199, 266] width 56 height 14
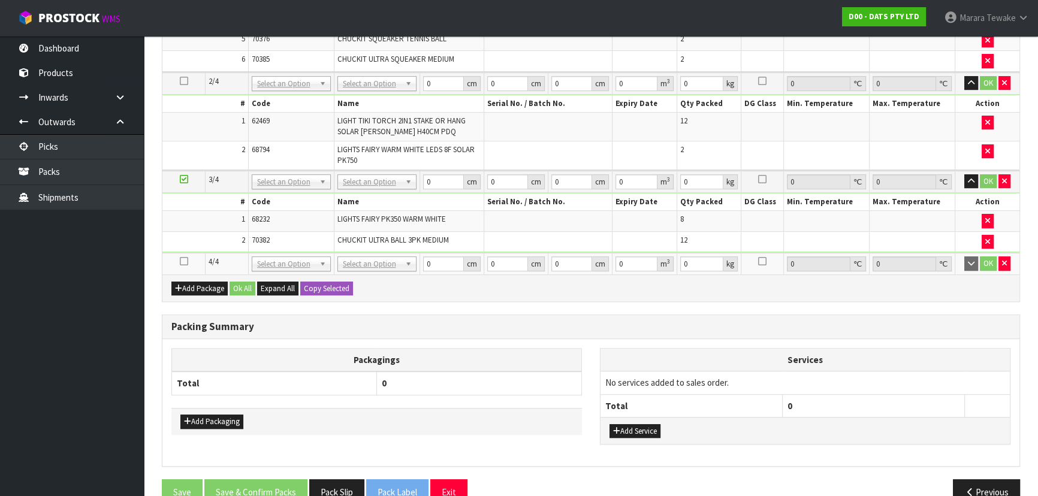
click at [182, 261] on icon at bounding box center [184, 261] width 8 height 1
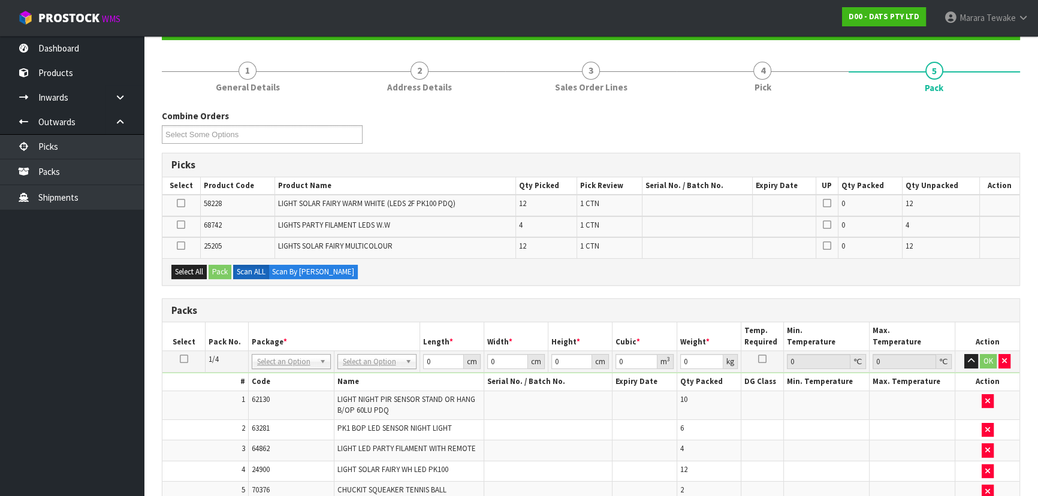
scroll to position [108, 0]
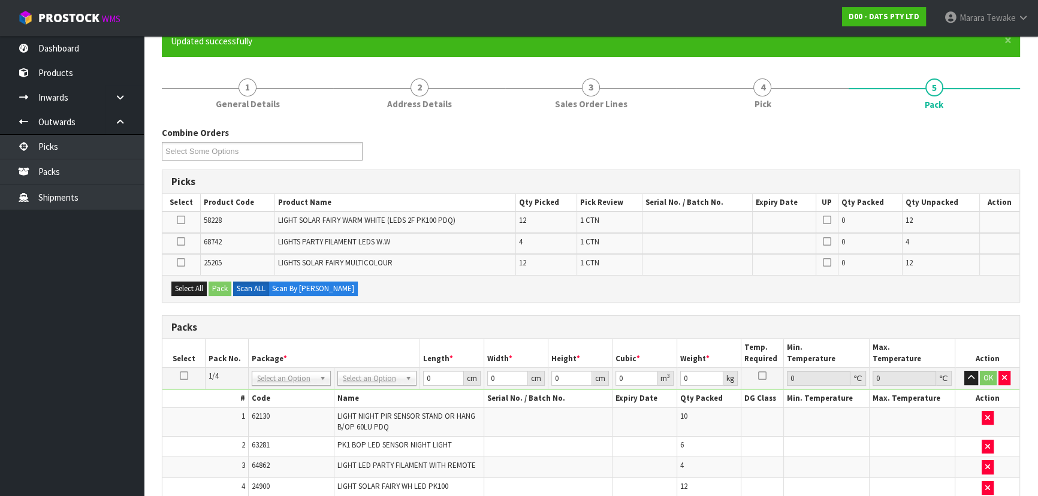
click at [178, 262] on icon at bounding box center [181, 262] width 8 height 1
click at [0, 0] on input "checkbox" at bounding box center [0, 0] width 0 height 0
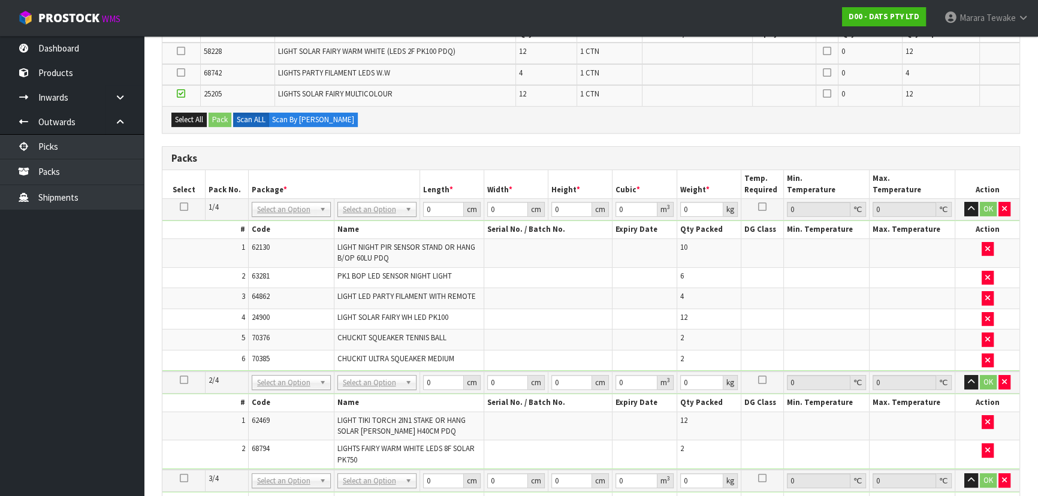
scroll to position [271, 0]
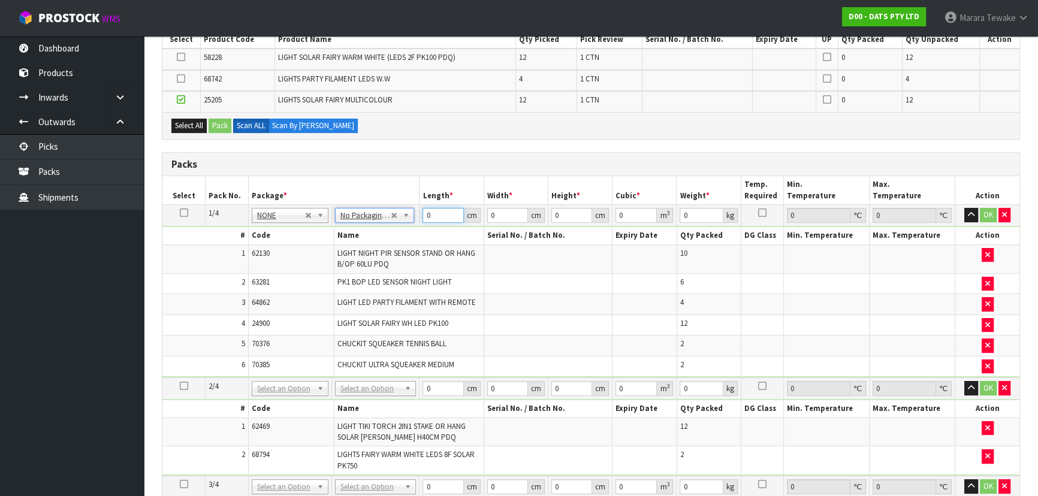
drag, startPoint x: 440, startPoint y: 217, endPoint x: 410, endPoint y: 195, distance: 36.9
click at [419, 198] on table "Select Pack No. Package * Length * Width * Height * Cubic * Weight * Temp. Requ…" at bounding box center [590, 401] width 857 height 451
type input "1"
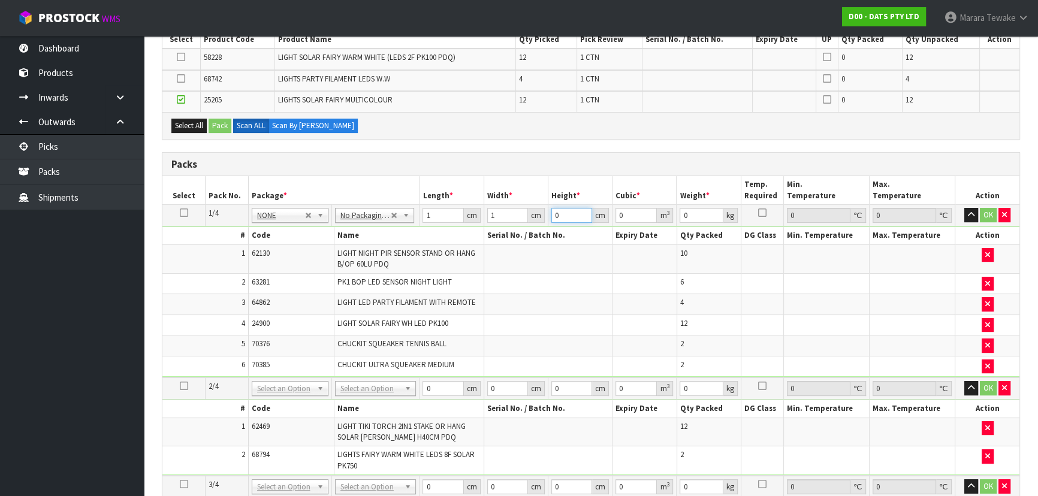
type input "0.000001"
type input "1"
click at [182, 213] on icon at bounding box center [184, 213] width 8 height 1
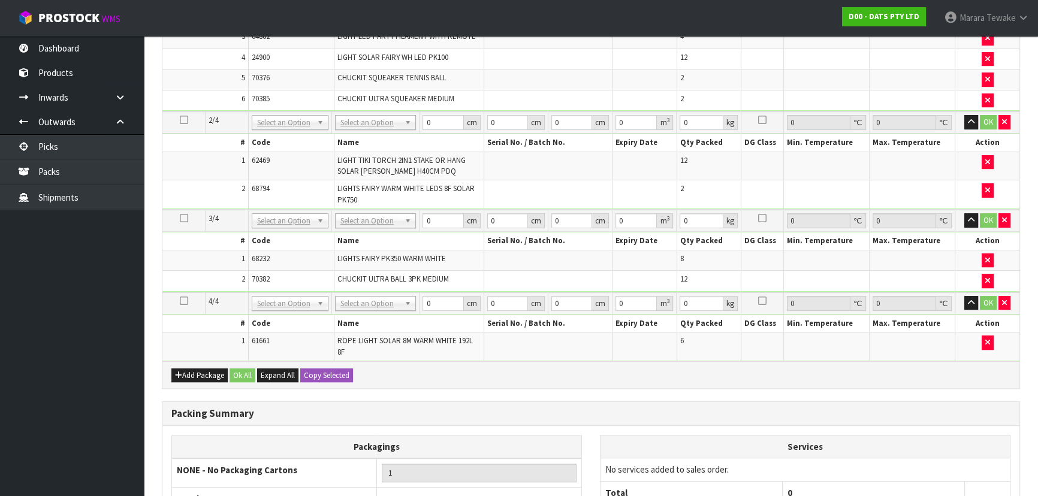
scroll to position [652, 0]
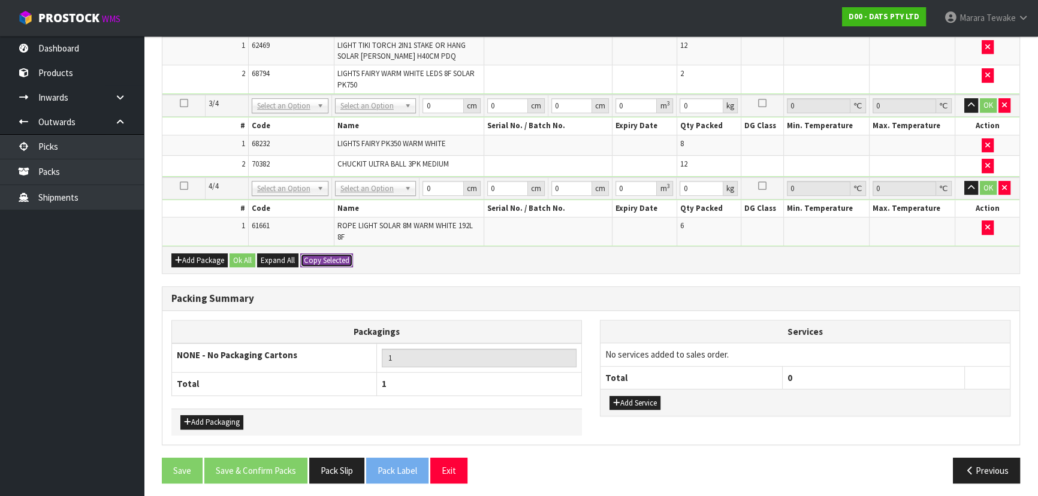
click at [341, 257] on button "Copy Selected" at bounding box center [326, 260] width 53 height 14
click at [341, 257] on button "Confirm Copy Selected" at bounding box center [339, 260] width 79 height 14
type input "1"
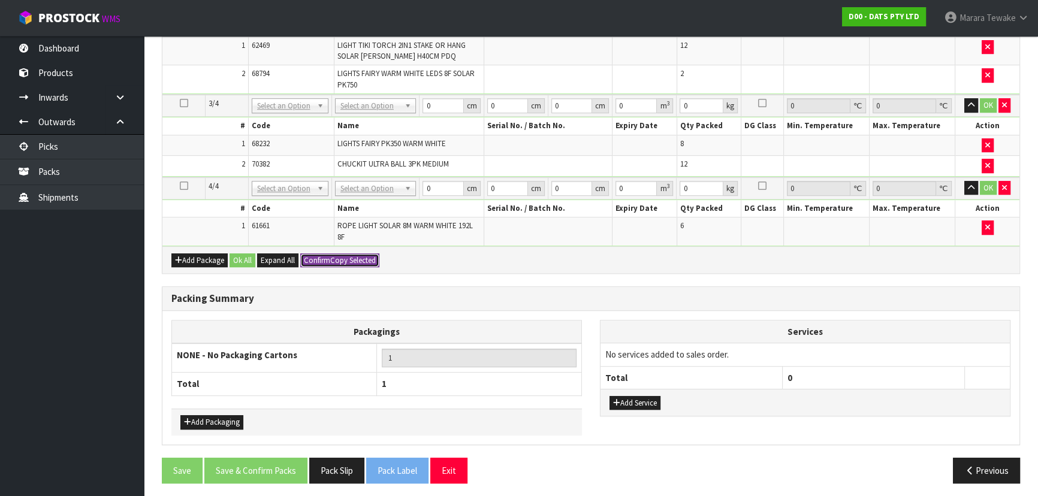
type input "0.000001"
type input "1"
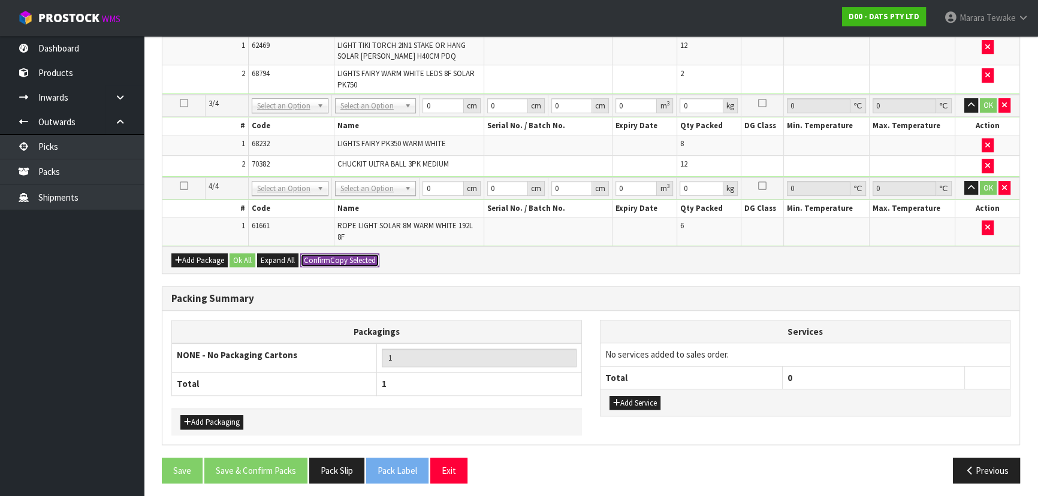
type input "0.000001"
type input "1"
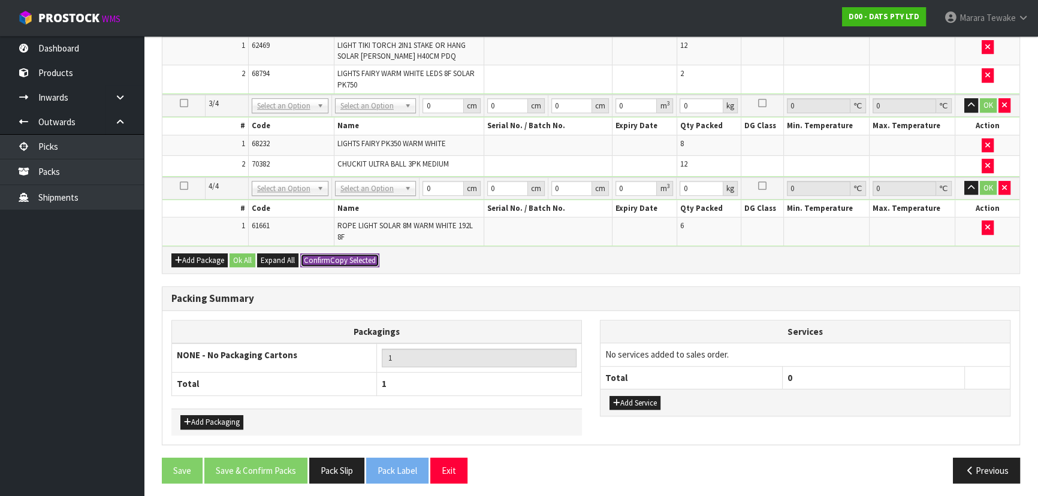
type input "0.000001"
type input "1"
type input "4"
click at [243, 257] on button "Ok All" at bounding box center [242, 260] width 26 height 14
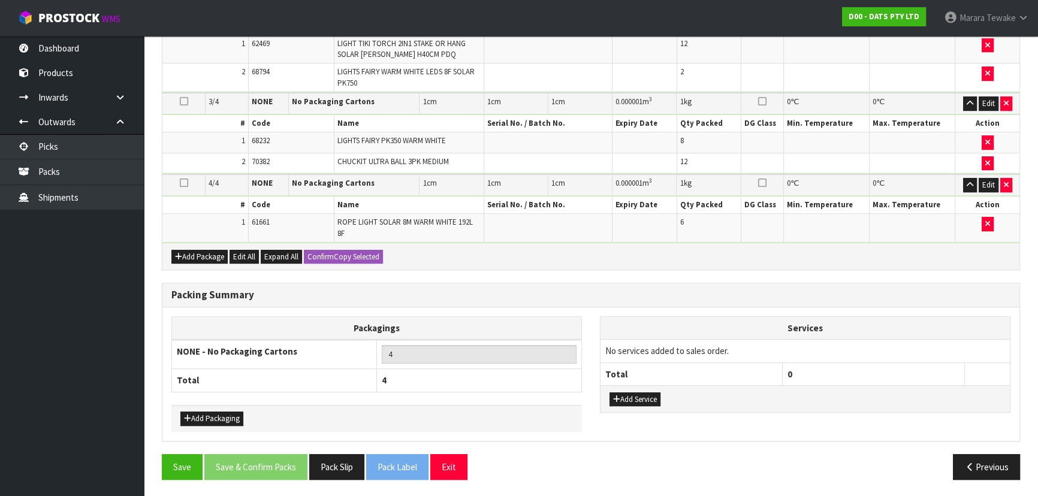
scroll to position [648, 0]
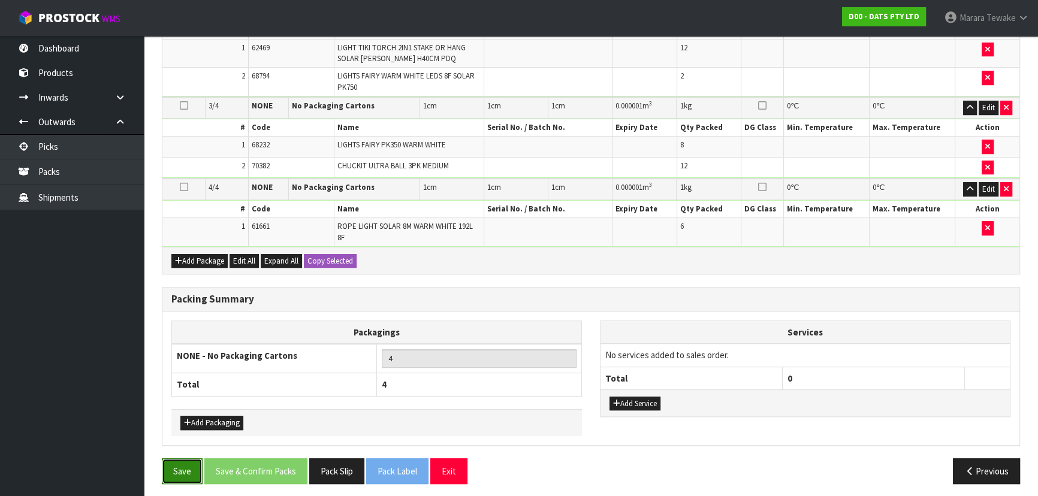
drag, startPoint x: 181, startPoint y: 468, endPoint x: 164, endPoint y: 465, distance: 17.7
click at [181, 467] on button "Save" at bounding box center [182, 471] width 41 height 26
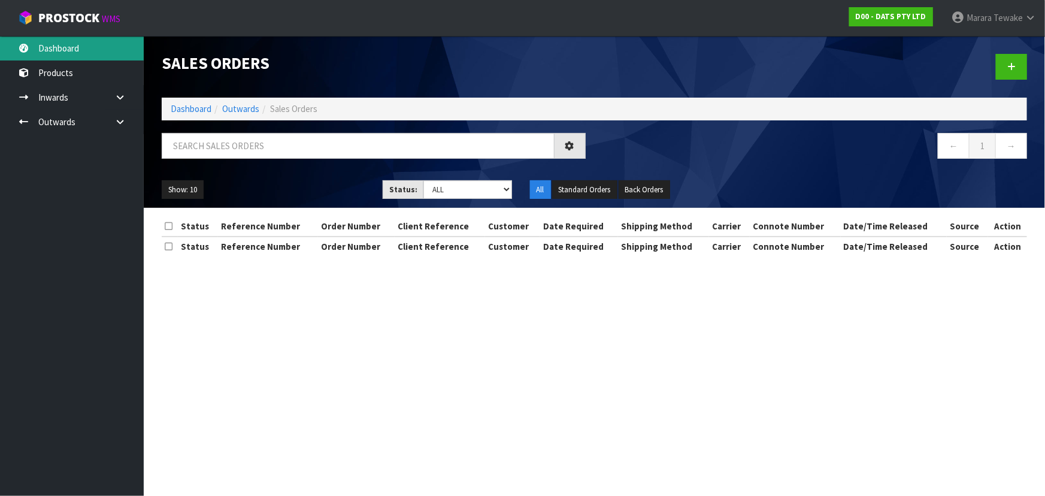
click at [99, 40] on link "Dashboard" at bounding box center [72, 48] width 144 height 25
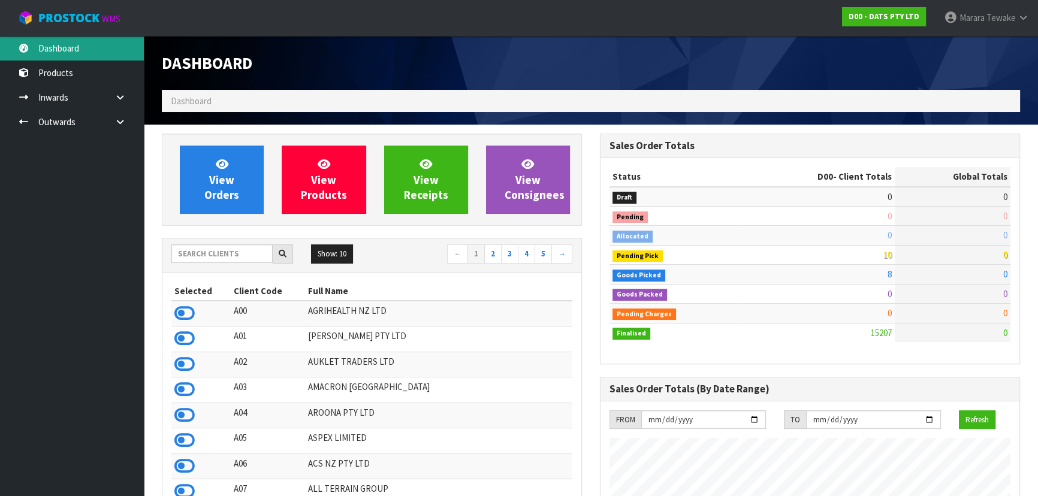
scroll to position [906, 437]
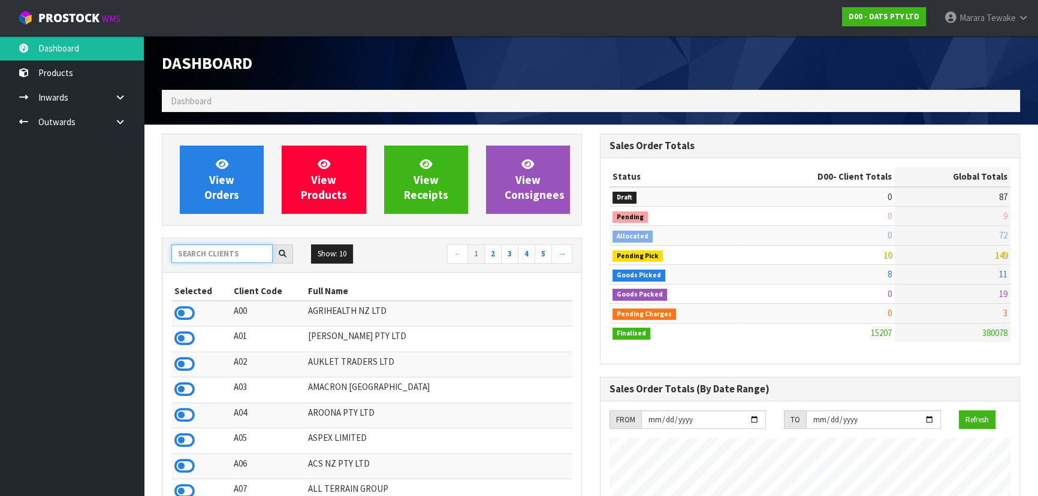
click at [244, 248] on input "text" at bounding box center [221, 253] width 101 height 19
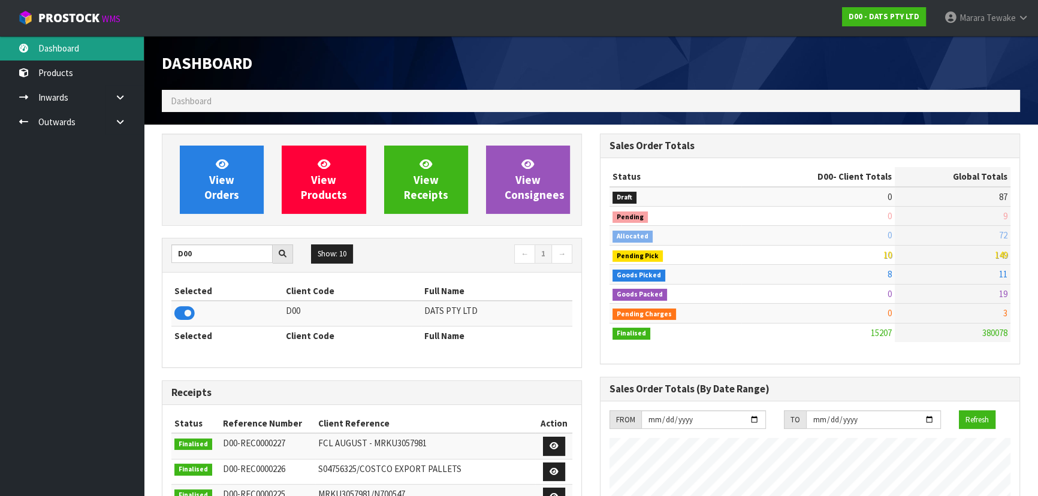
click at [71, 45] on link "Dashboard" at bounding box center [72, 48] width 144 height 25
drag, startPoint x: 213, startPoint y: 257, endPoint x: 160, endPoint y: 243, distance: 54.6
click at [165, 246] on div "D00" at bounding box center [232, 253] width 140 height 19
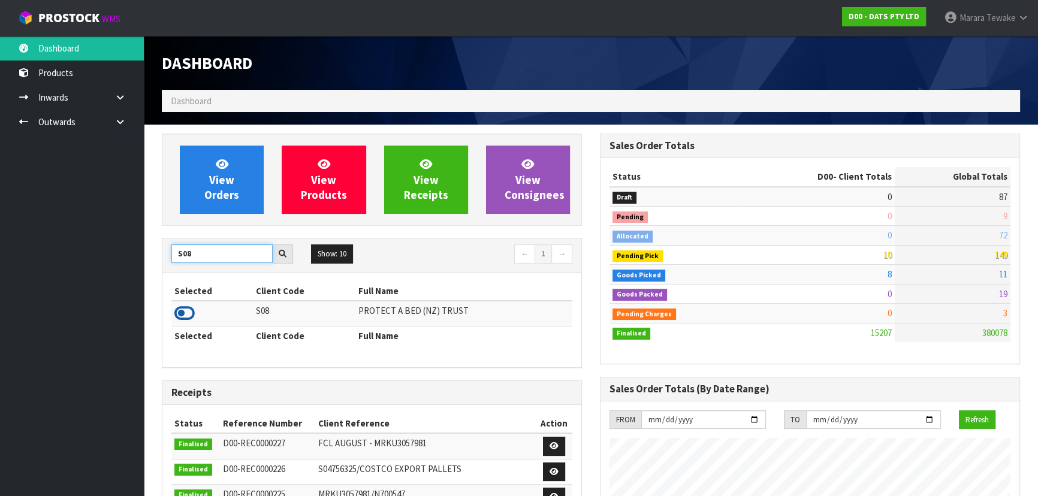
type input "S08"
click at [183, 318] on icon at bounding box center [184, 313] width 20 height 18
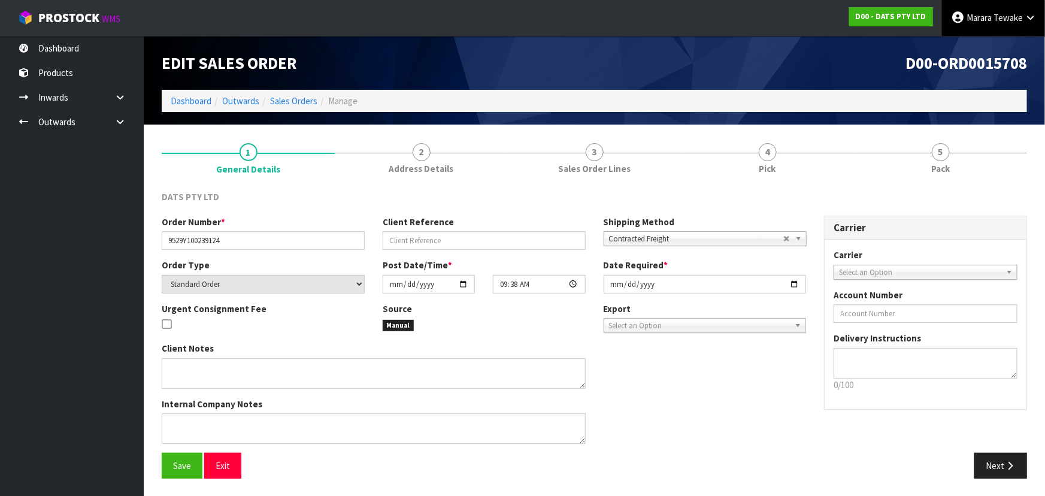
click at [1031, 17] on icon at bounding box center [1030, 17] width 11 height 9
click at [1010, 47] on link "Logout" at bounding box center [997, 48] width 95 height 16
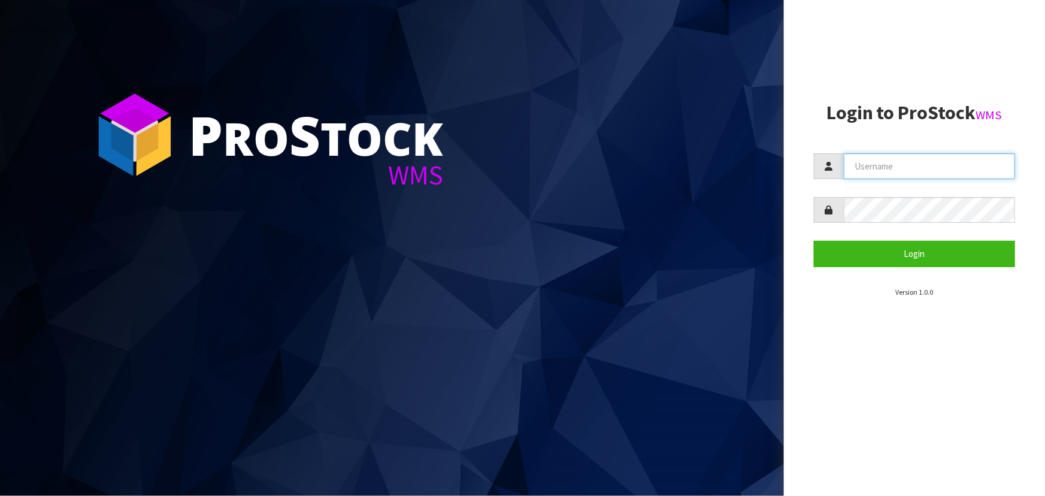
click at [864, 168] on input "text" at bounding box center [929, 166] width 171 height 26
type input "MEENA"
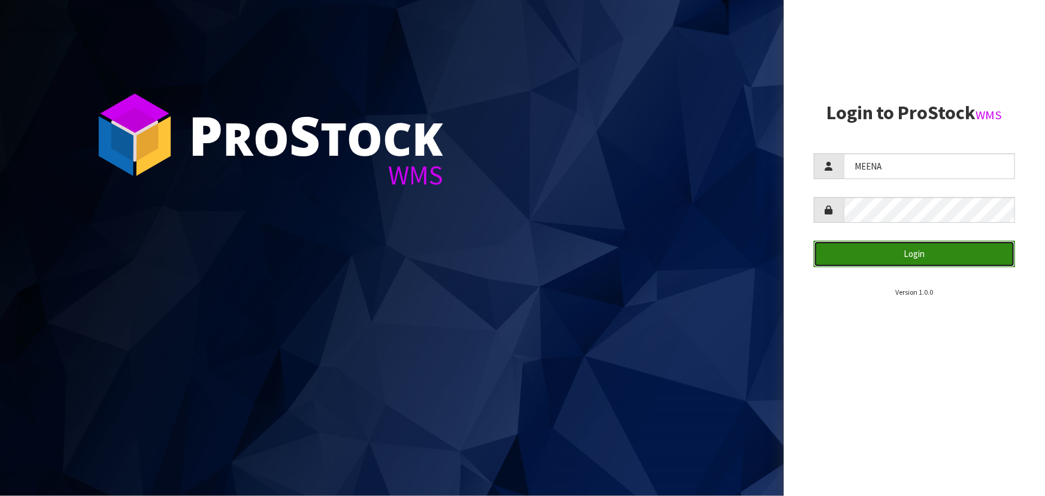
click at [876, 259] on button "Login" at bounding box center [914, 254] width 201 height 26
